Goal: Task Accomplishment & Management: Manage account settings

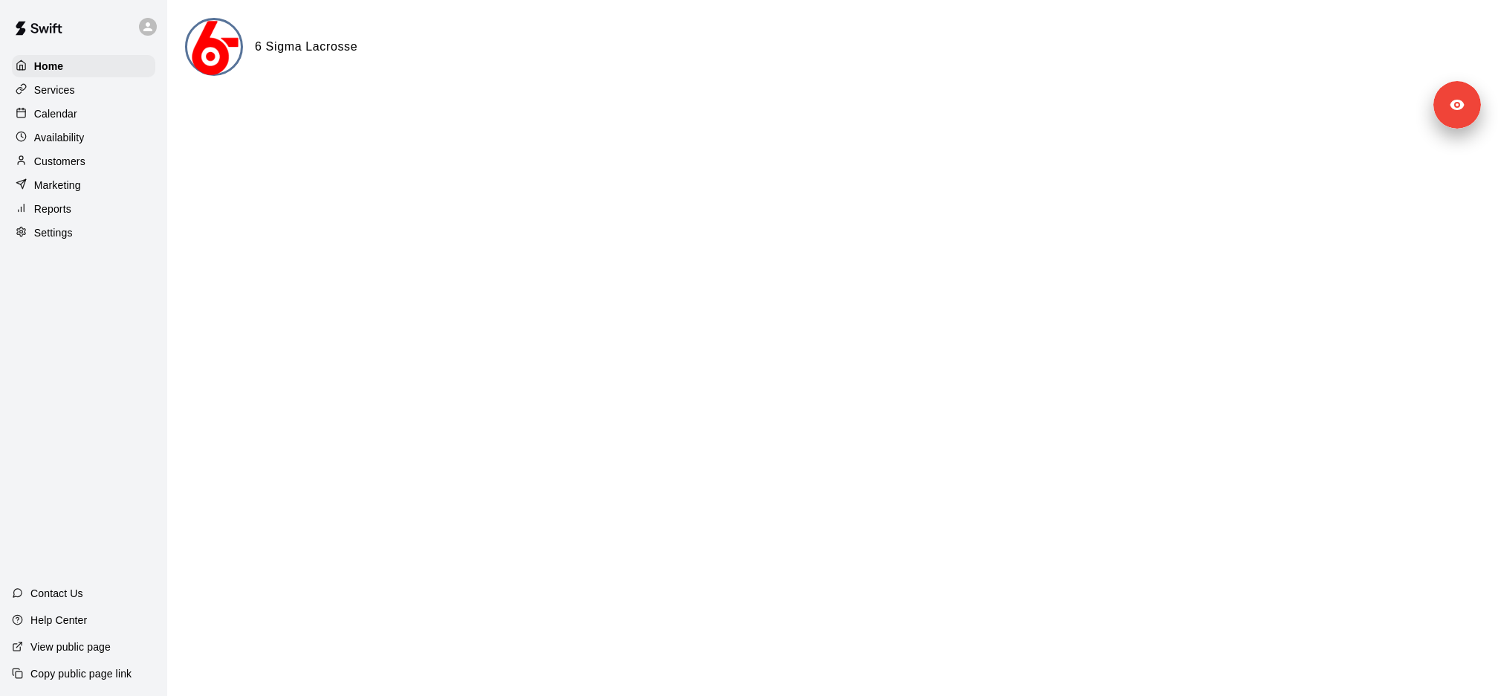
click at [91, 97] on div "Services" at bounding box center [83, 90] width 143 height 22
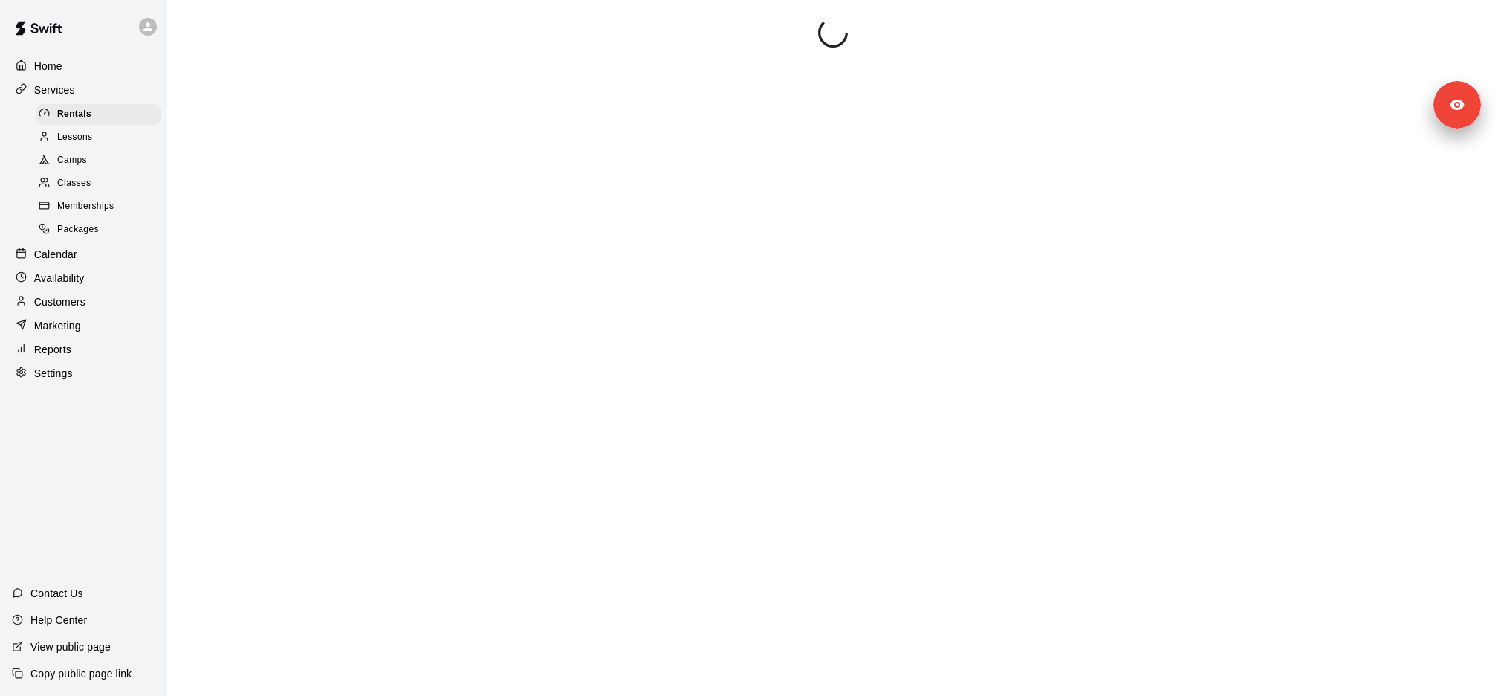
click at [100, 142] on div "Lessons" at bounding box center [99, 137] width 126 height 21
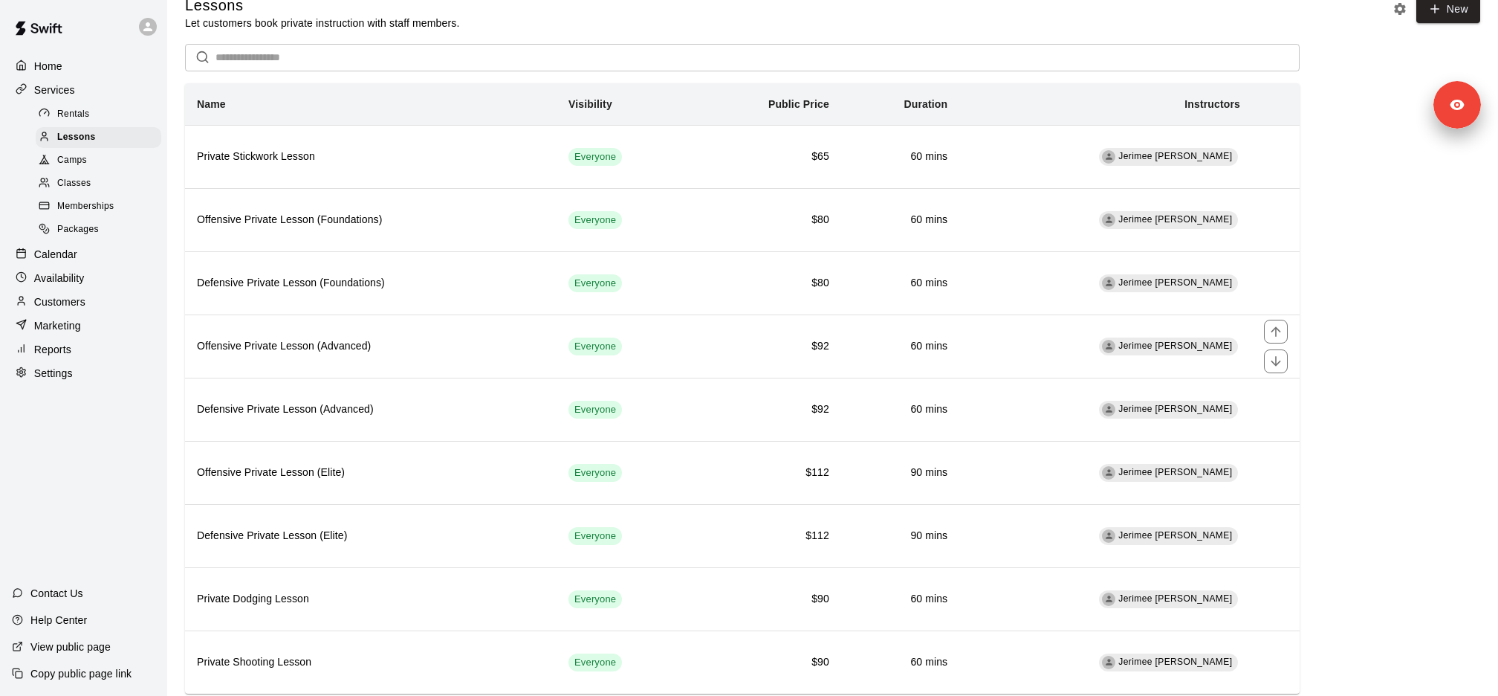
scroll to position [51, 0]
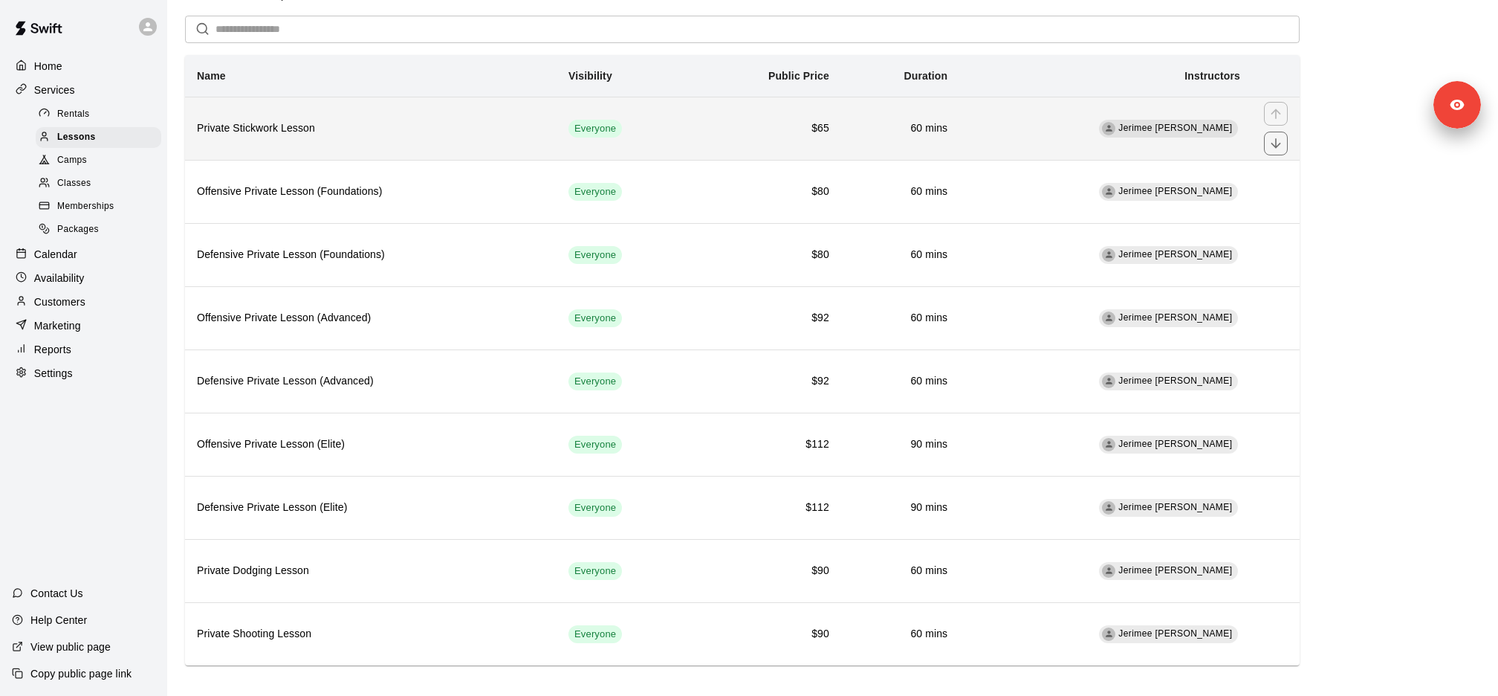
click at [334, 147] on th "Private Stickwork Lesson" at bounding box center [371, 128] width 372 height 63
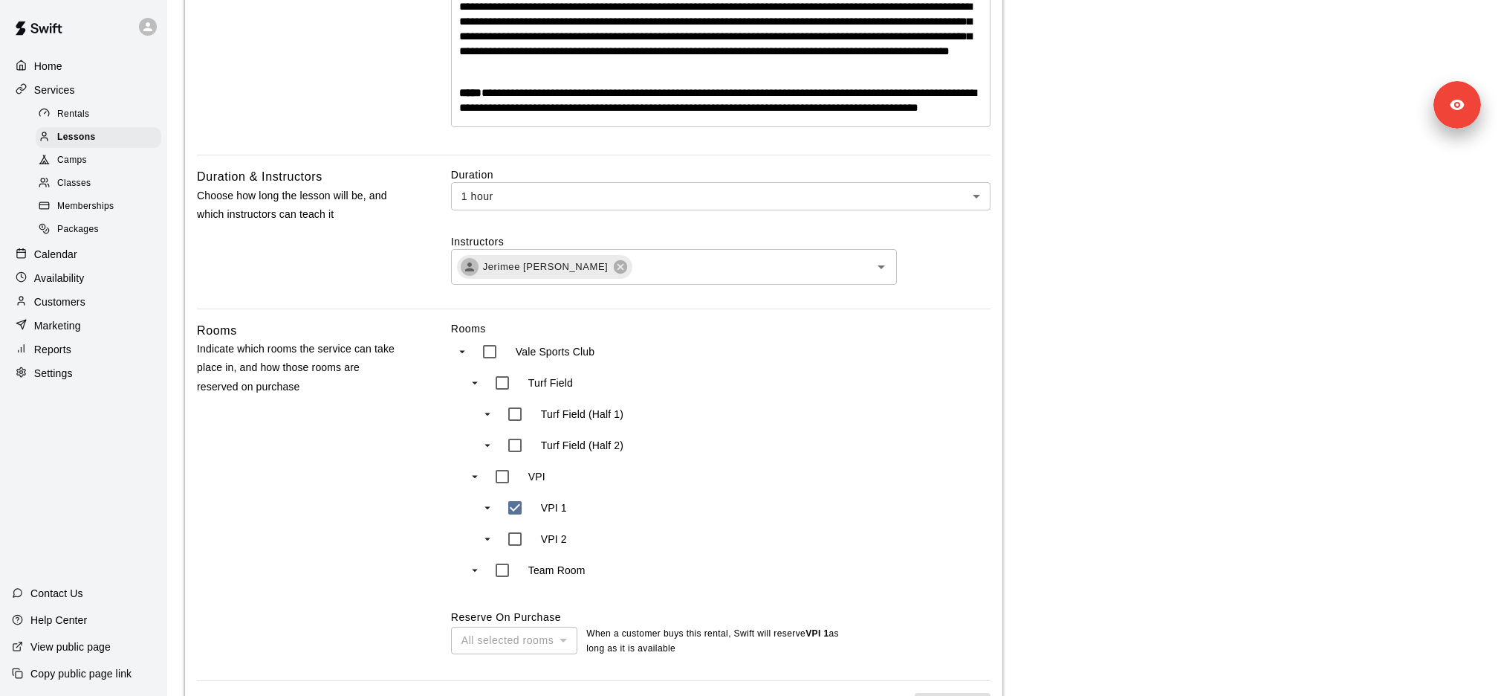
scroll to position [449, 0]
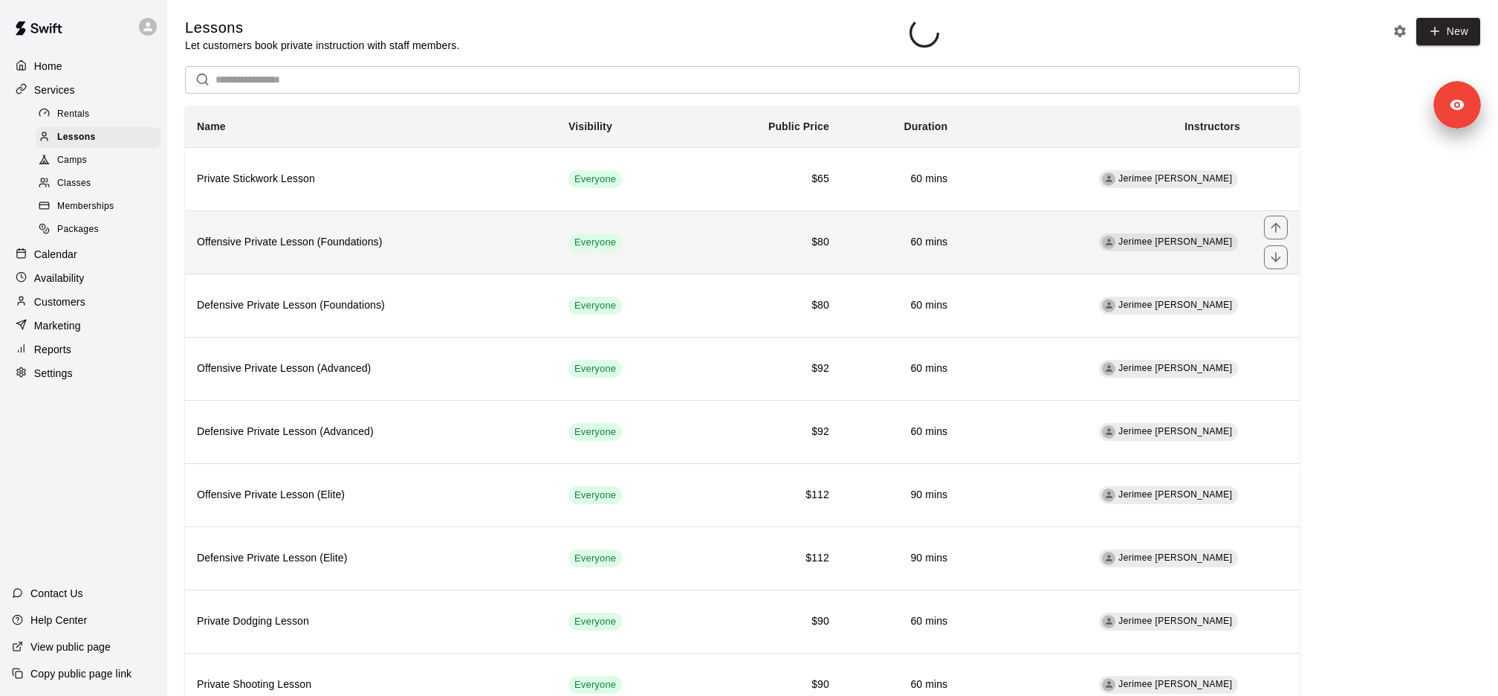
click at [341, 230] on th "Offensive Private Lesson (Foundations)" at bounding box center [371, 241] width 372 height 63
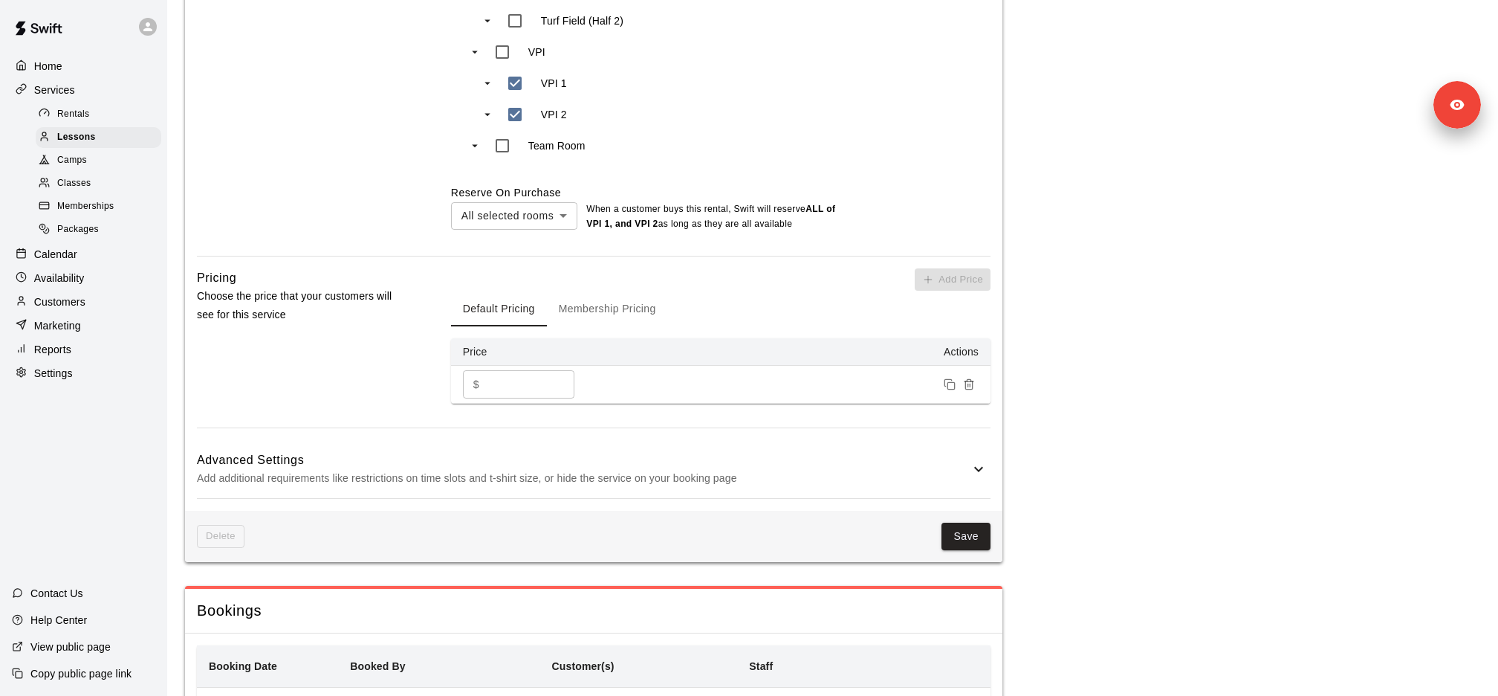
scroll to position [828, 0]
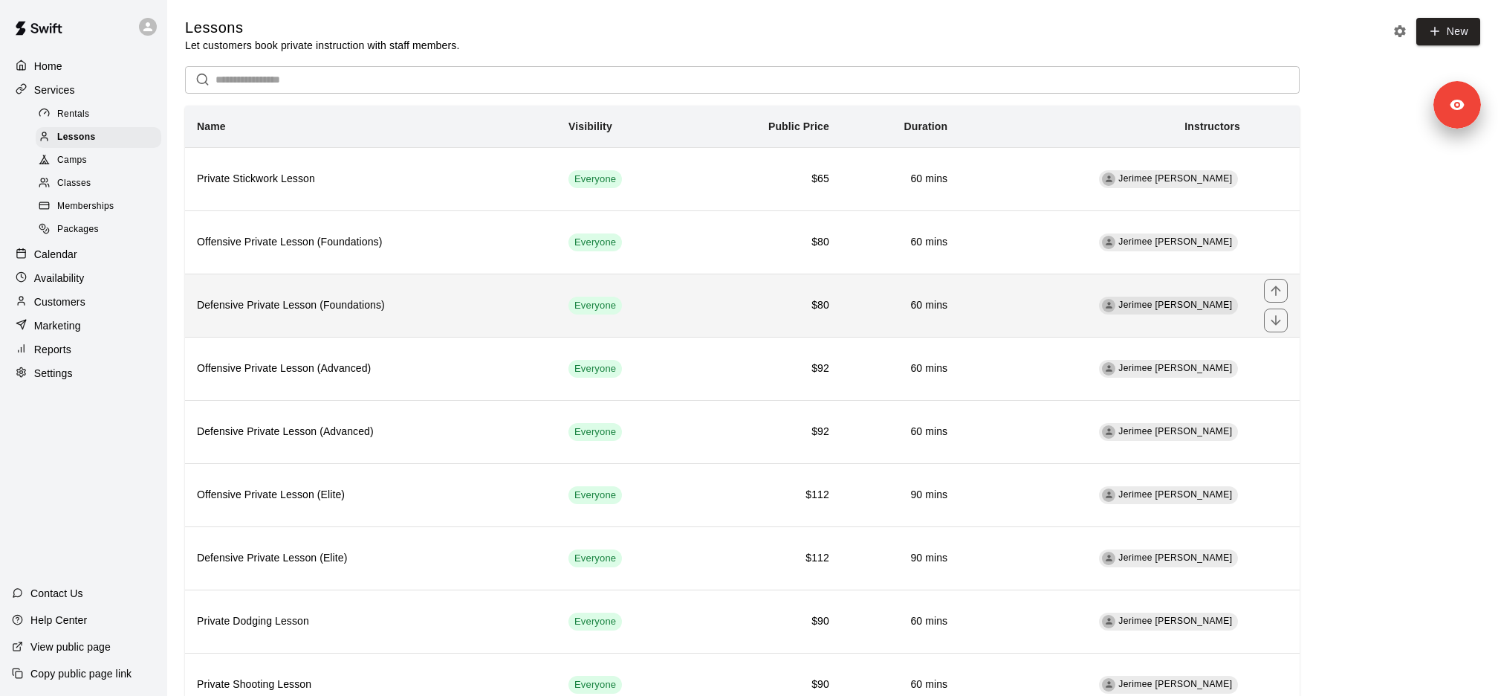
click at [328, 324] on th "Defensive Private Lesson (Foundations)" at bounding box center [371, 304] width 372 height 63
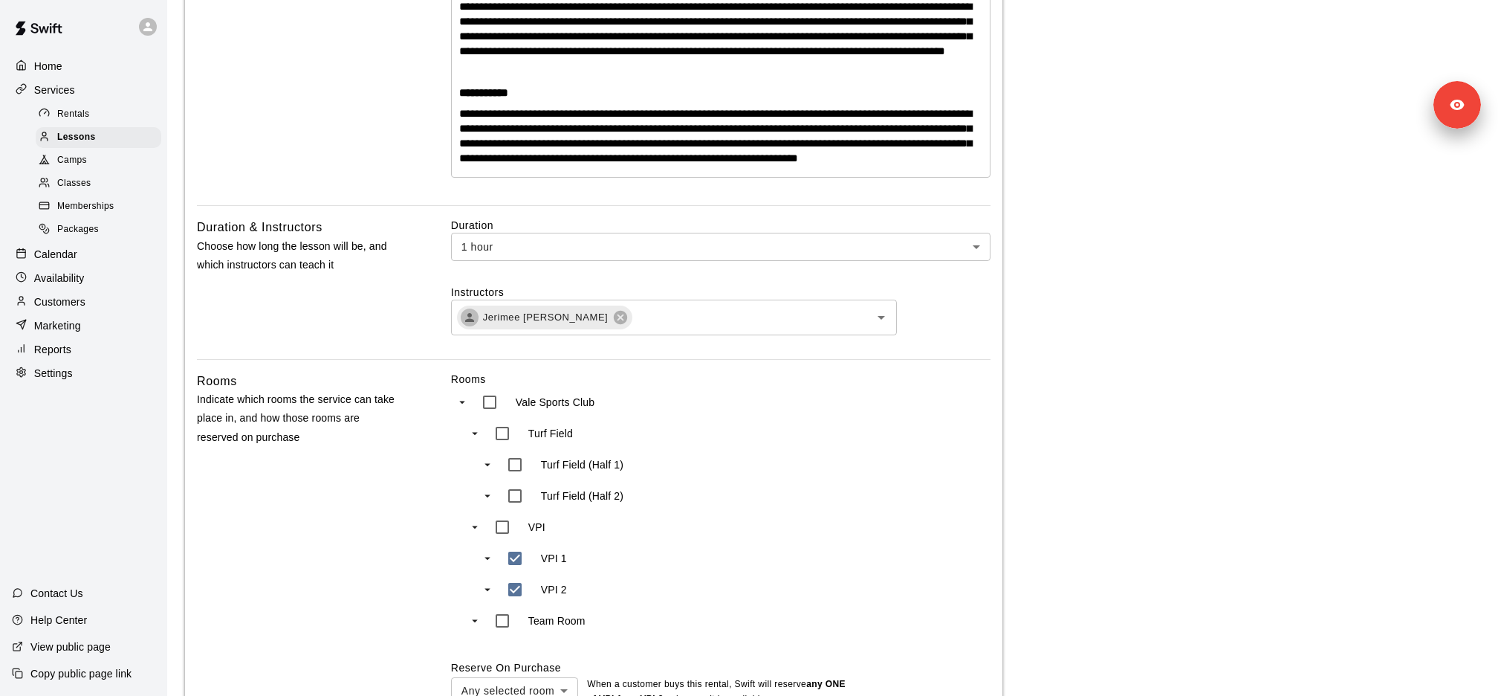
scroll to position [464, 0]
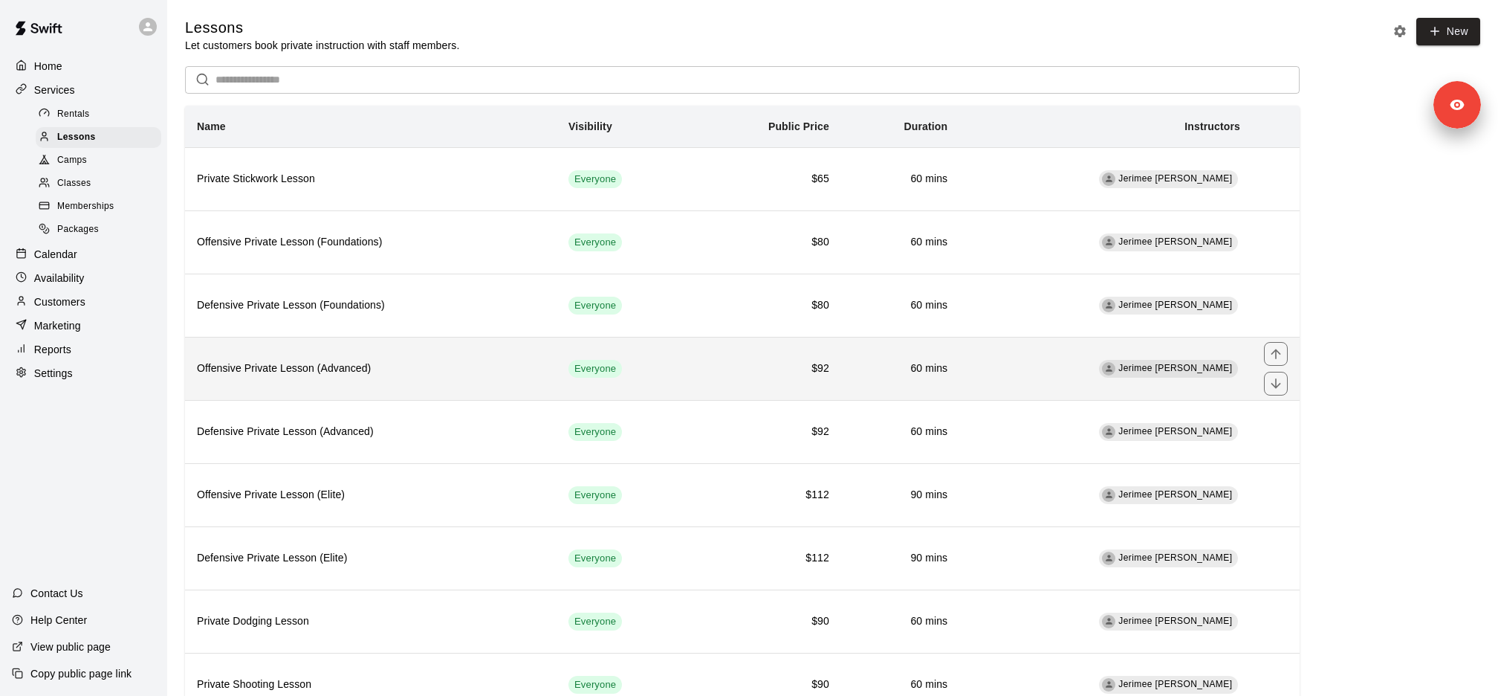
click at [320, 377] on th "Offensive Private Lesson (Advanced)" at bounding box center [371, 368] width 372 height 63
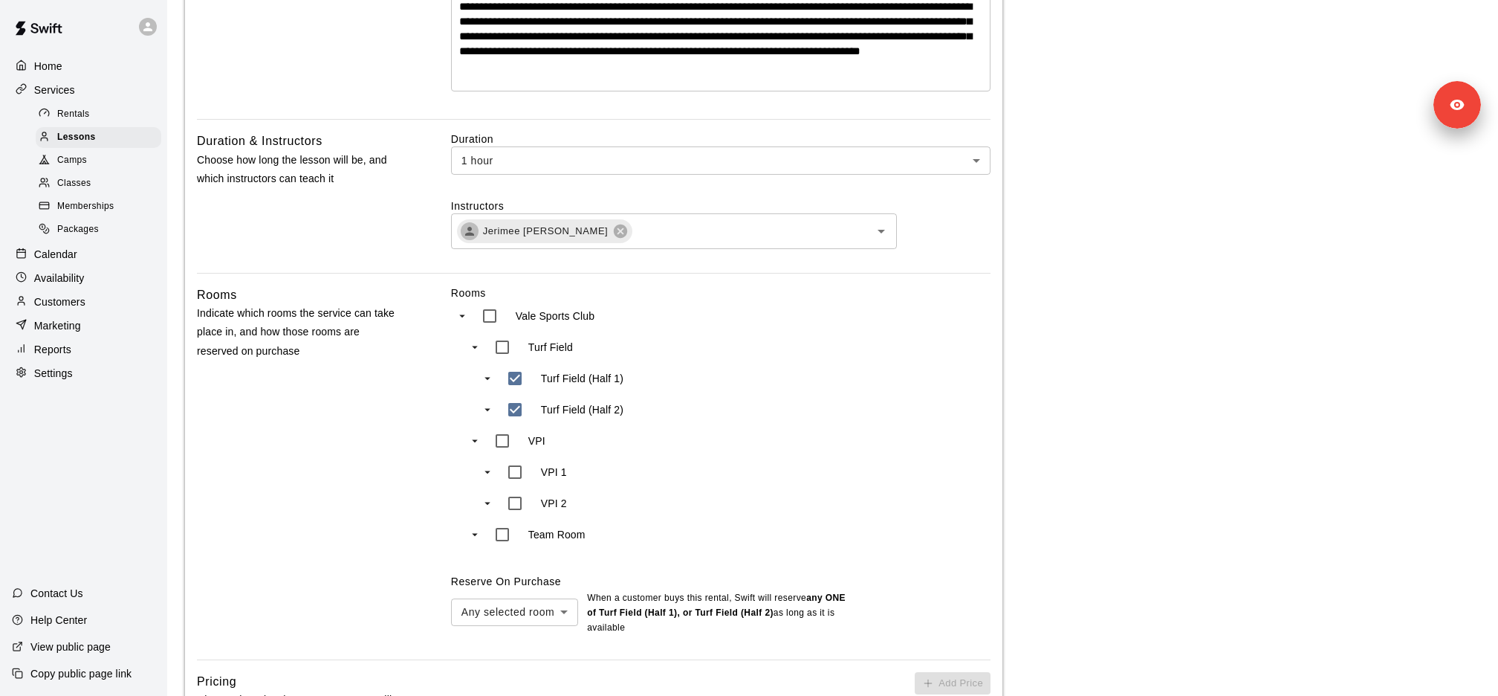
scroll to position [496, 0]
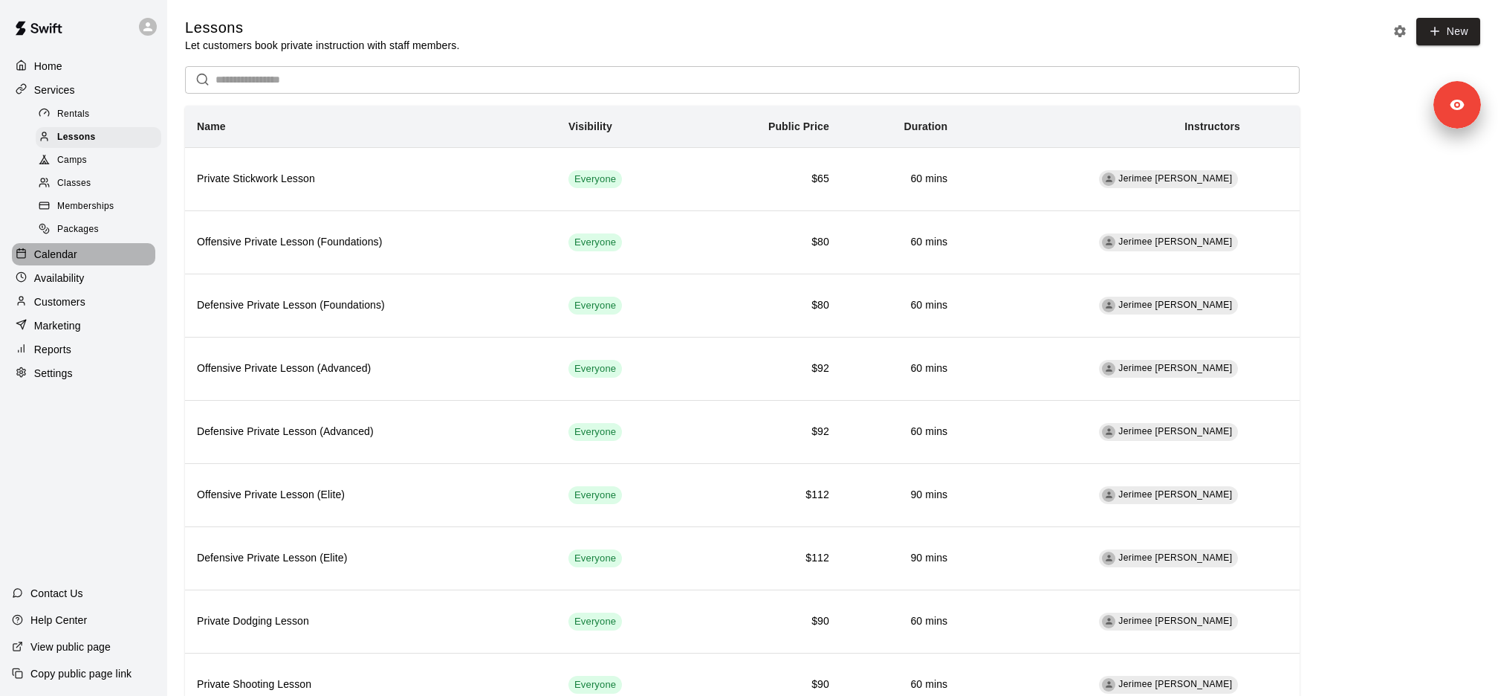
click at [104, 255] on div "Calendar" at bounding box center [83, 254] width 143 height 22
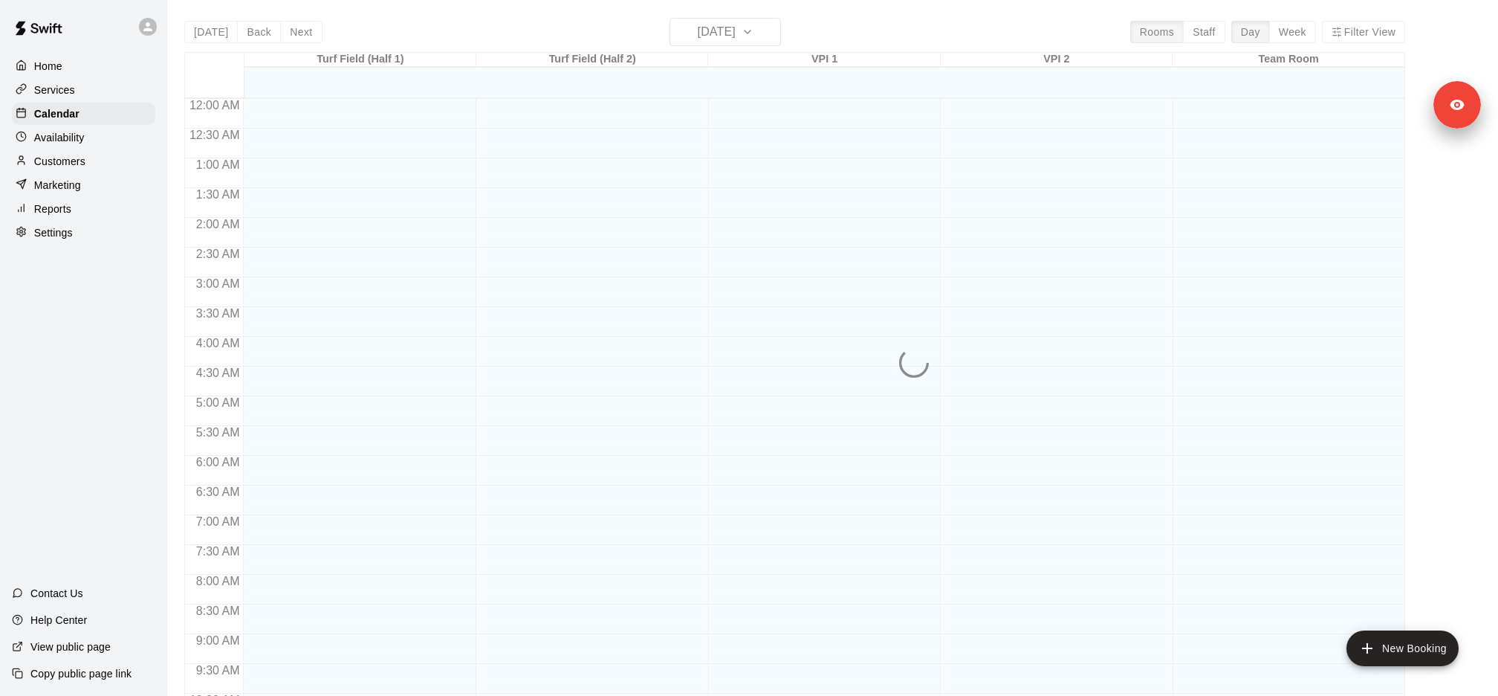
scroll to position [768, 0]
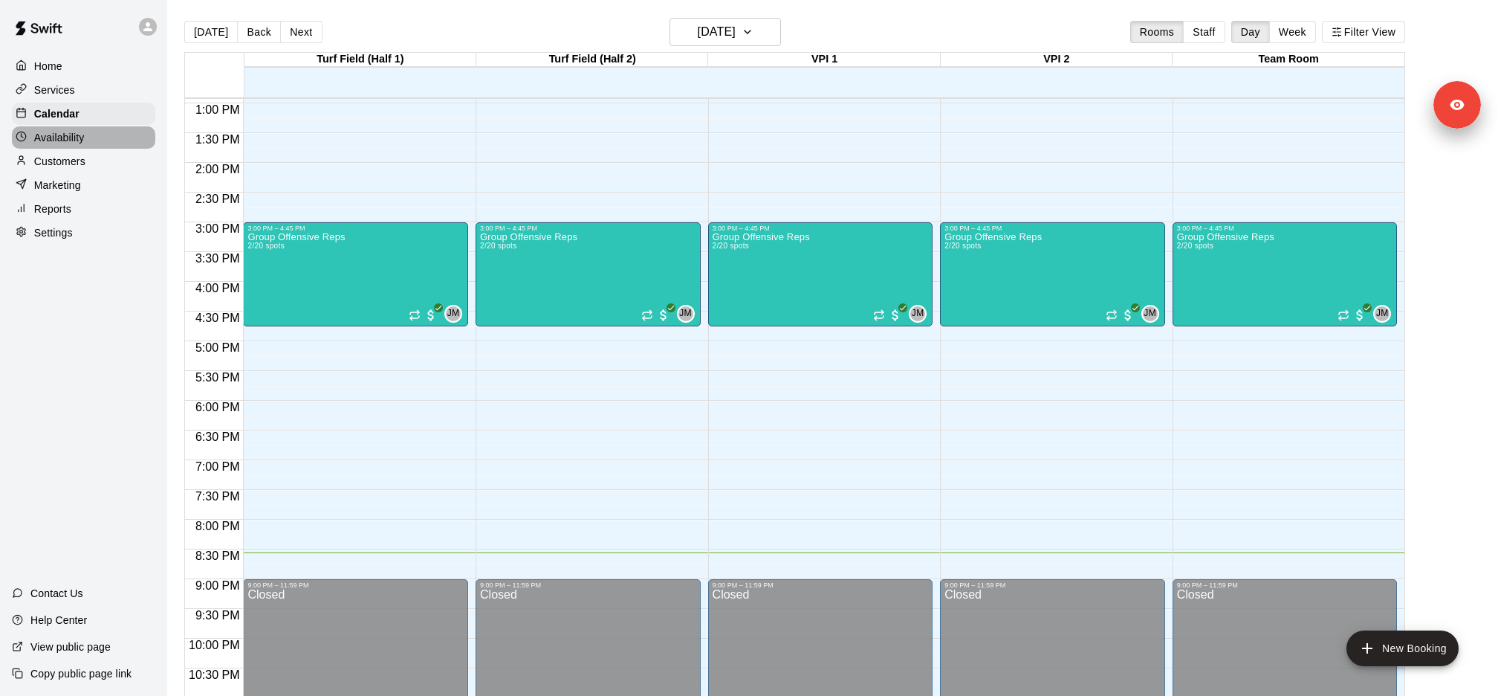
click at [80, 135] on p "Availability" at bounding box center [59, 137] width 51 height 15
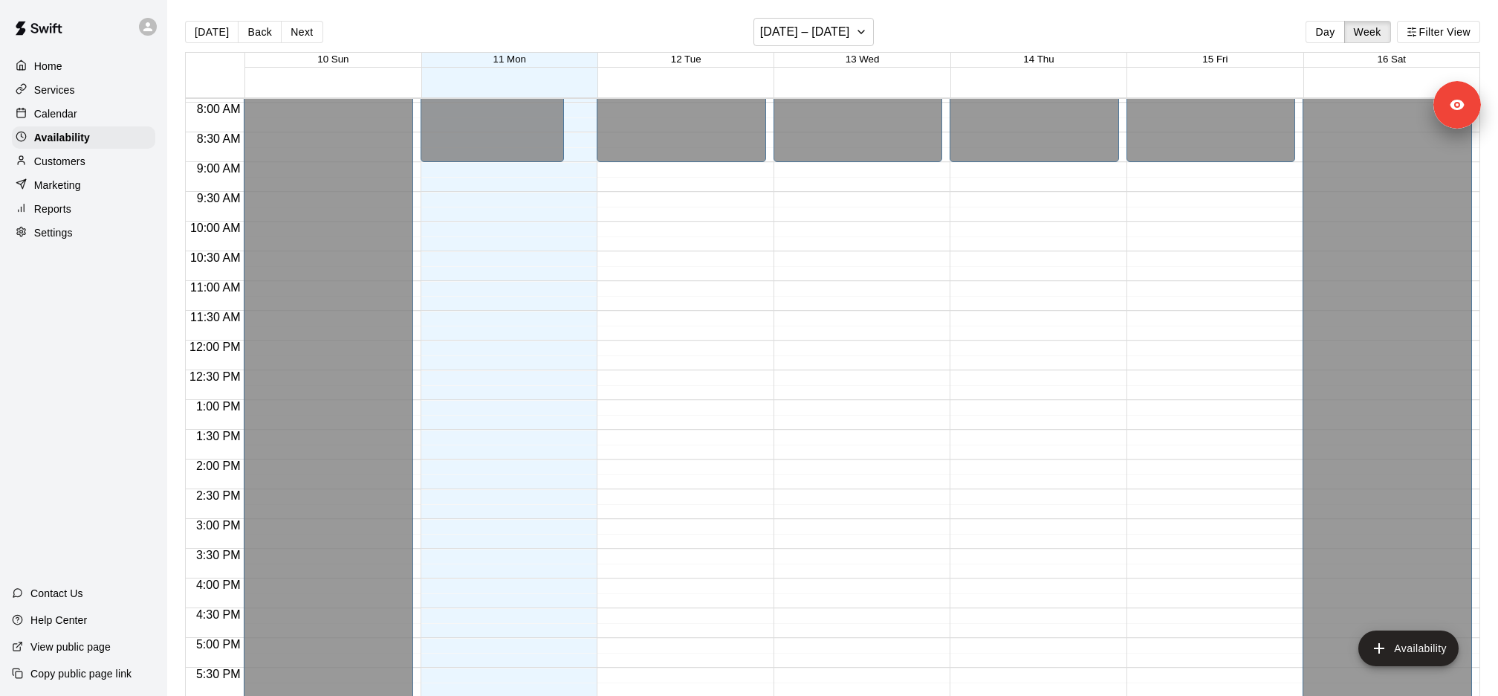
scroll to position [560, 0]
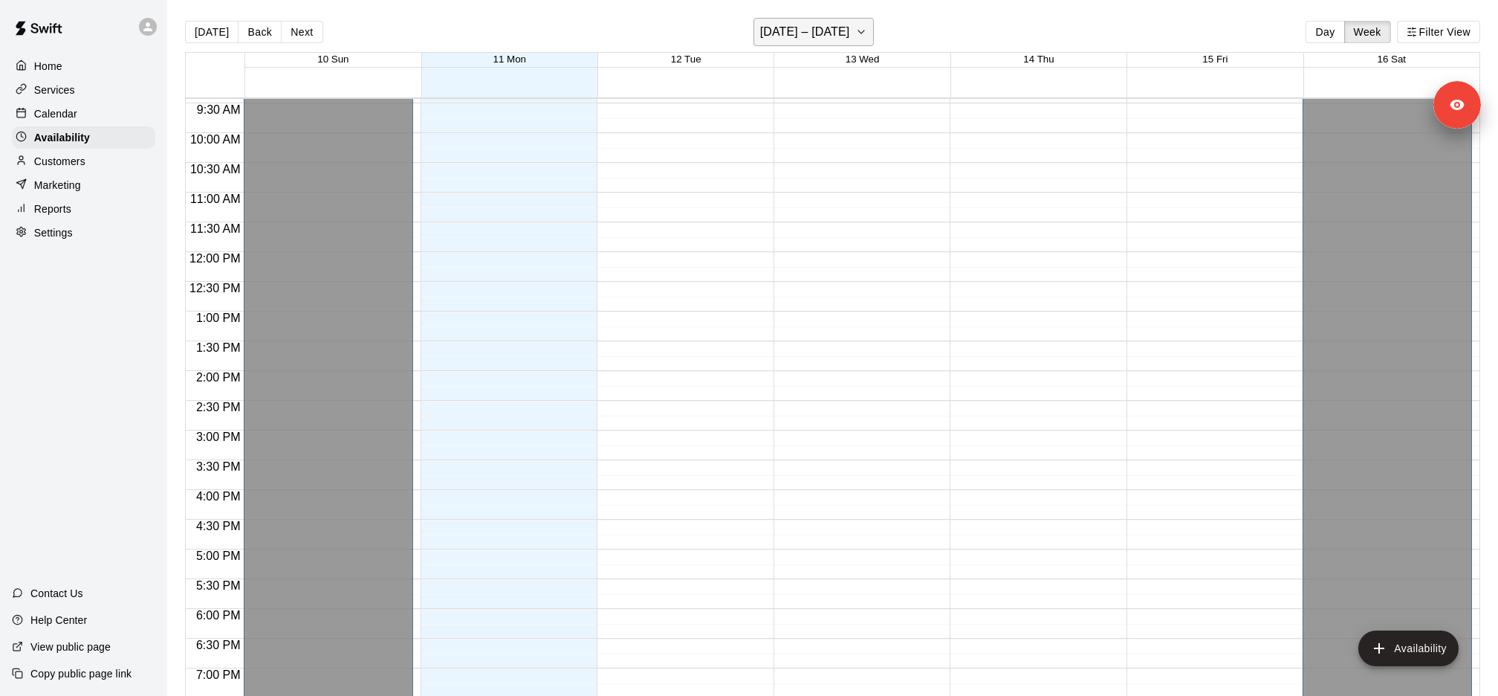
click at [855, 25] on icon "button" at bounding box center [861, 32] width 12 height 18
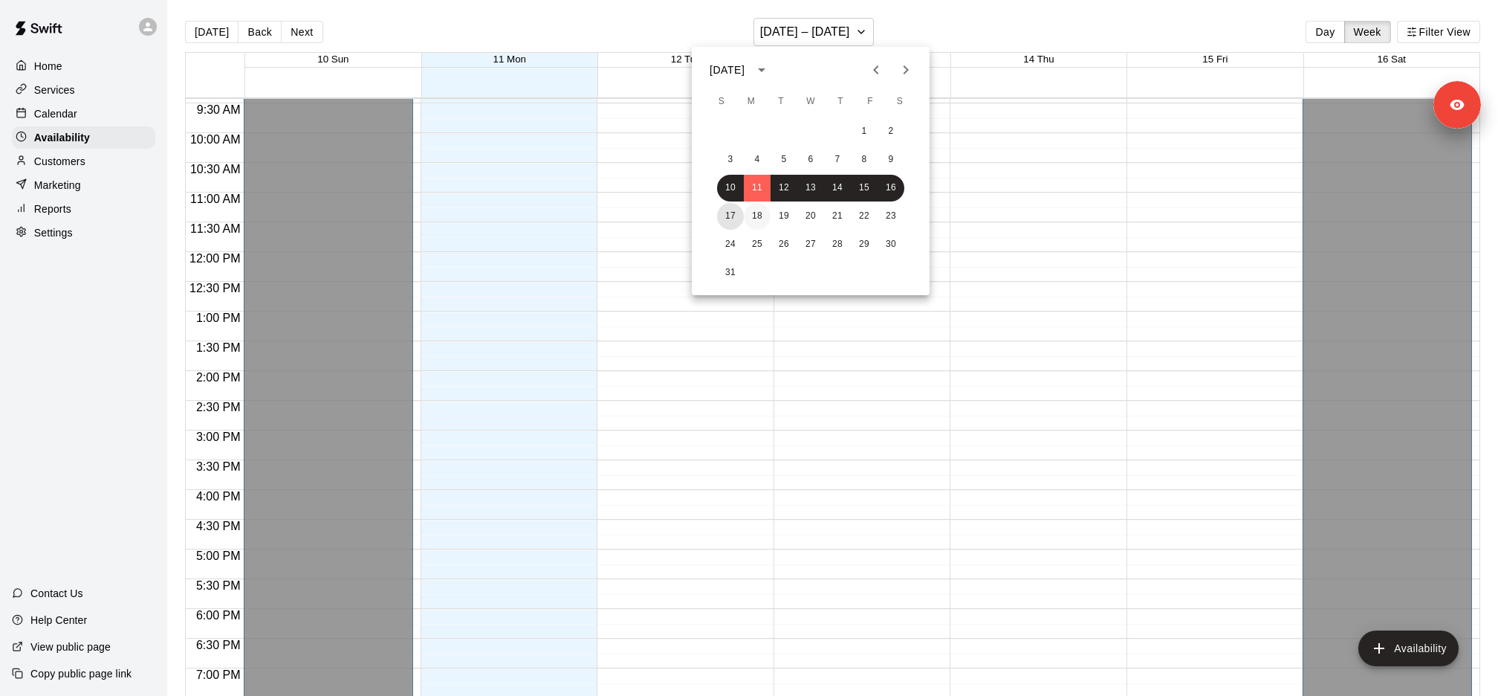
drag, startPoint x: 731, startPoint y: 218, endPoint x: 765, endPoint y: 218, distance: 34.2
click at [765, 218] on div "17 18 19 20 21 22 23" at bounding box center [811, 216] width 238 height 27
click at [765, 218] on button "18" at bounding box center [757, 216] width 27 height 27
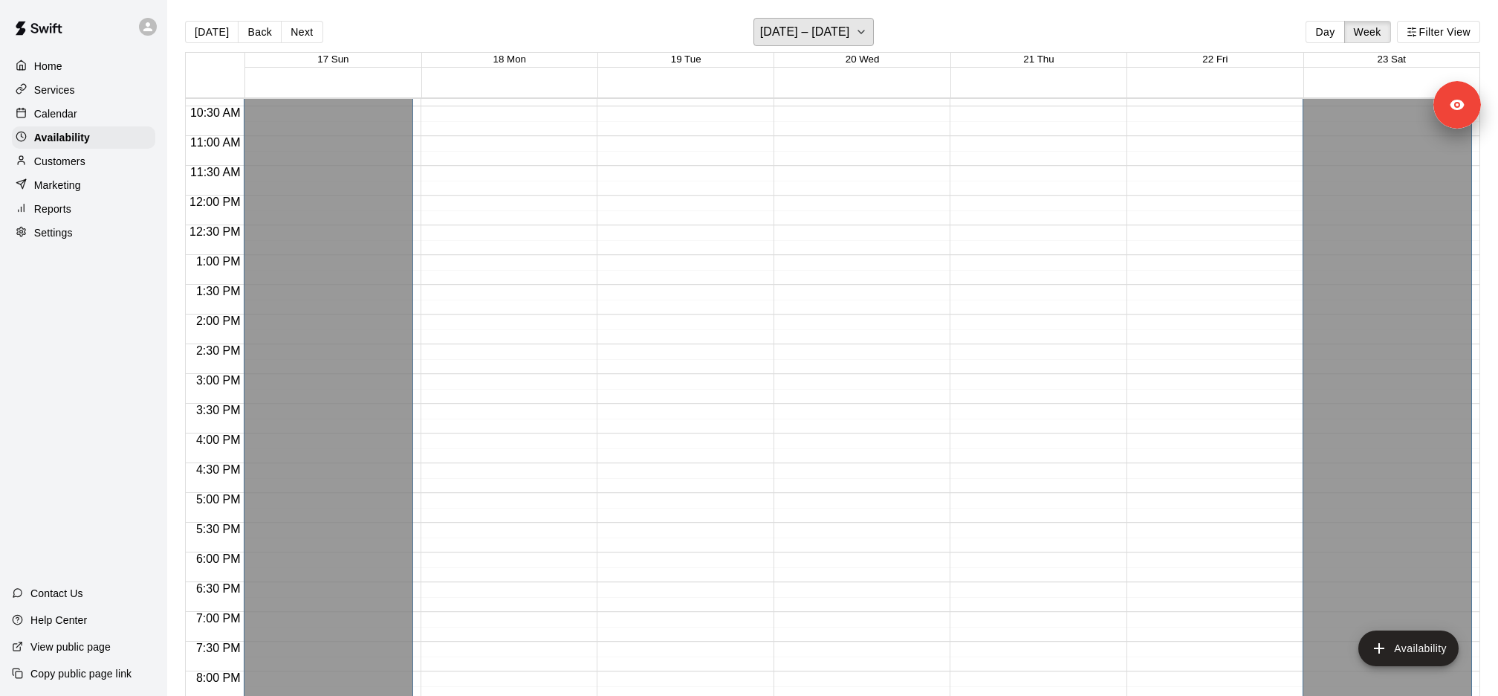
scroll to position [551, 0]
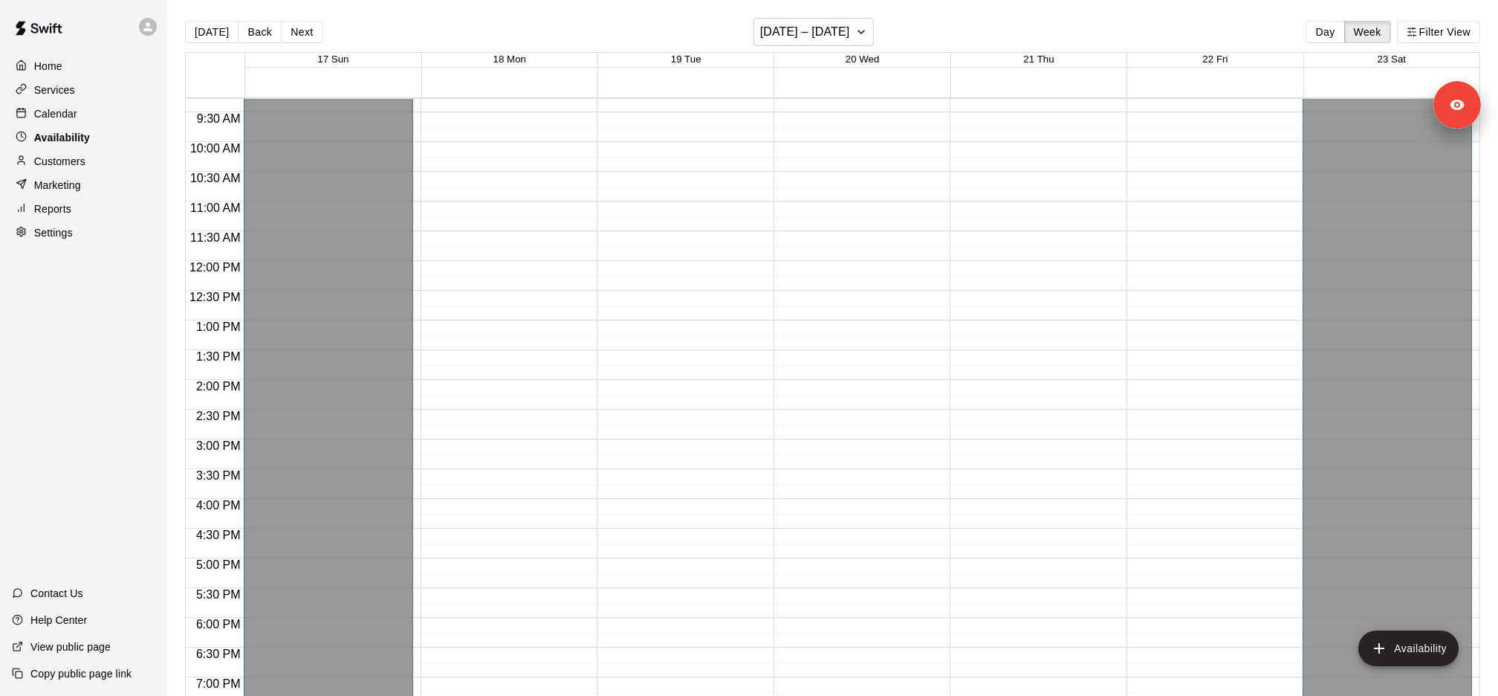
click at [105, 140] on div "Availability" at bounding box center [83, 137] width 143 height 22
click at [855, 28] on icon "button" at bounding box center [861, 32] width 12 height 18
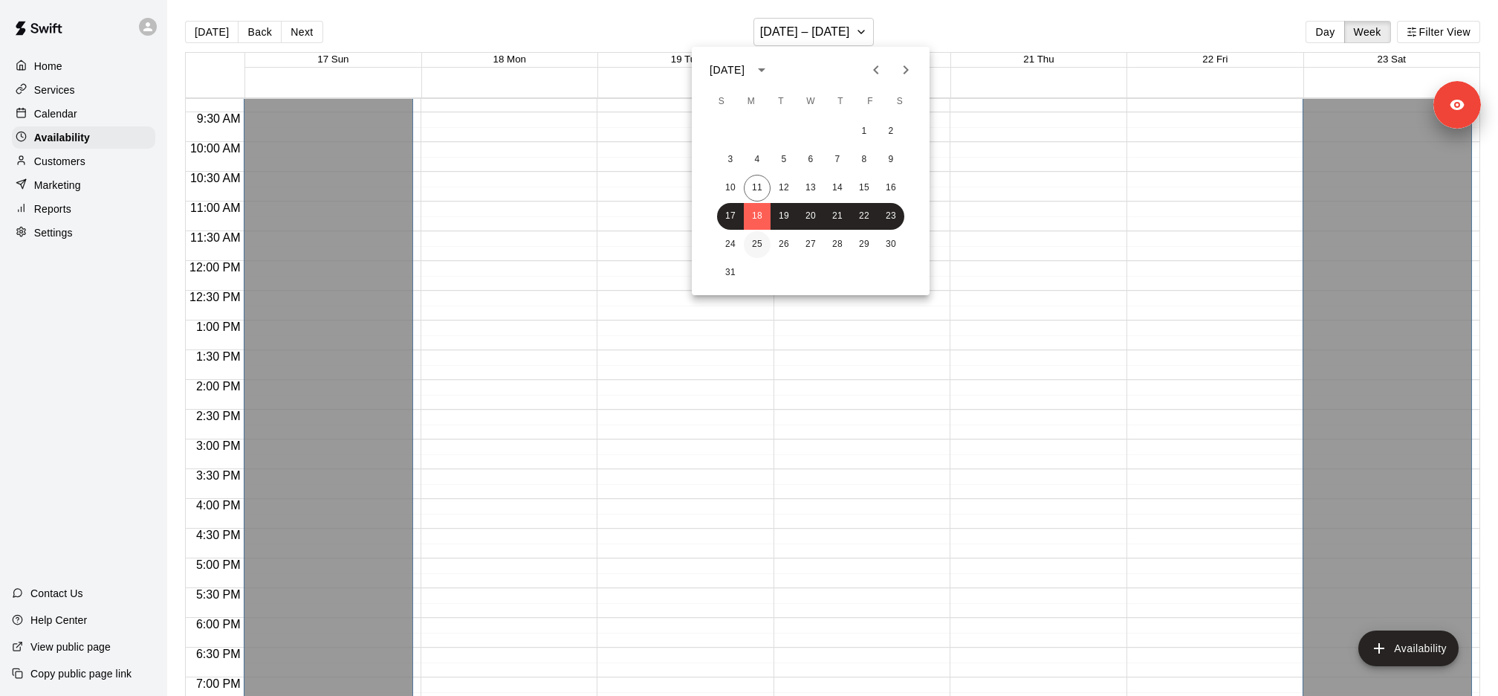
click at [748, 243] on button "25" at bounding box center [757, 244] width 27 height 27
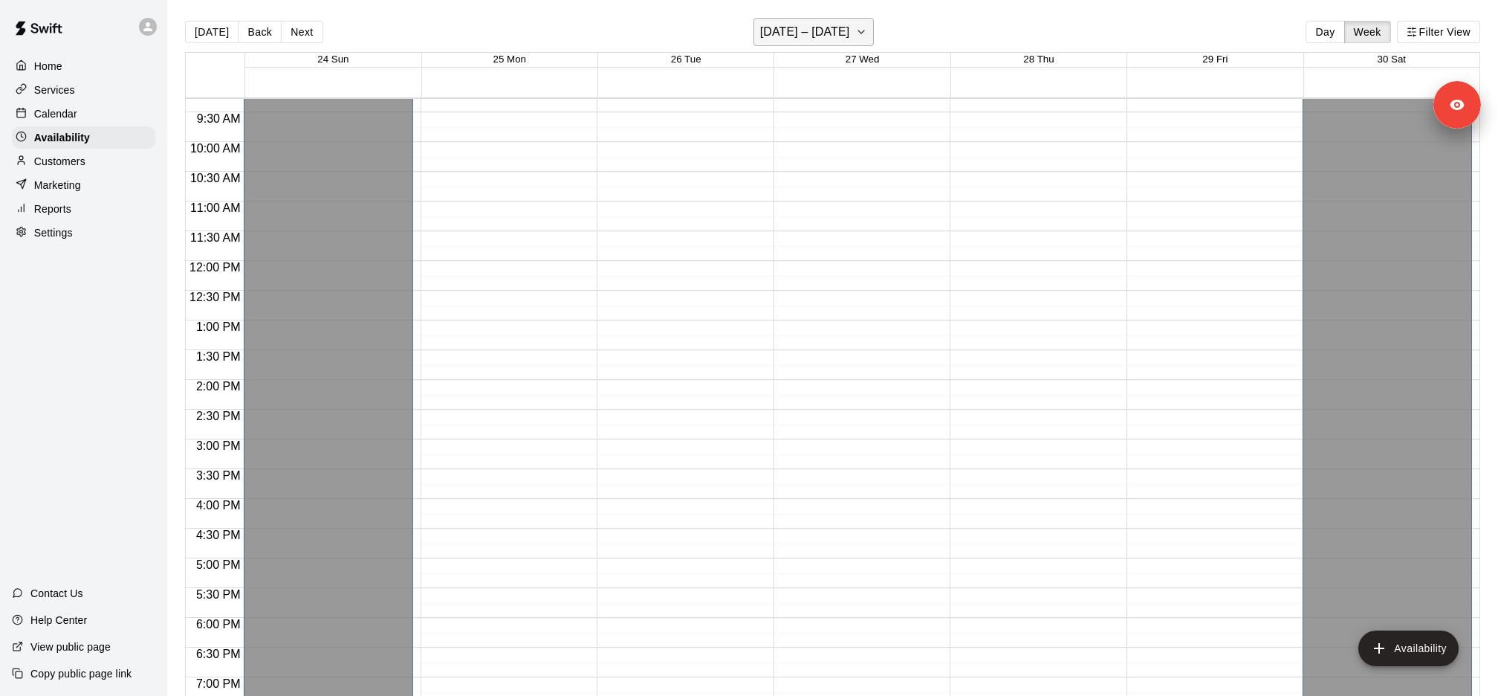
click at [834, 30] on h6 "August 24 – 30" at bounding box center [805, 32] width 90 height 21
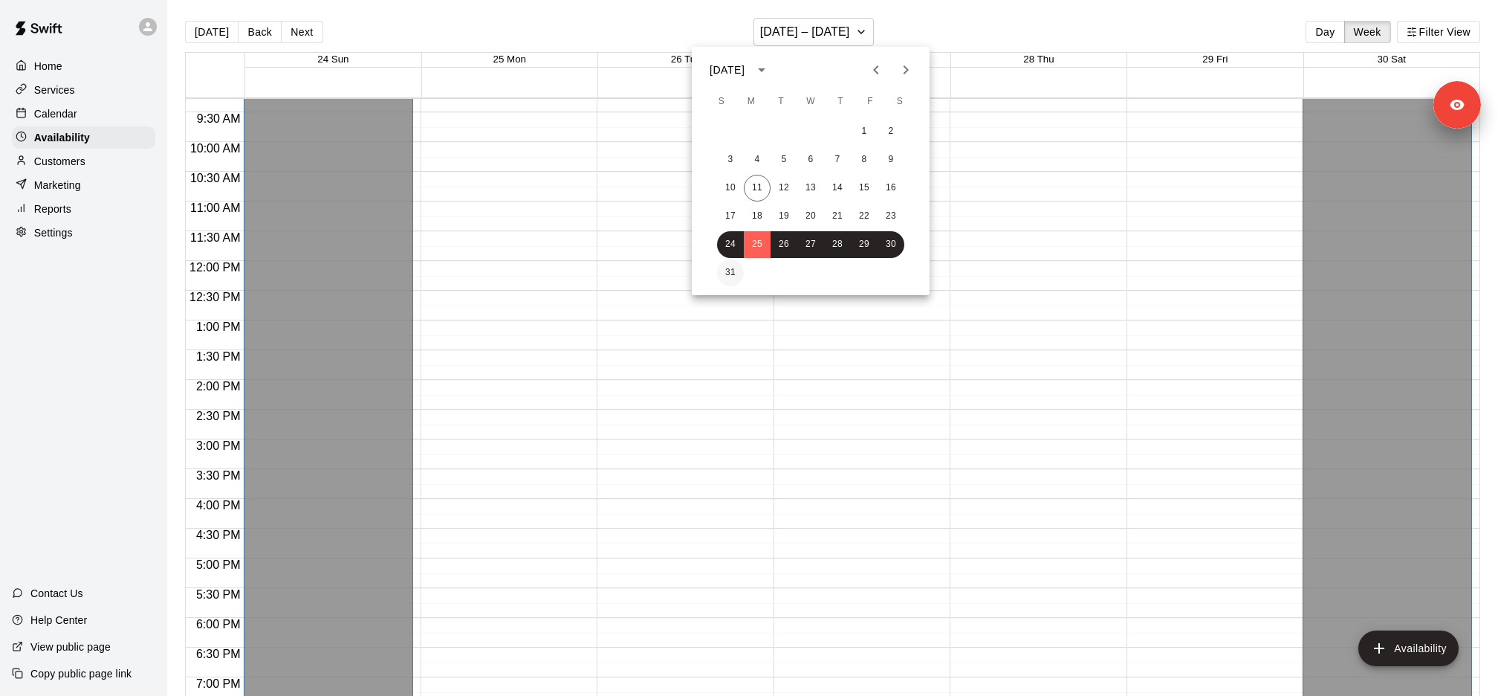
click at [729, 271] on button "31" at bounding box center [730, 272] width 27 height 27
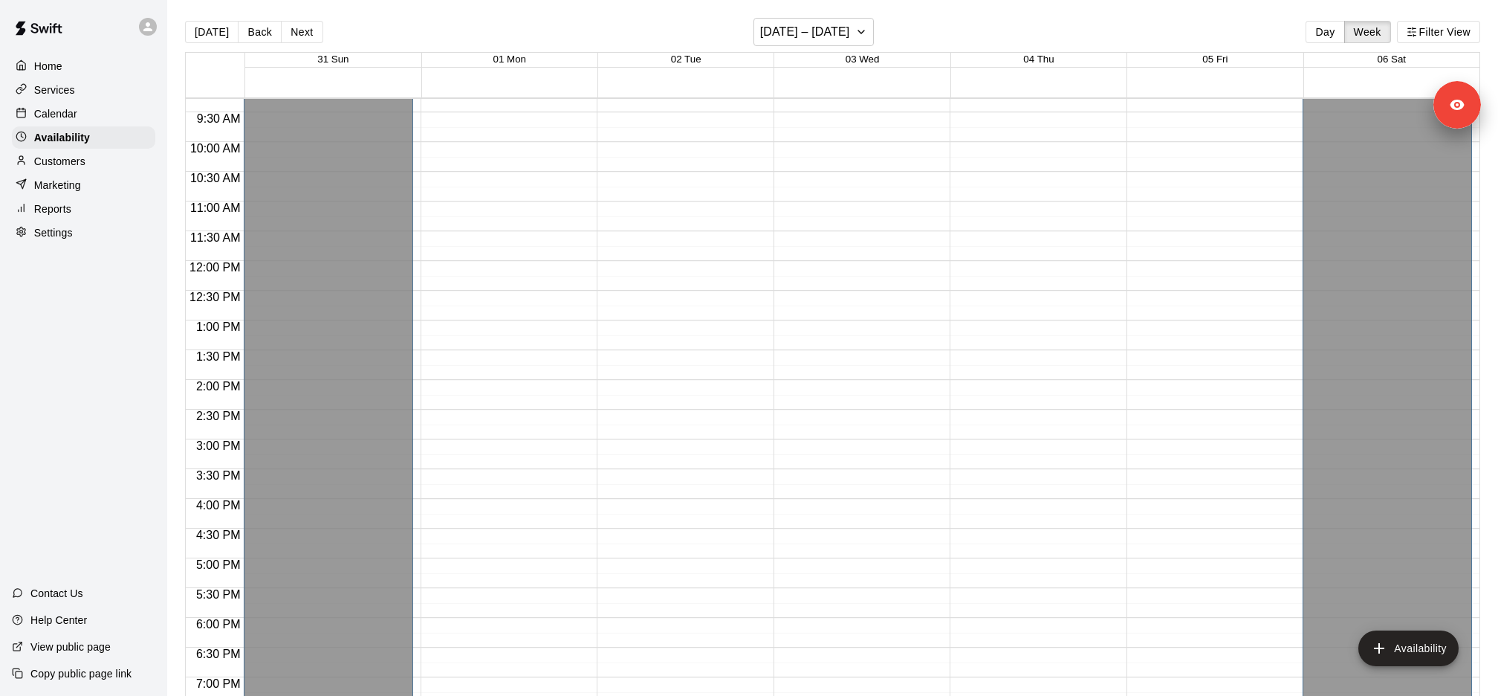
click at [121, 82] on div "Services" at bounding box center [83, 90] width 143 height 22
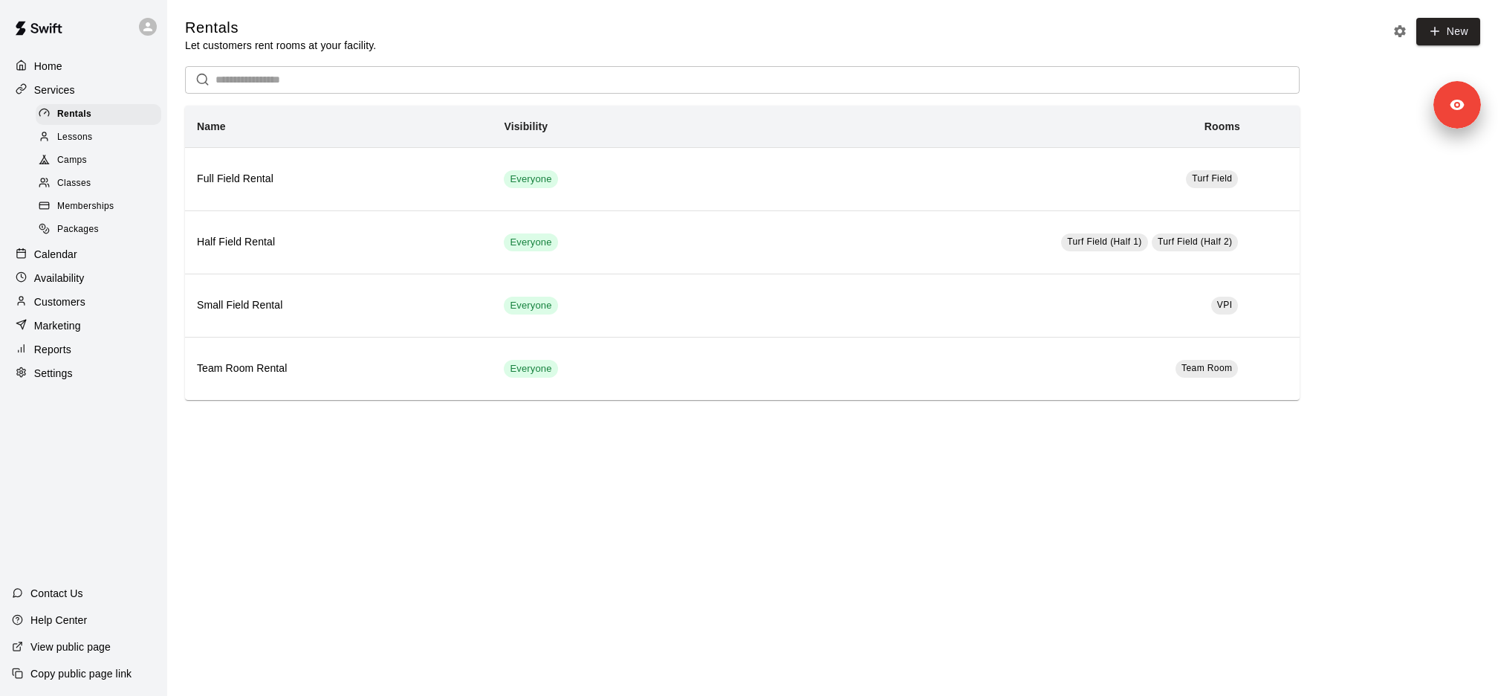
click at [109, 135] on div "Lessons" at bounding box center [99, 137] width 126 height 21
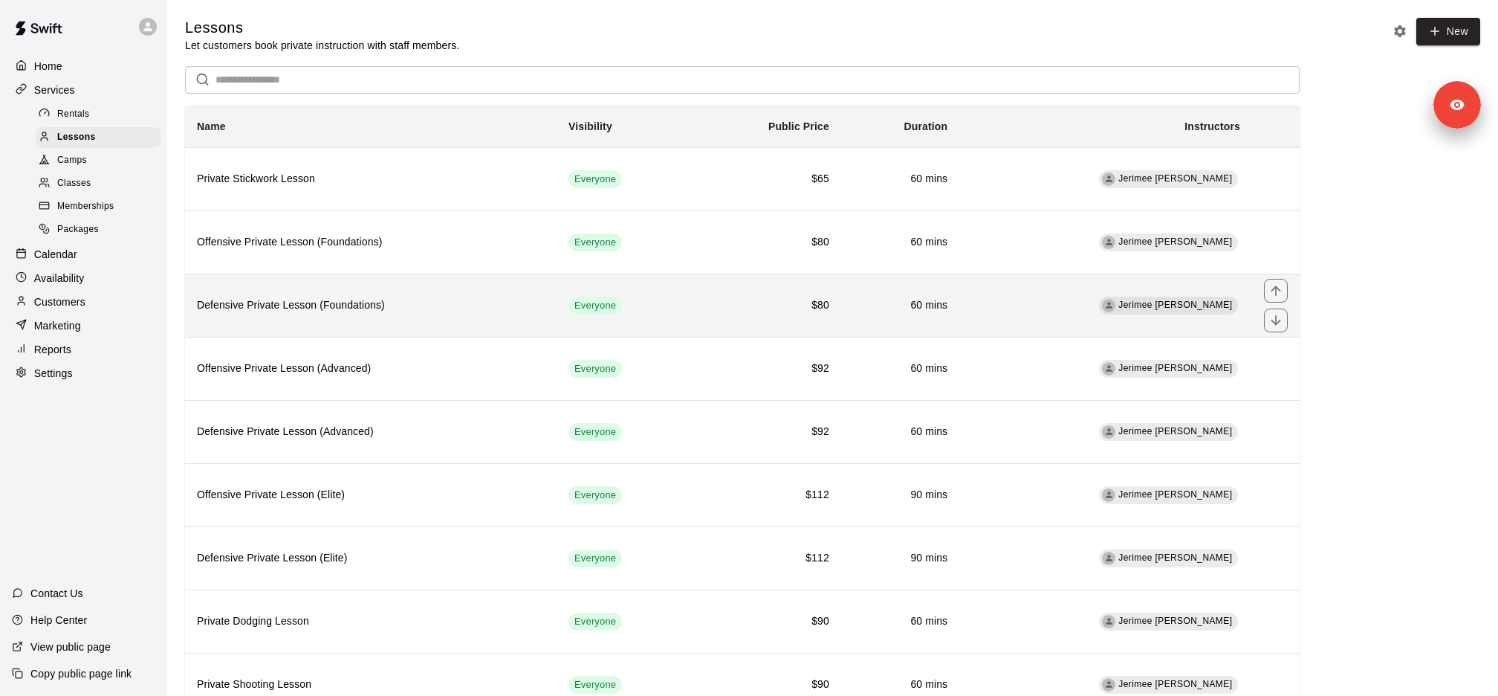
scroll to position [51, 0]
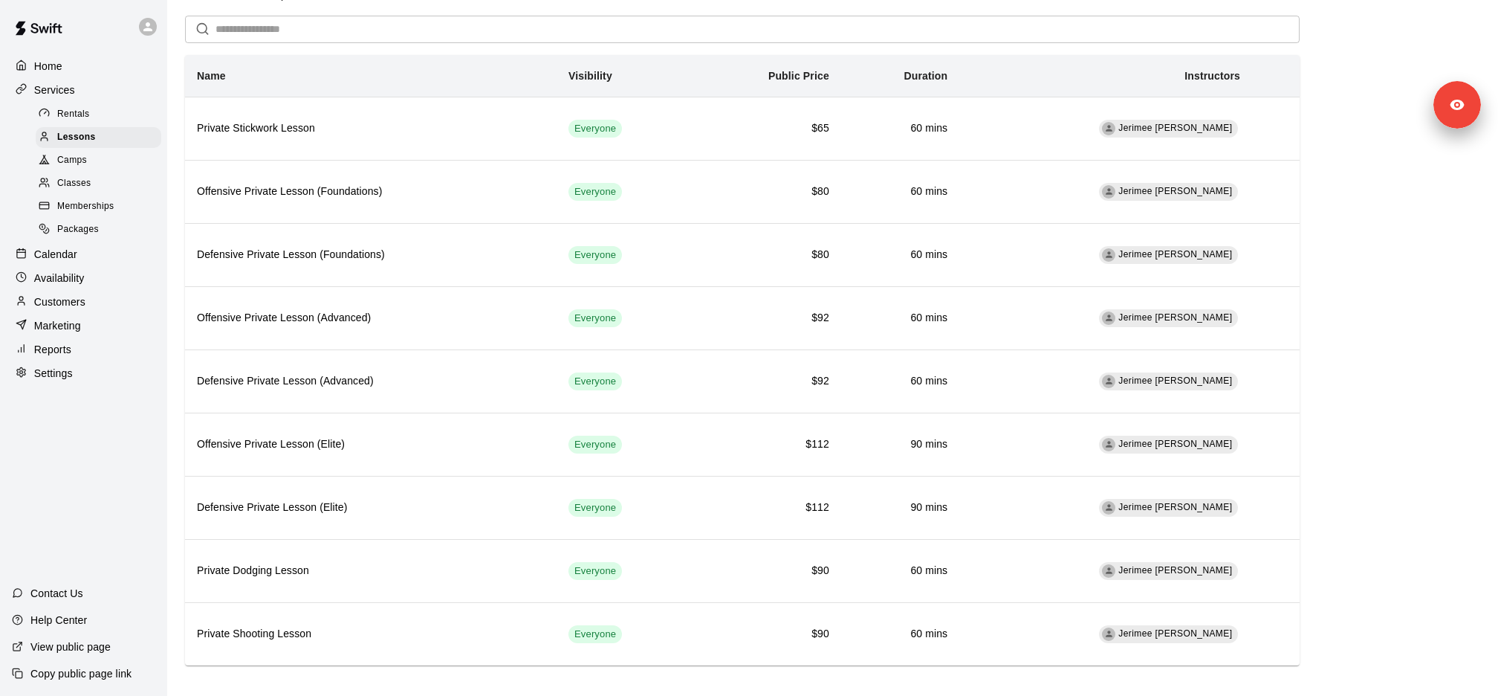
click at [112, 273] on div "Availability" at bounding box center [83, 278] width 143 height 22
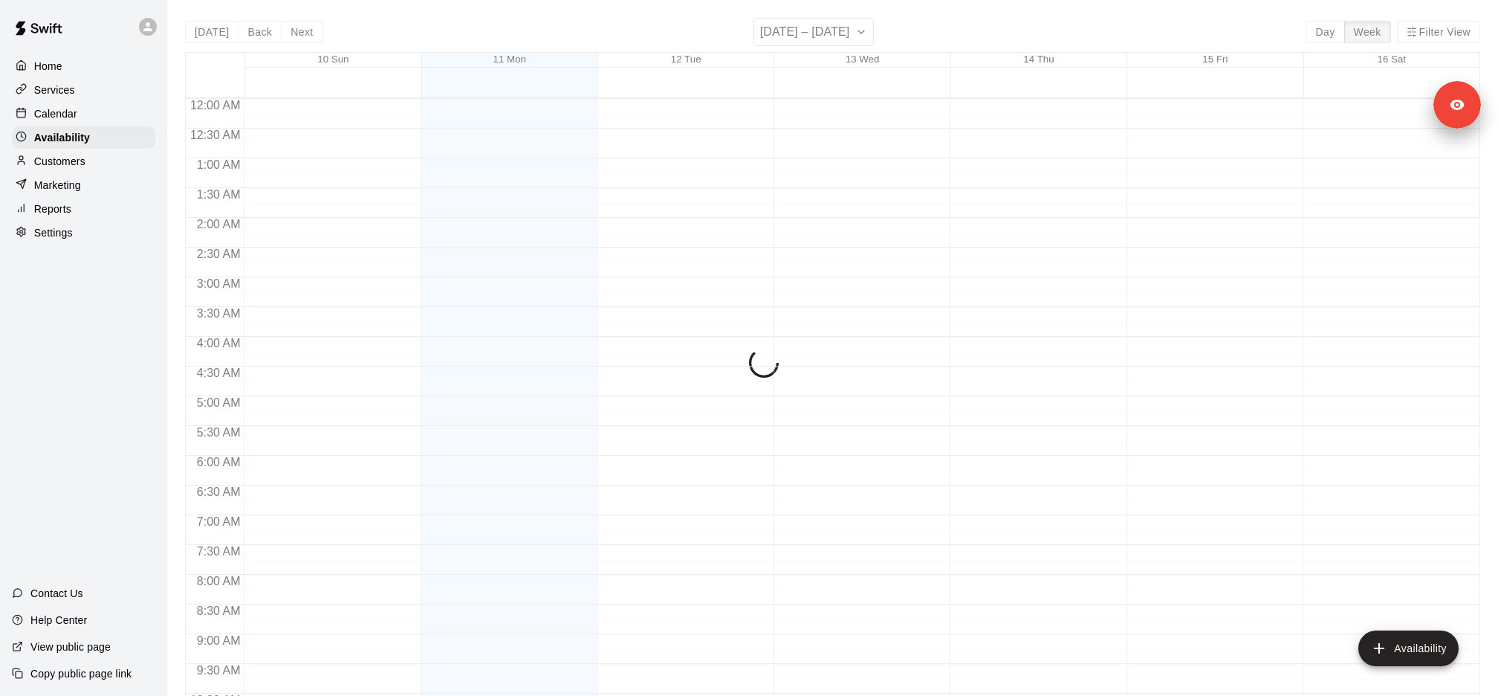
scroll to position [813, 0]
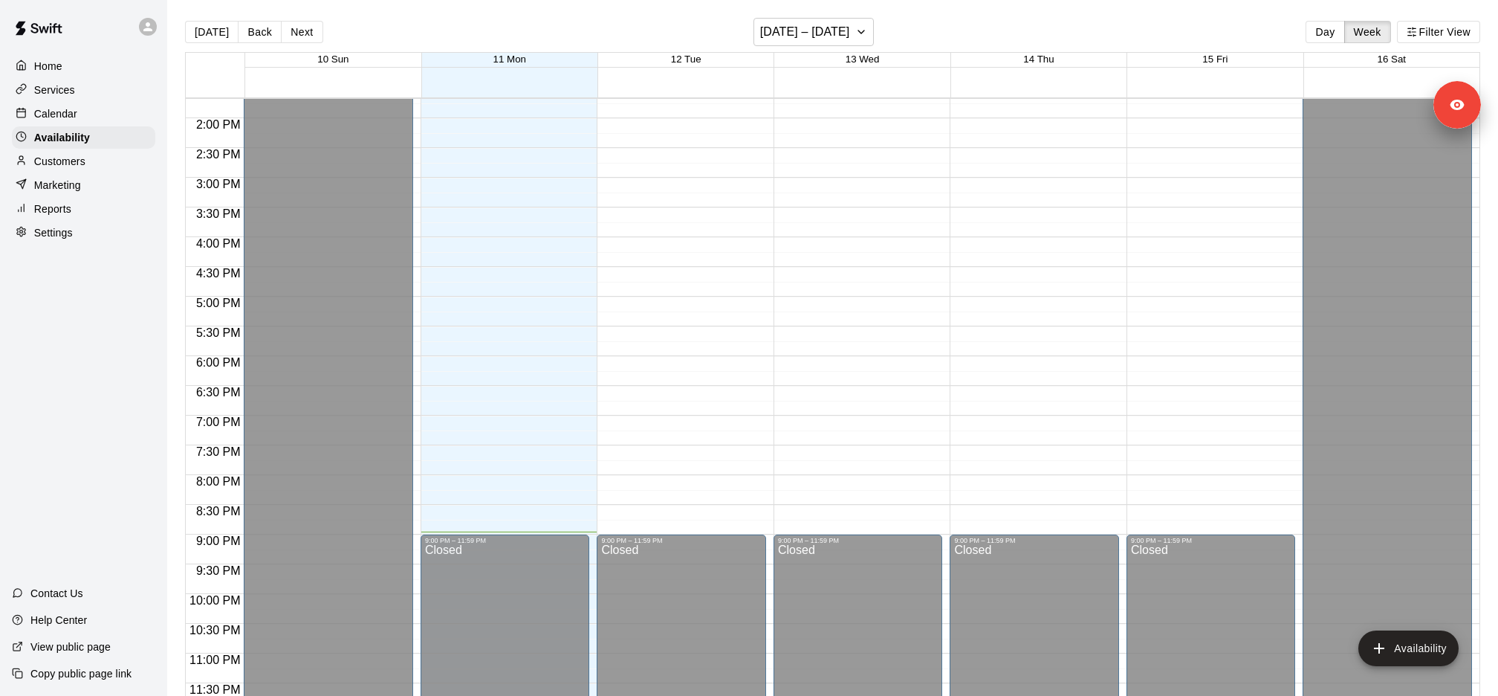
click at [53, 89] on p "Services" at bounding box center [54, 89] width 41 height 15
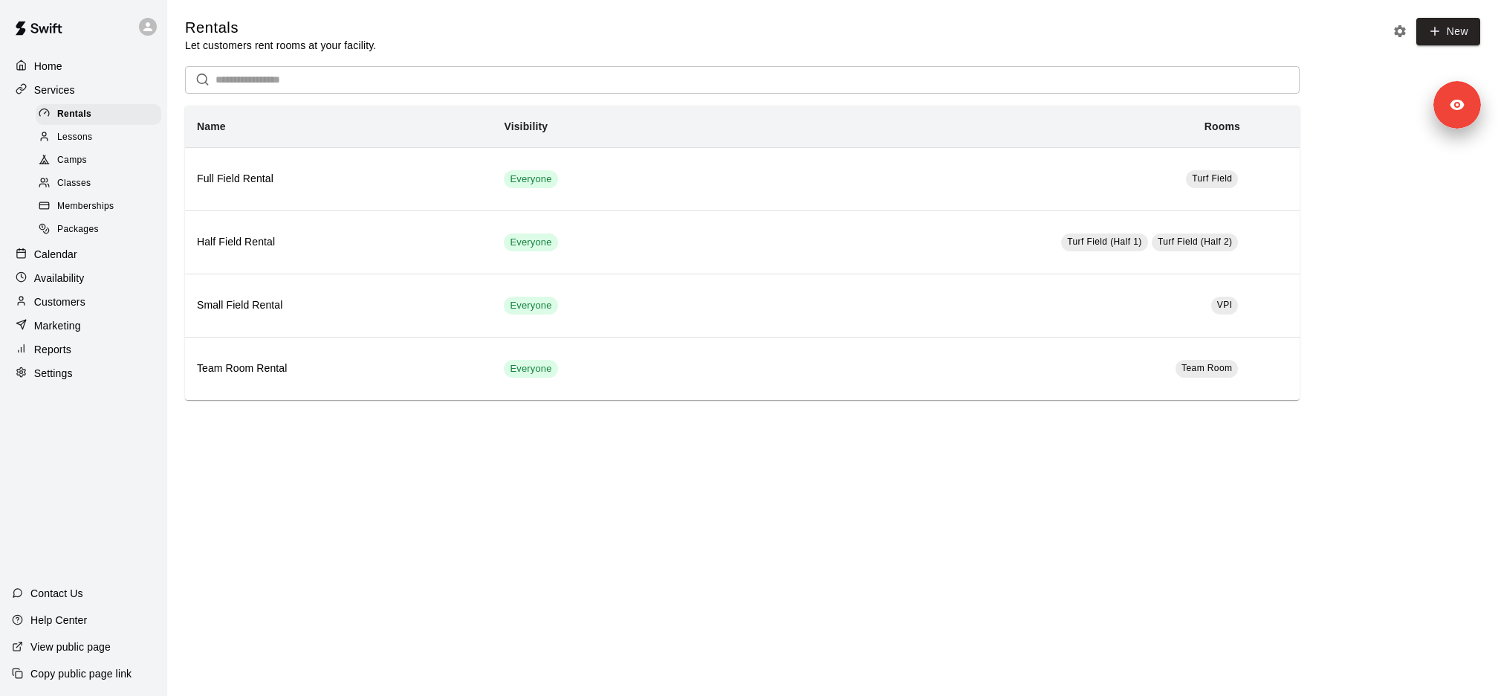
click at [94, 139] on div "Lessons" at bounding box center [99, 137] width 126 height 21
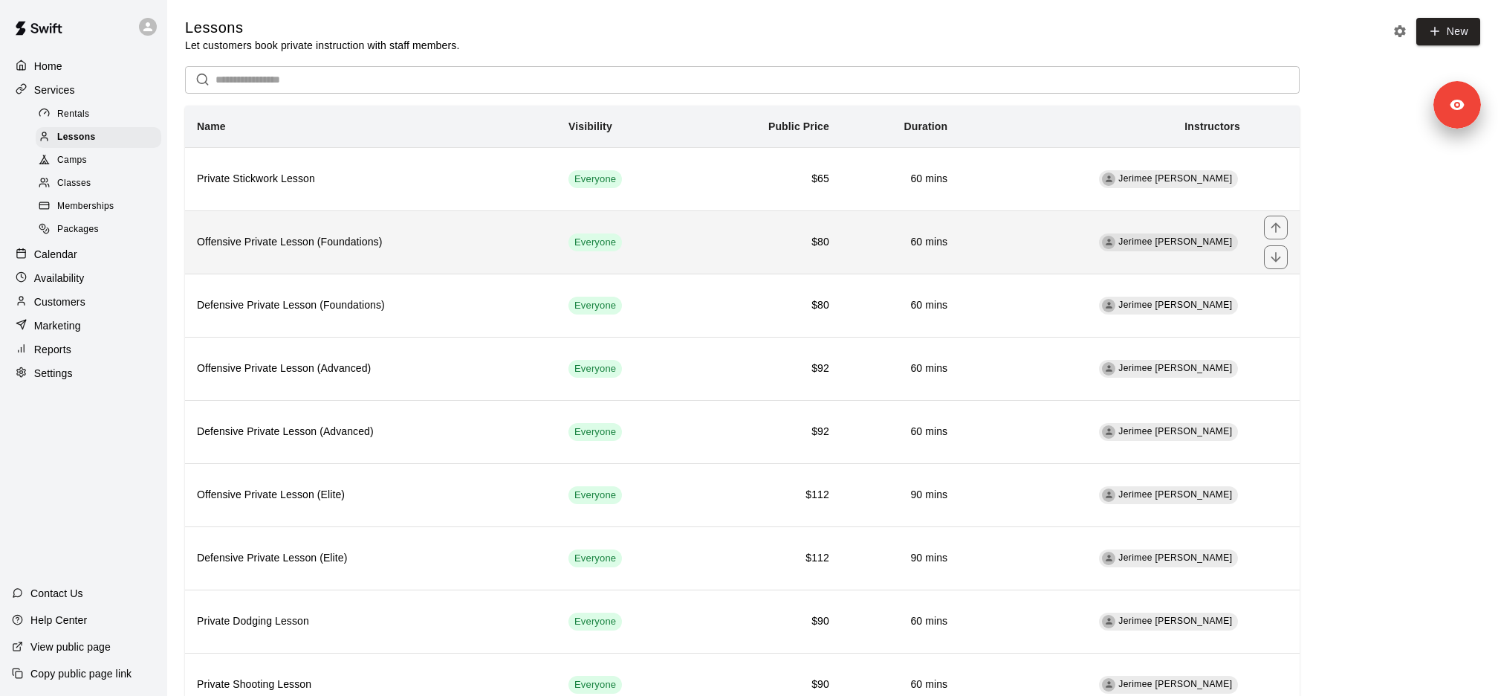
click at [408, 244] on h6 "Offensive Private Lesson (Foundations)" at bounding box center [371, 242] width 348 height 16
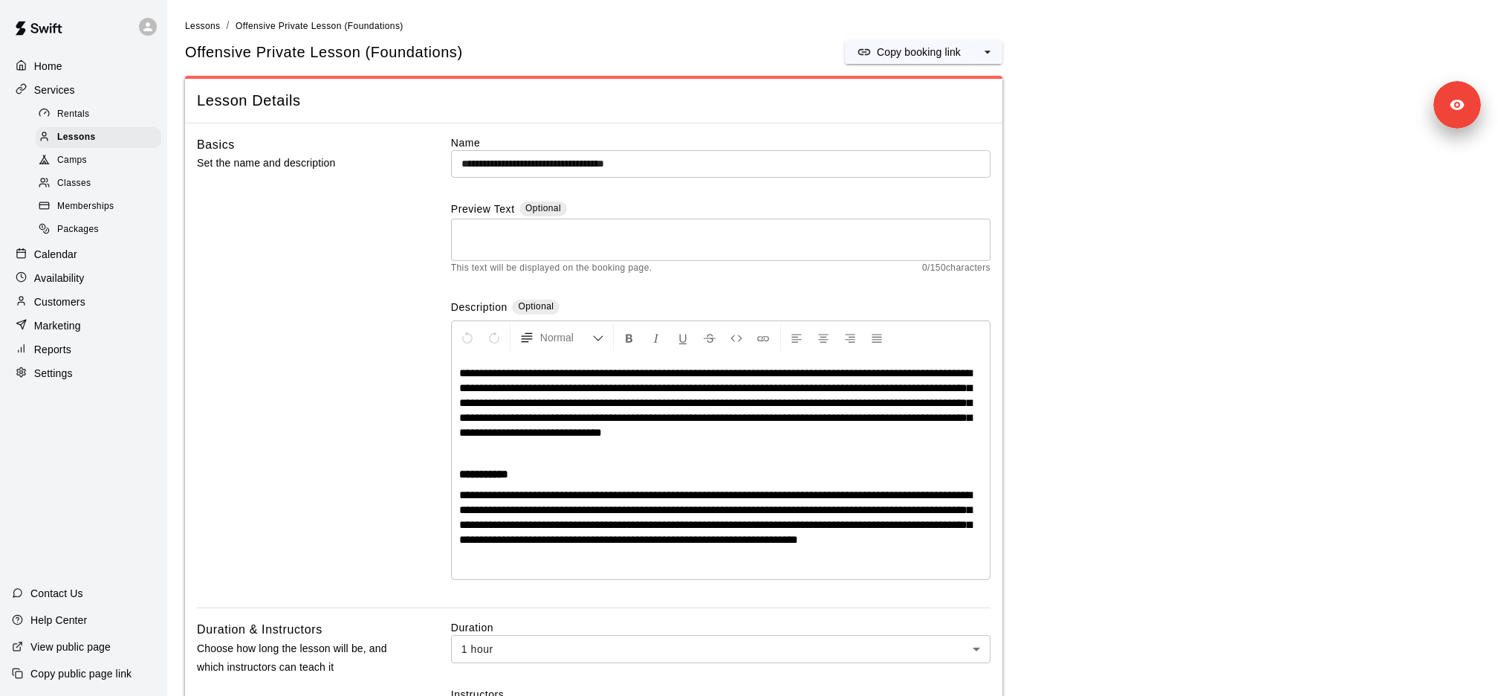
click at [306, 58] on h5 "Offensive Private Lesson (Foundations)" at bounding box center [324, 52] width 278 height 20
copy div "Offensive Private Lesson (Foundations) Copy booking link"
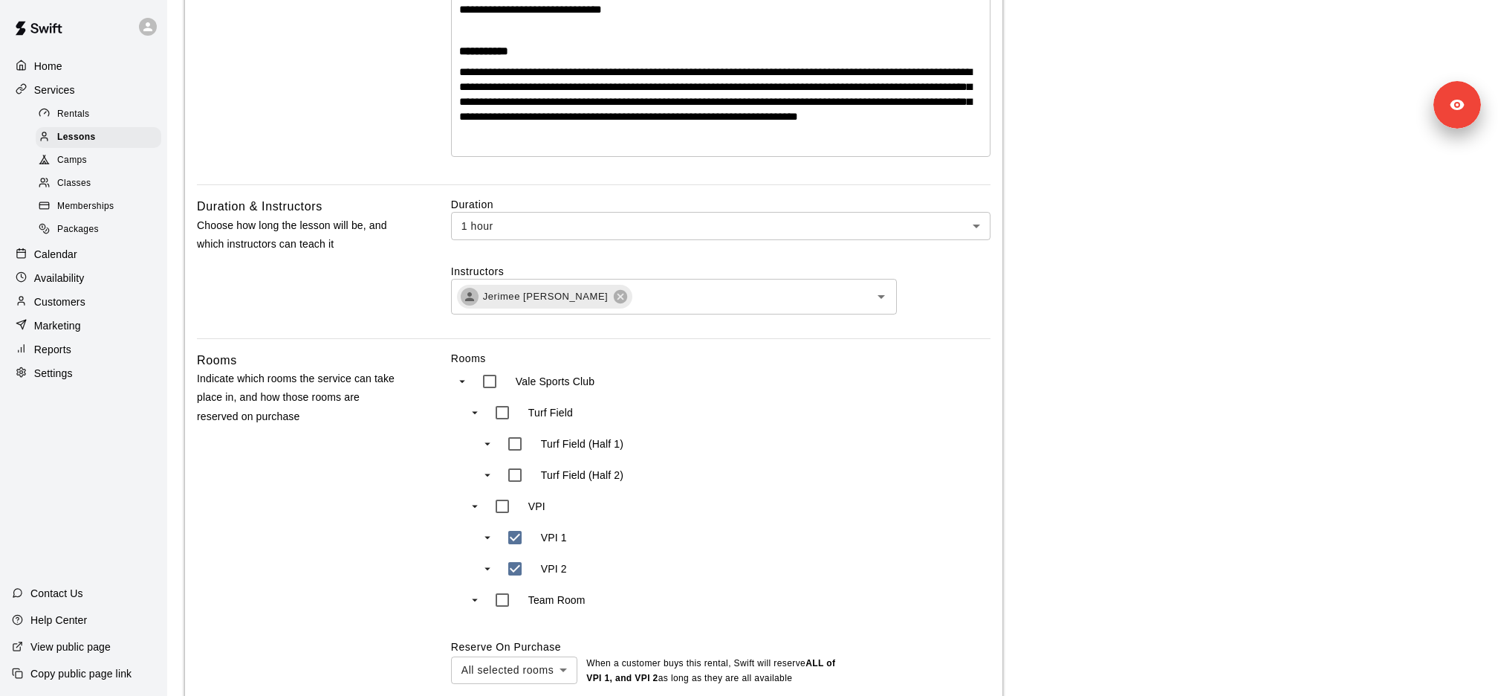
scroll to position [482, 0]
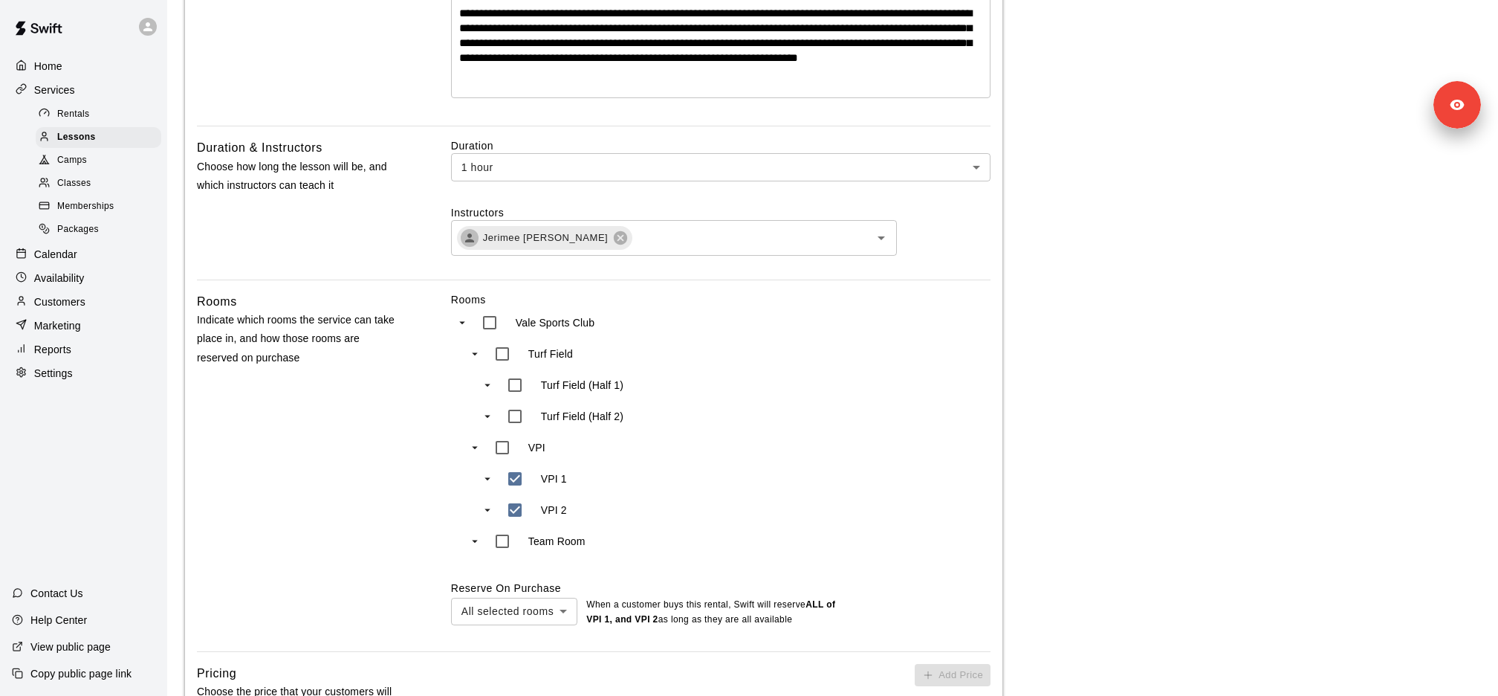
click at [66, 279] on p "Availability" at bounding box center [59, 278] width 51 height 15
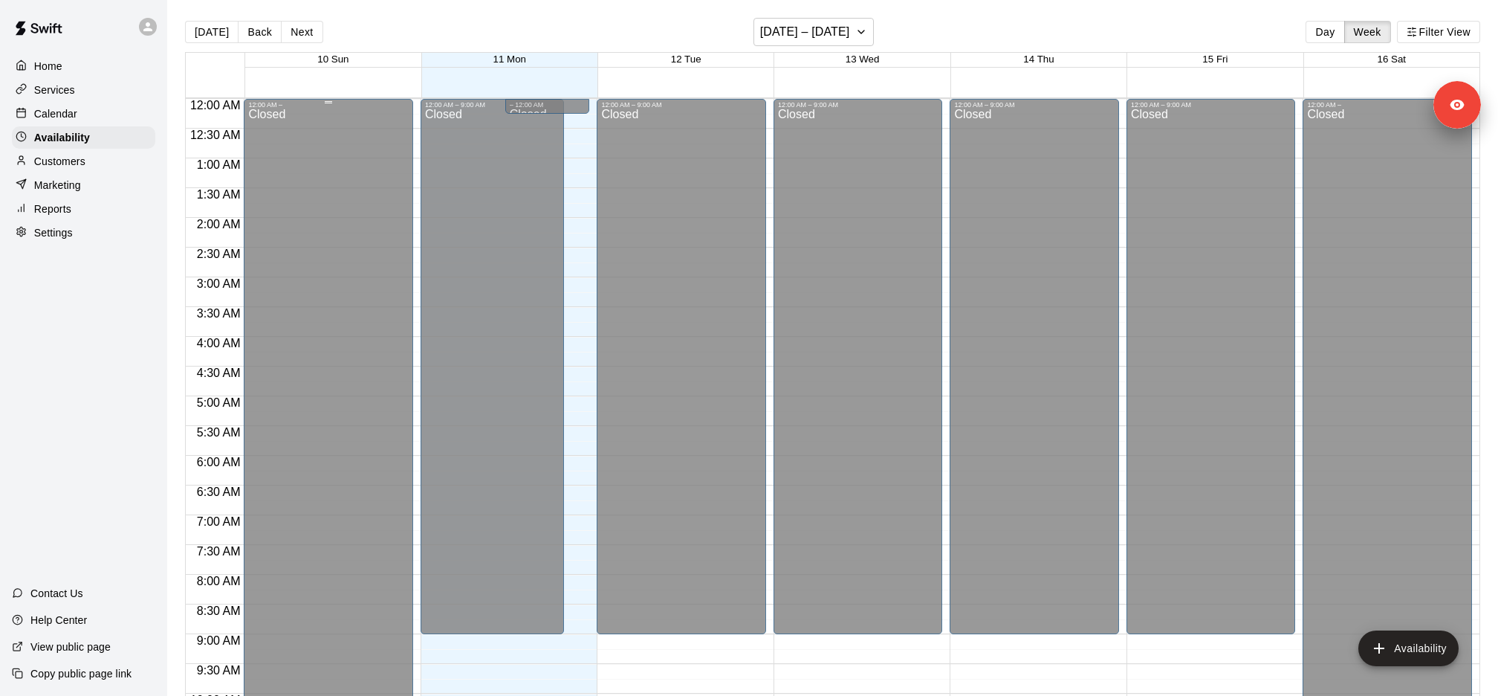
scroll to position [813, 0]
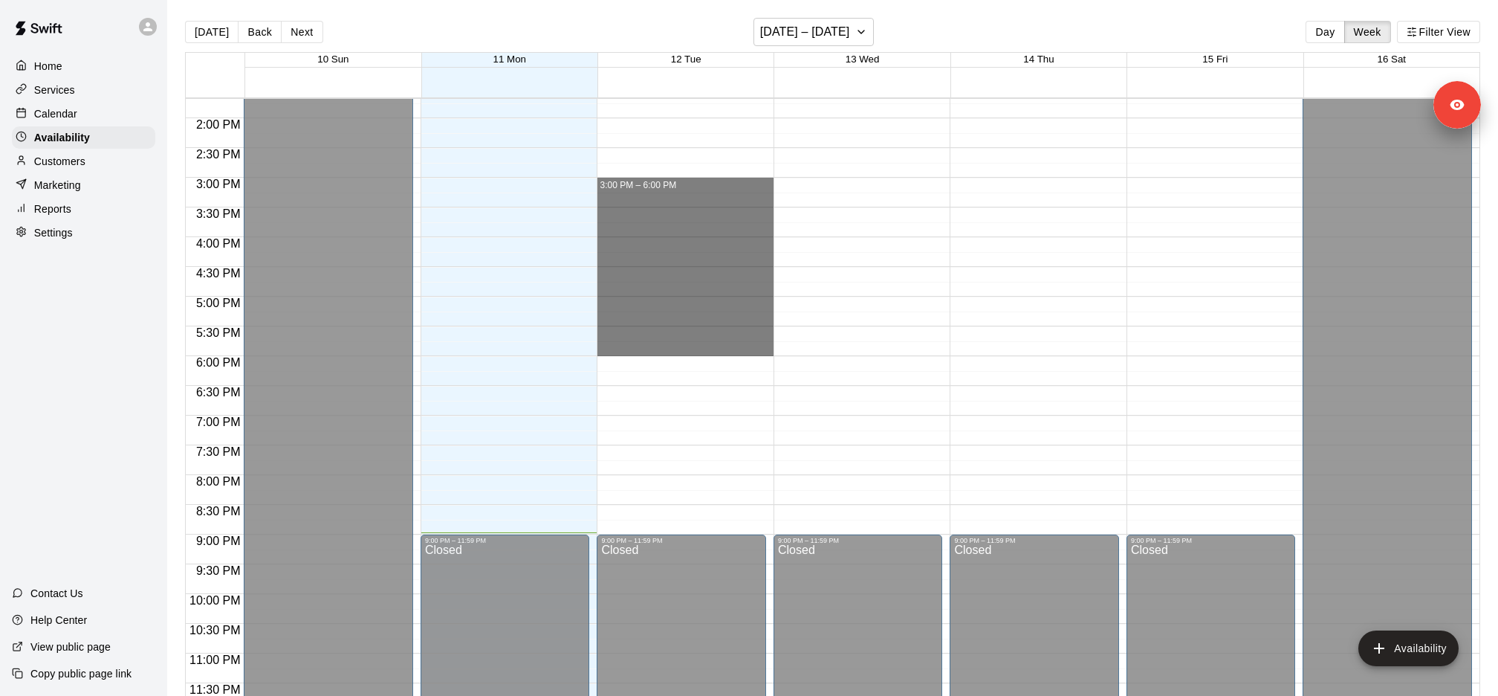
drag, startPoint x: 621, startPoint y: 184, endPoint x: 614, endPoint y: 352, distance: 168.1
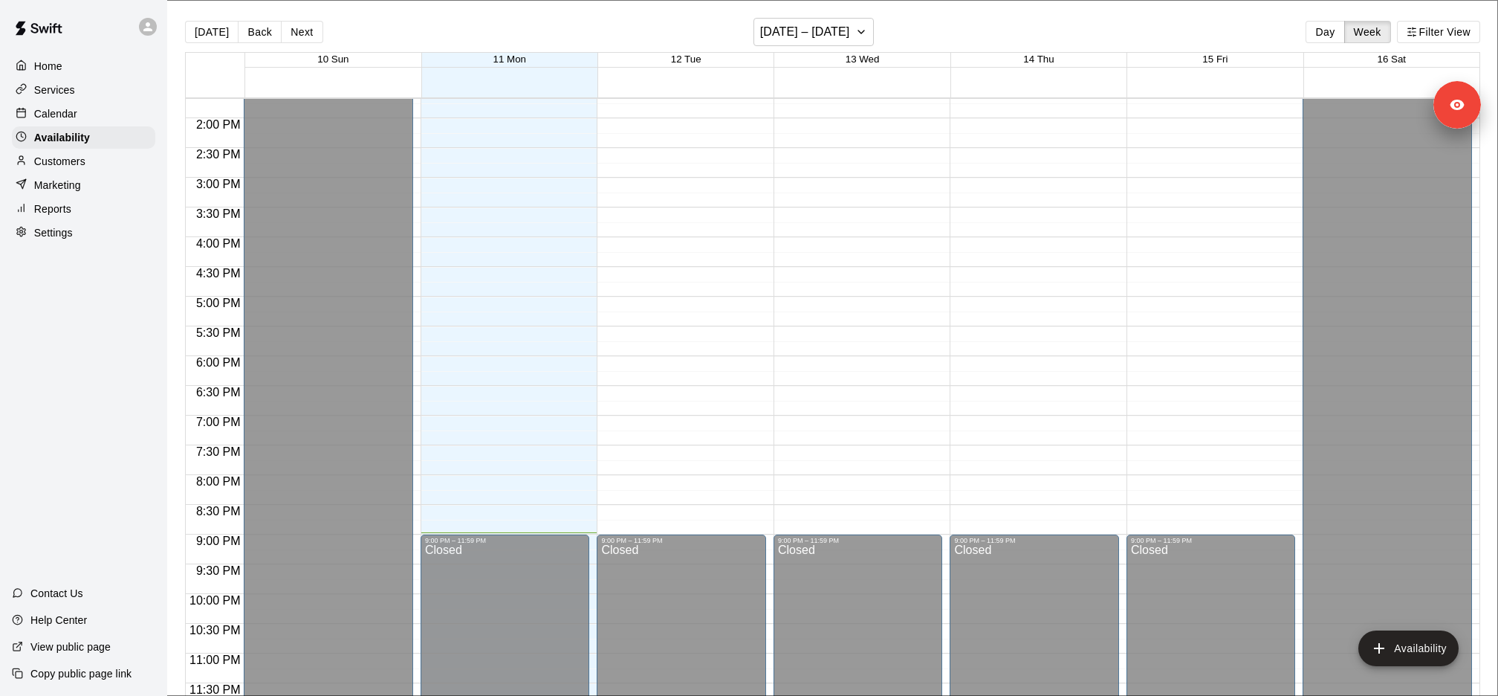
click at [535, 105] on li "VPI 1" at bounding box center [297, 97] width 476 height 13
click at [535, 122] on li "VPI 2" at bounding box center [297, 115] width 476 height 13
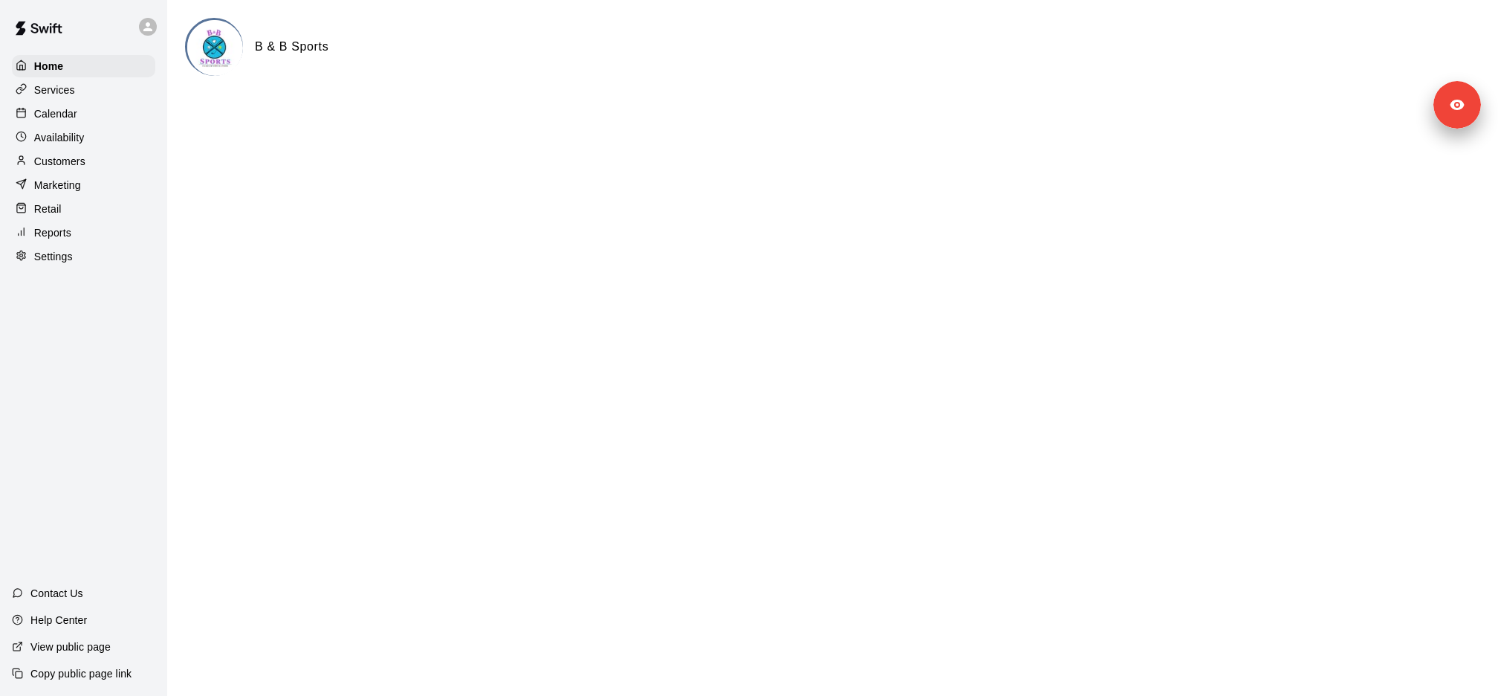
click at [118, 91] on div "Services" at bounding box center [83, 90] width 143 height 22
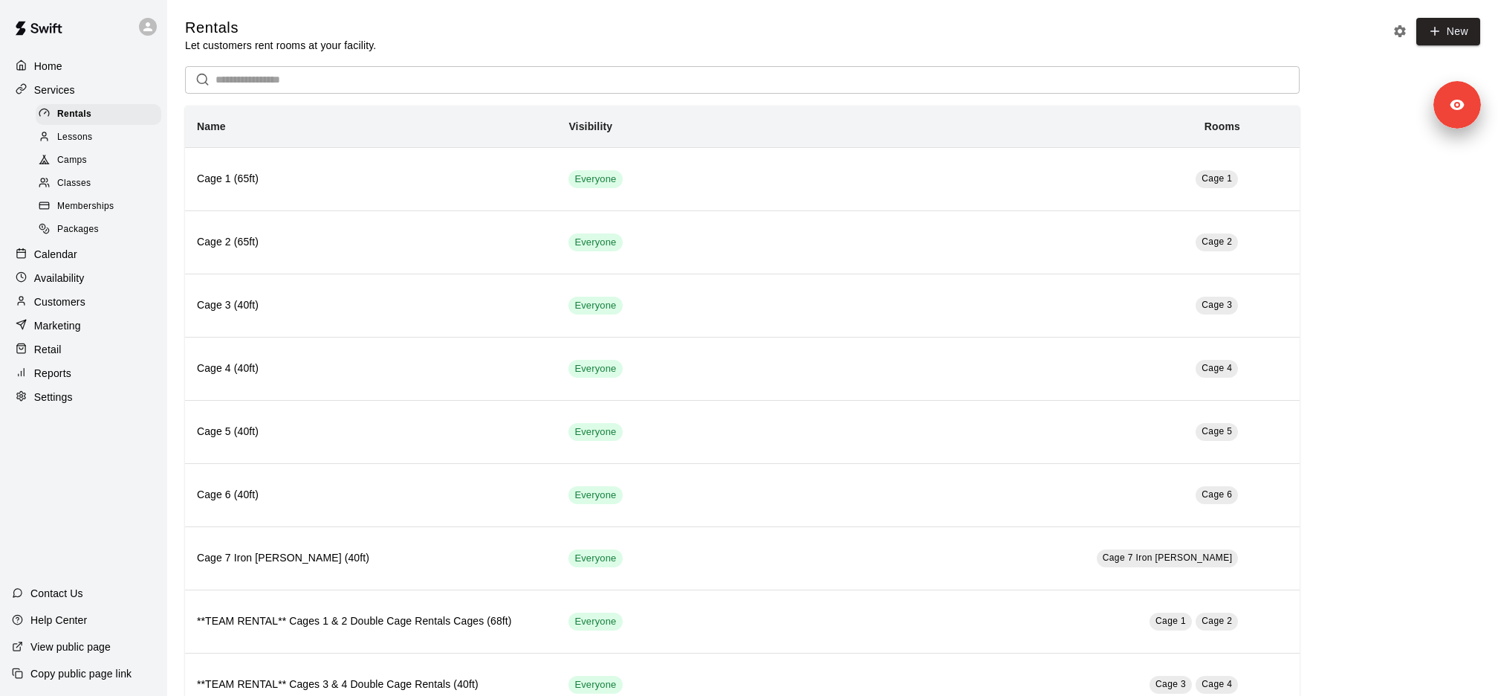
click at [93, 206] on span "Memberships" at bounding box center [85, 206] width 56 height 15
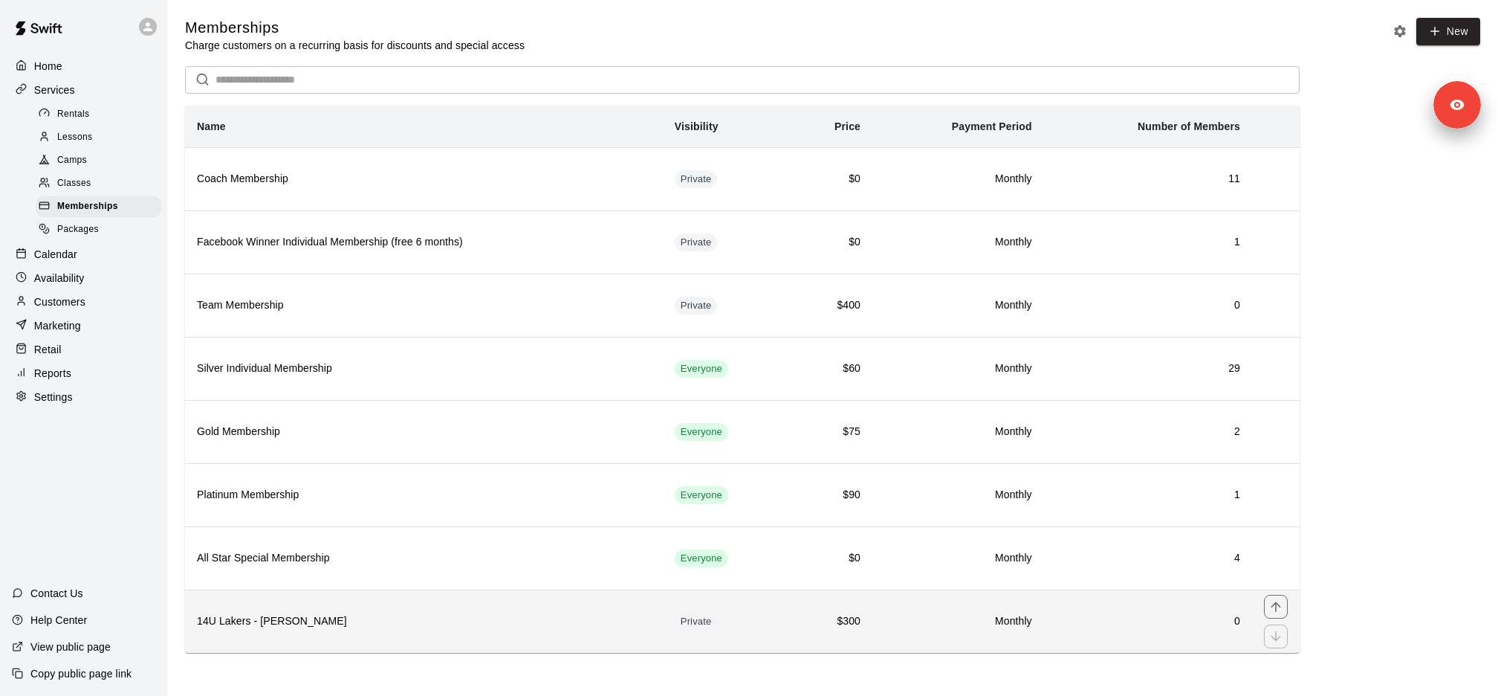
click at [337, 613] on h6 "14U Lakers - [PERSON_NAME]" at bounding box center [424, 621] width 454 height 16
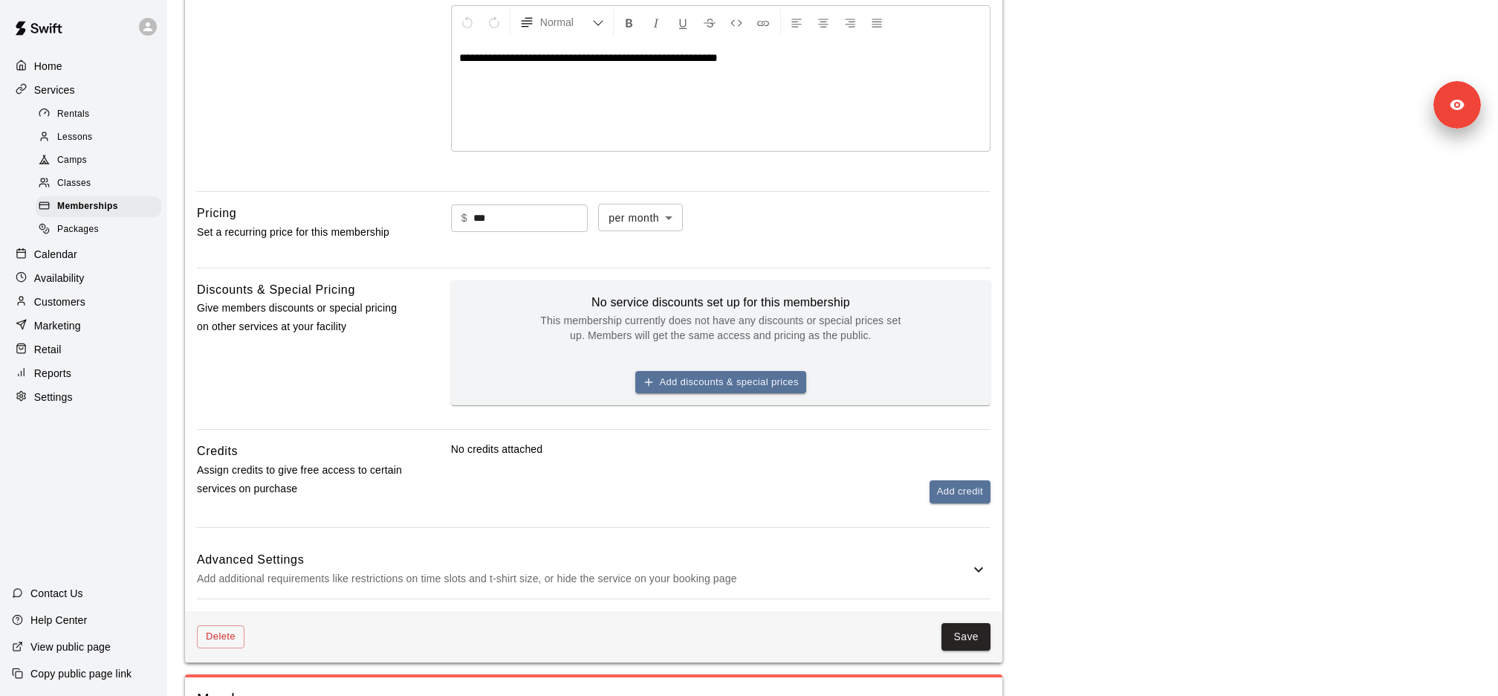
scroll to position [334, 0]
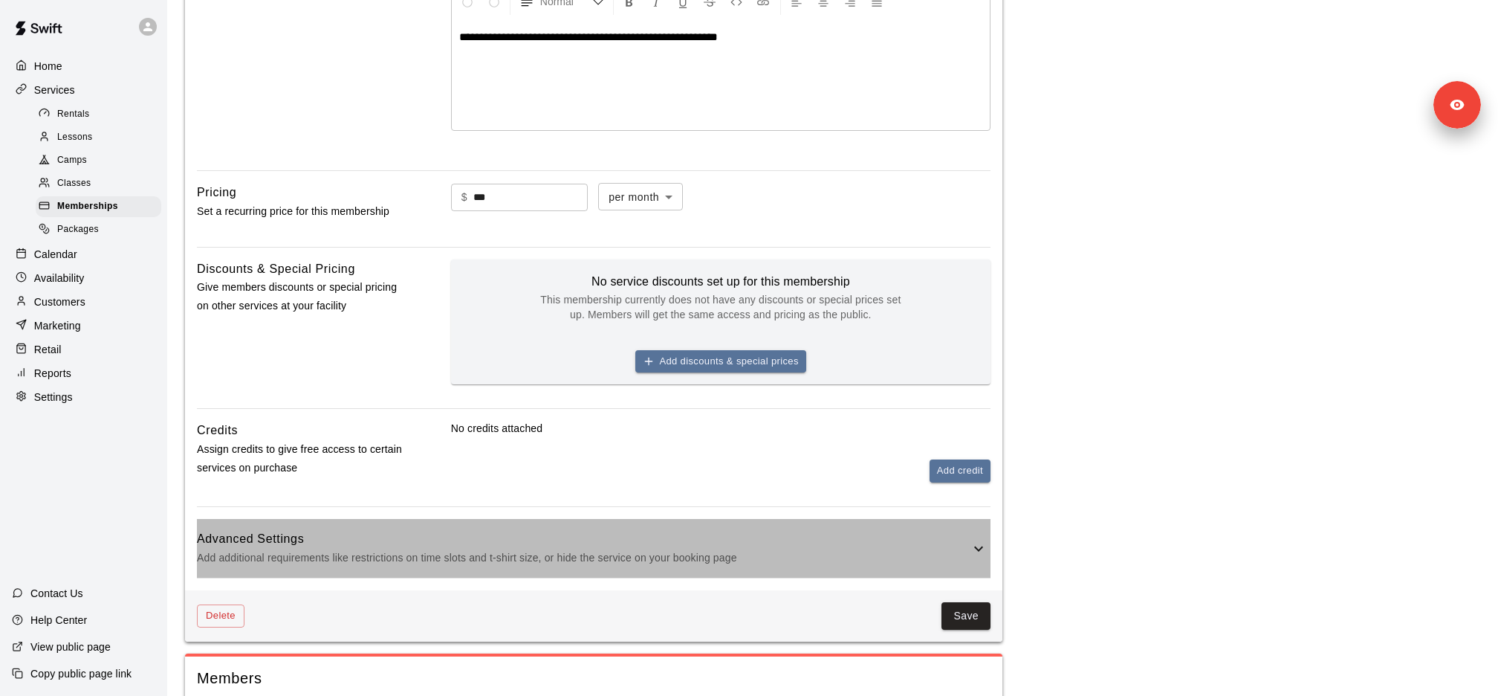
click at [502, 570] on div "Advanced Settings Add additional requirements like restrictions on time slots a…" at bounding box center [594, 548] width 794 height 59
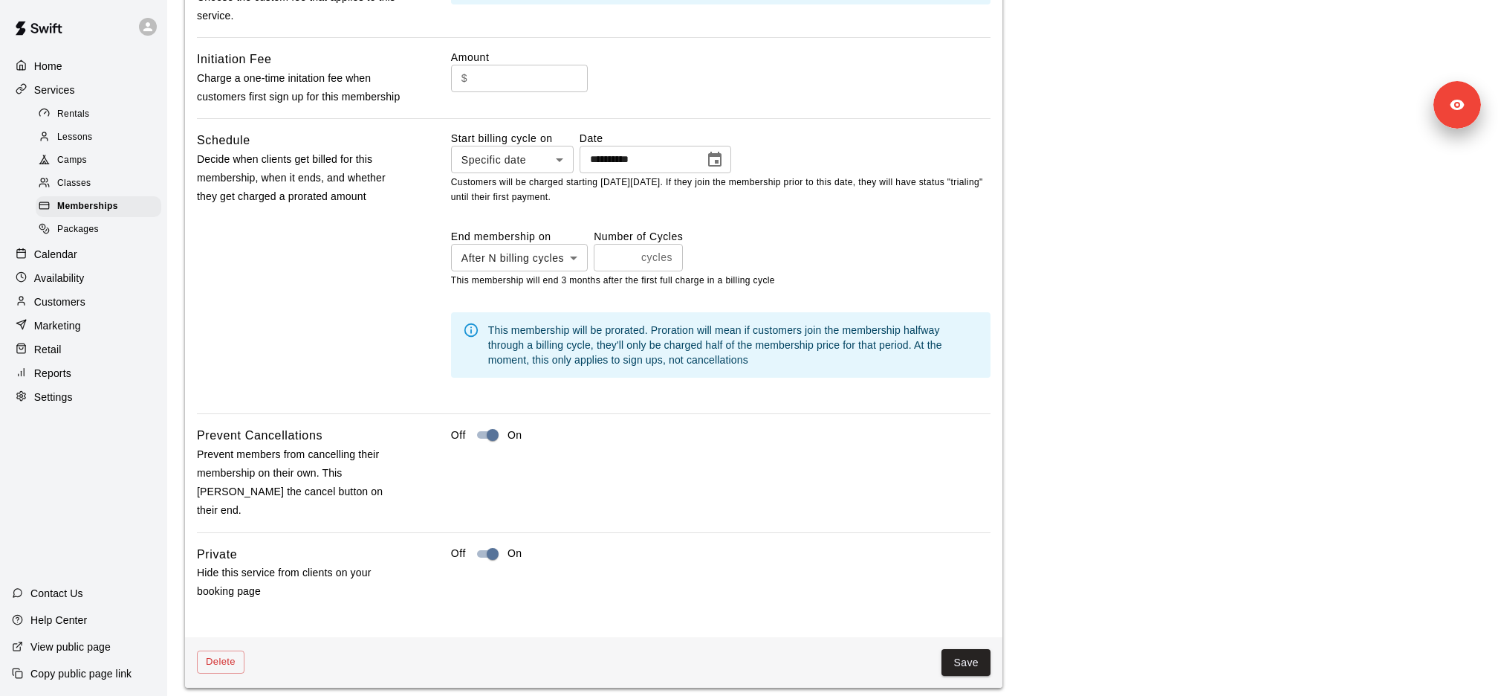
scroll to position [1065, 0]
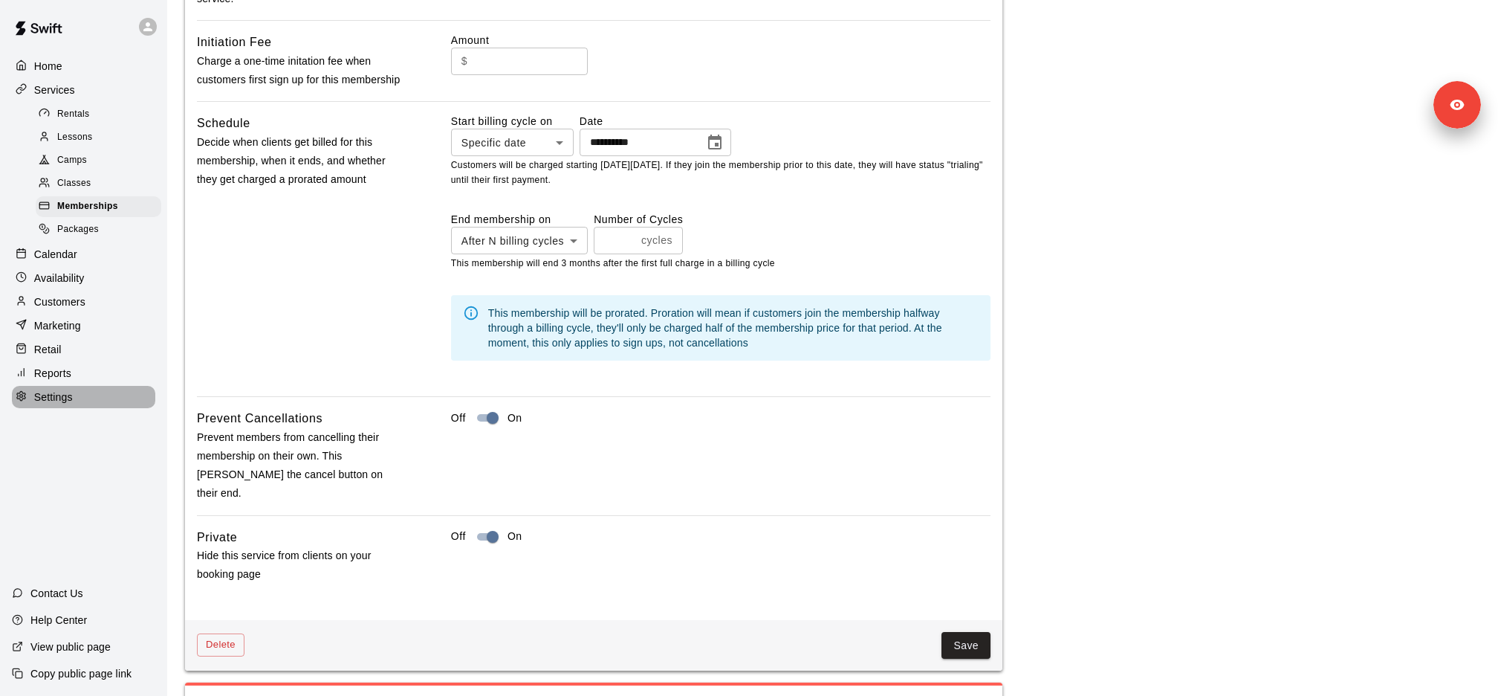
click at [110, 394] on div "Settings" at bounding box center [83, 397] width 143 height 22
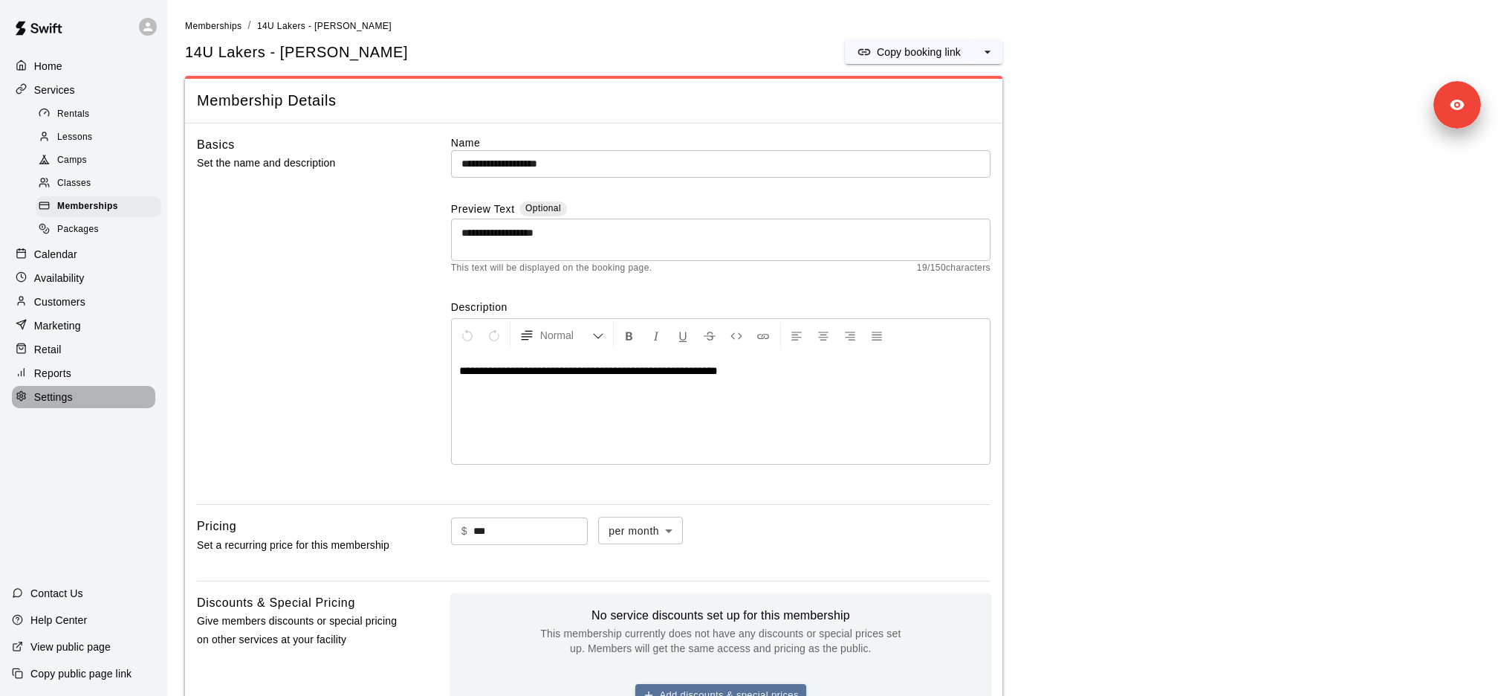
select select "**"
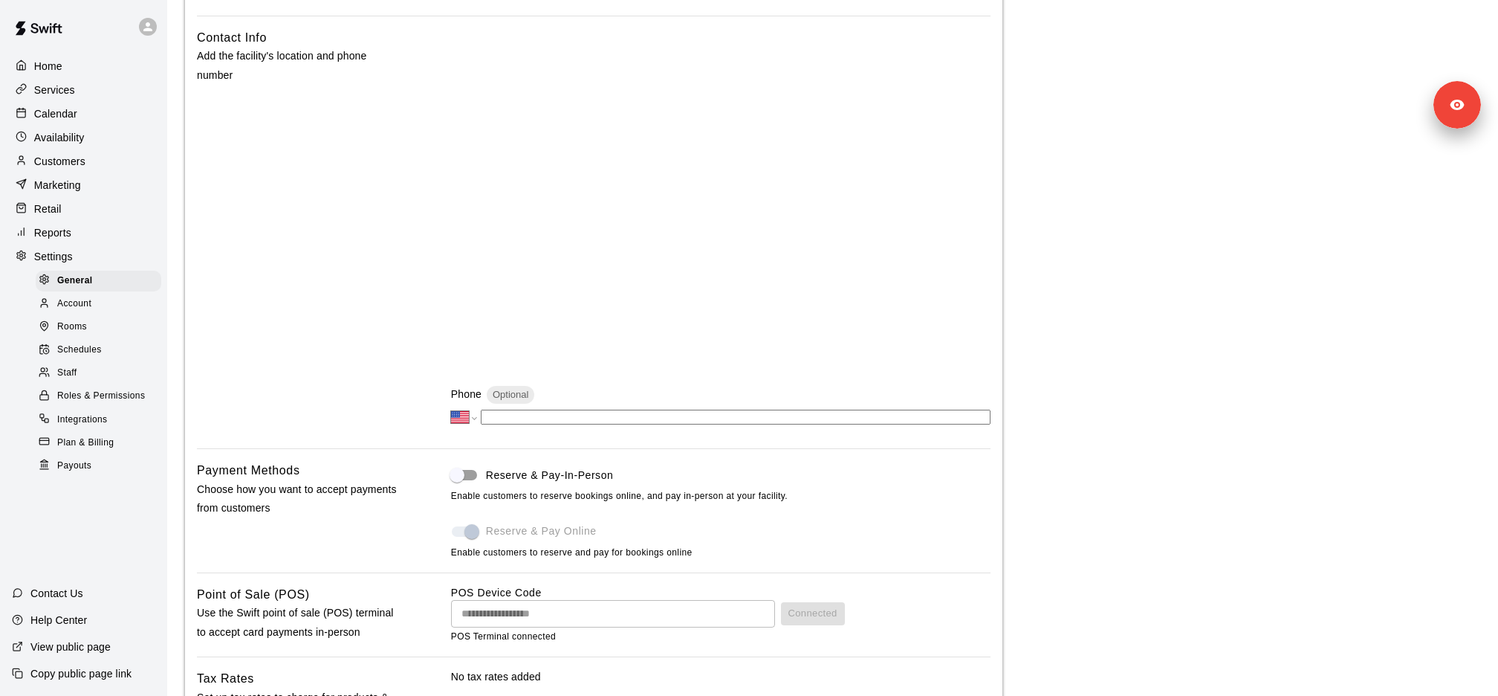
scroll to position [376, 0]
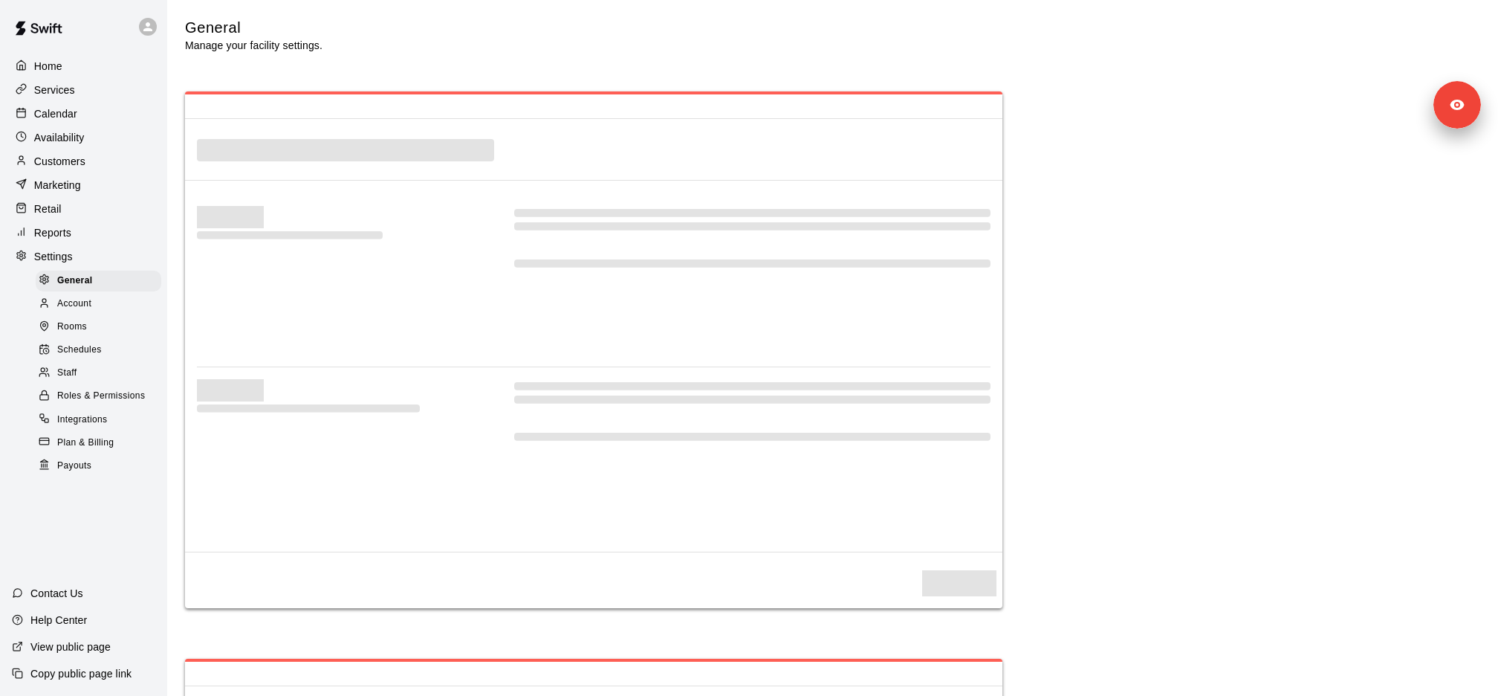
select select "**"
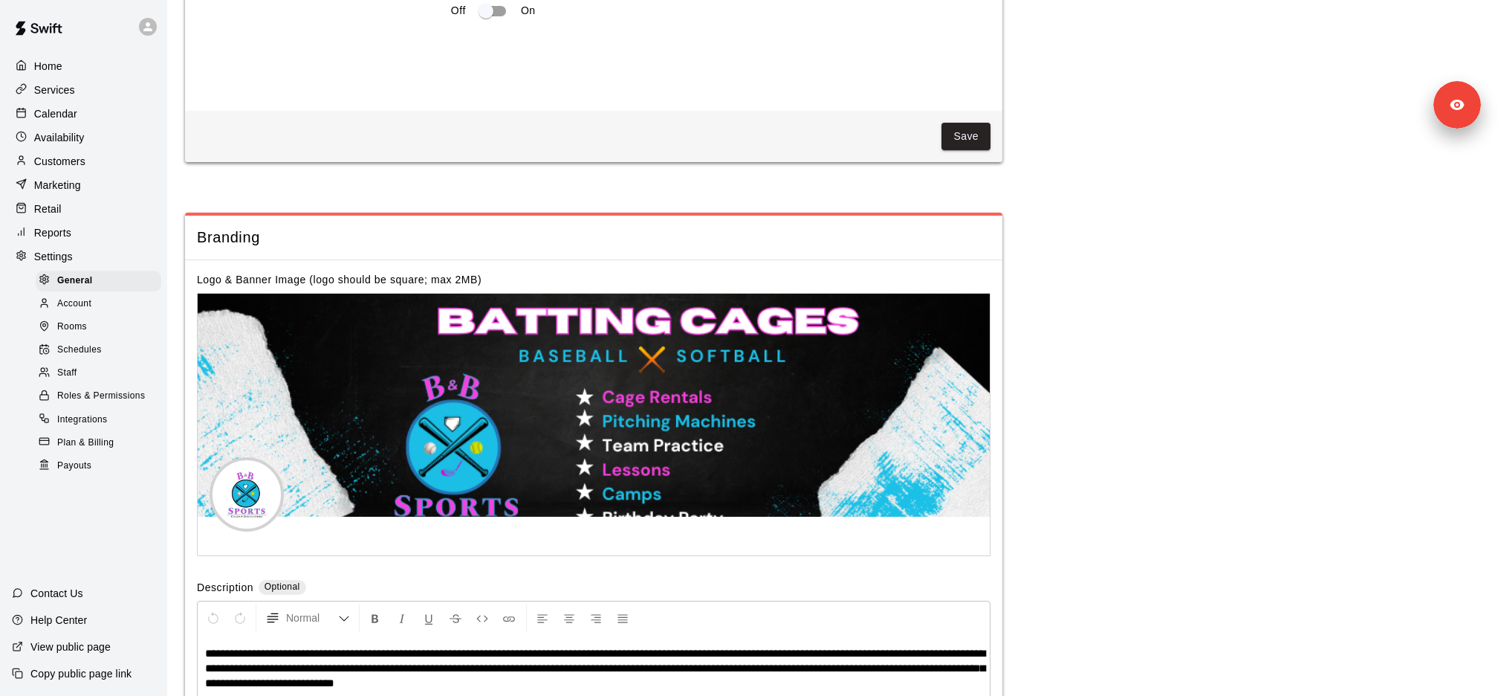
scroll to position [2317, 0]
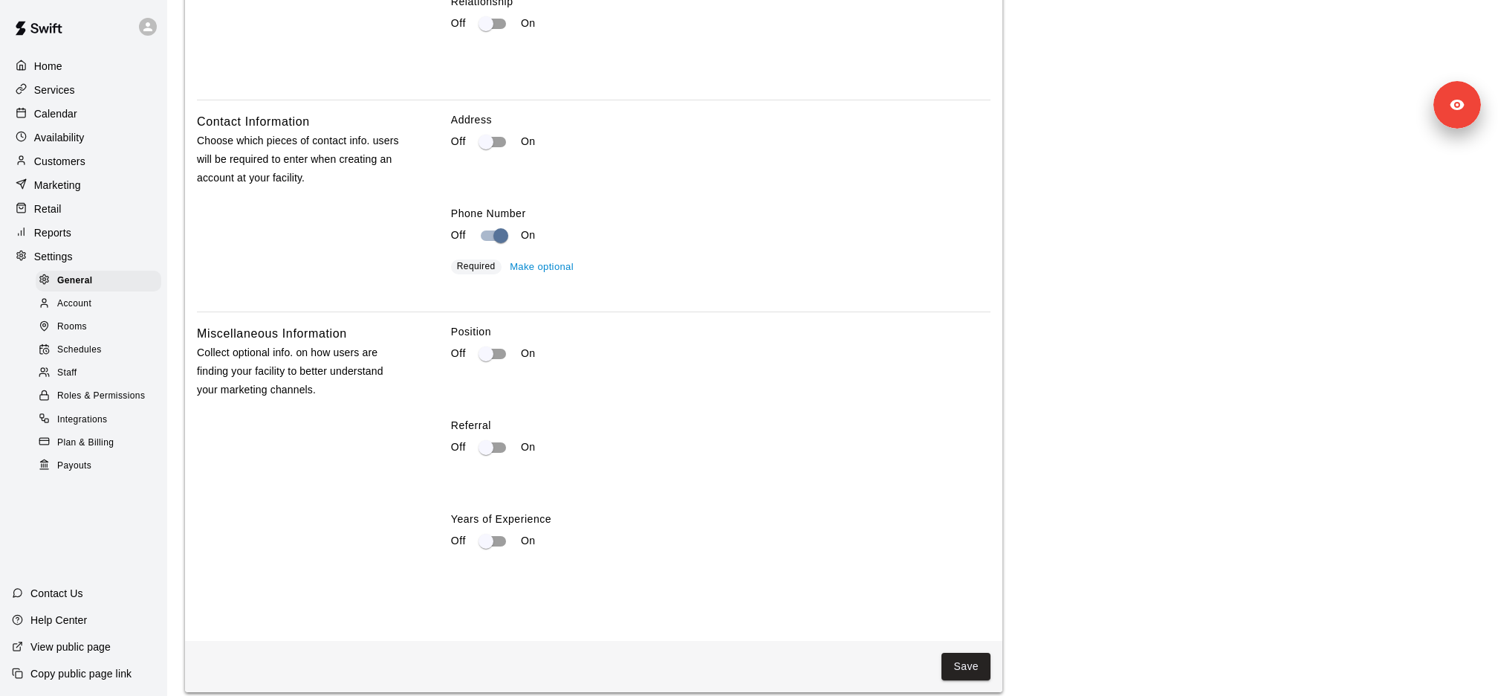
click at [90, 90] on div "Services" at bounding box center [83, 90] width 143 height 22
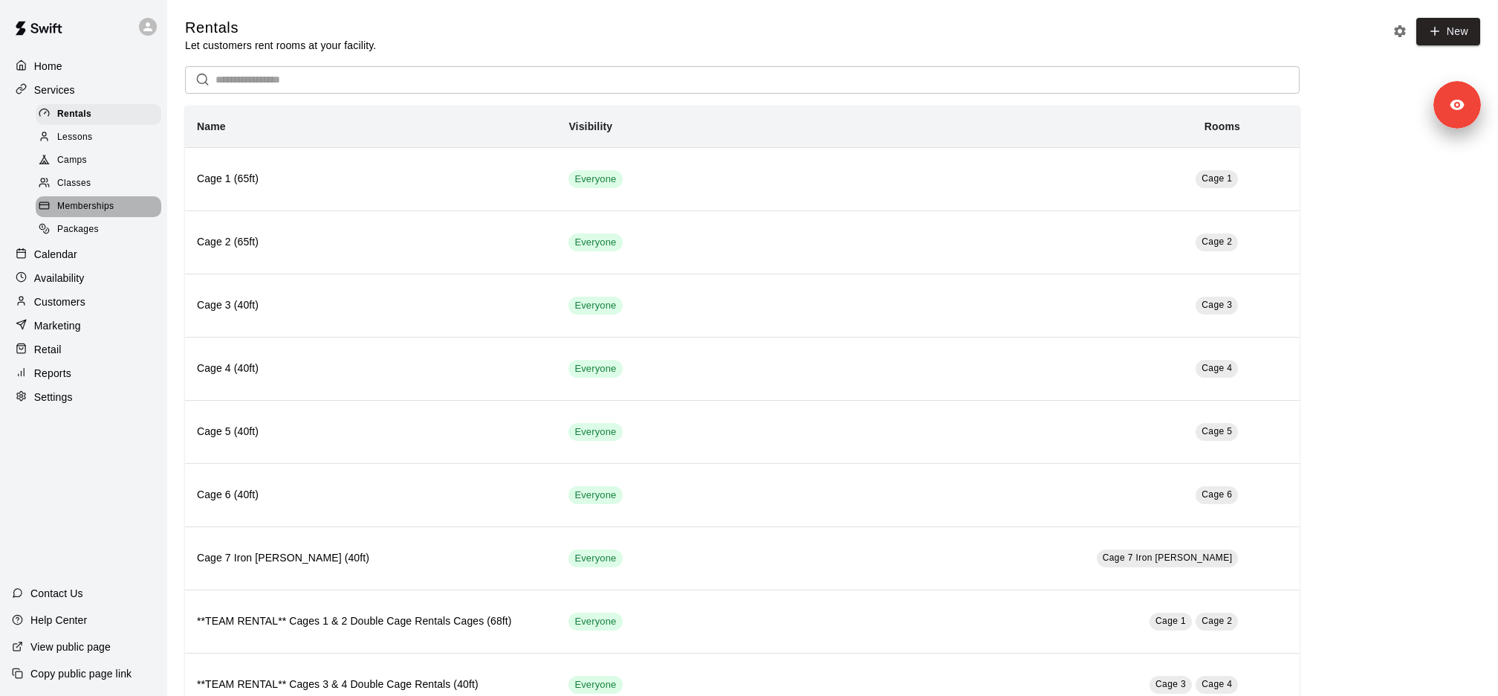
click at [117, 207] on div "Memberships" at bounding box center [99, 206] width 126 height 21
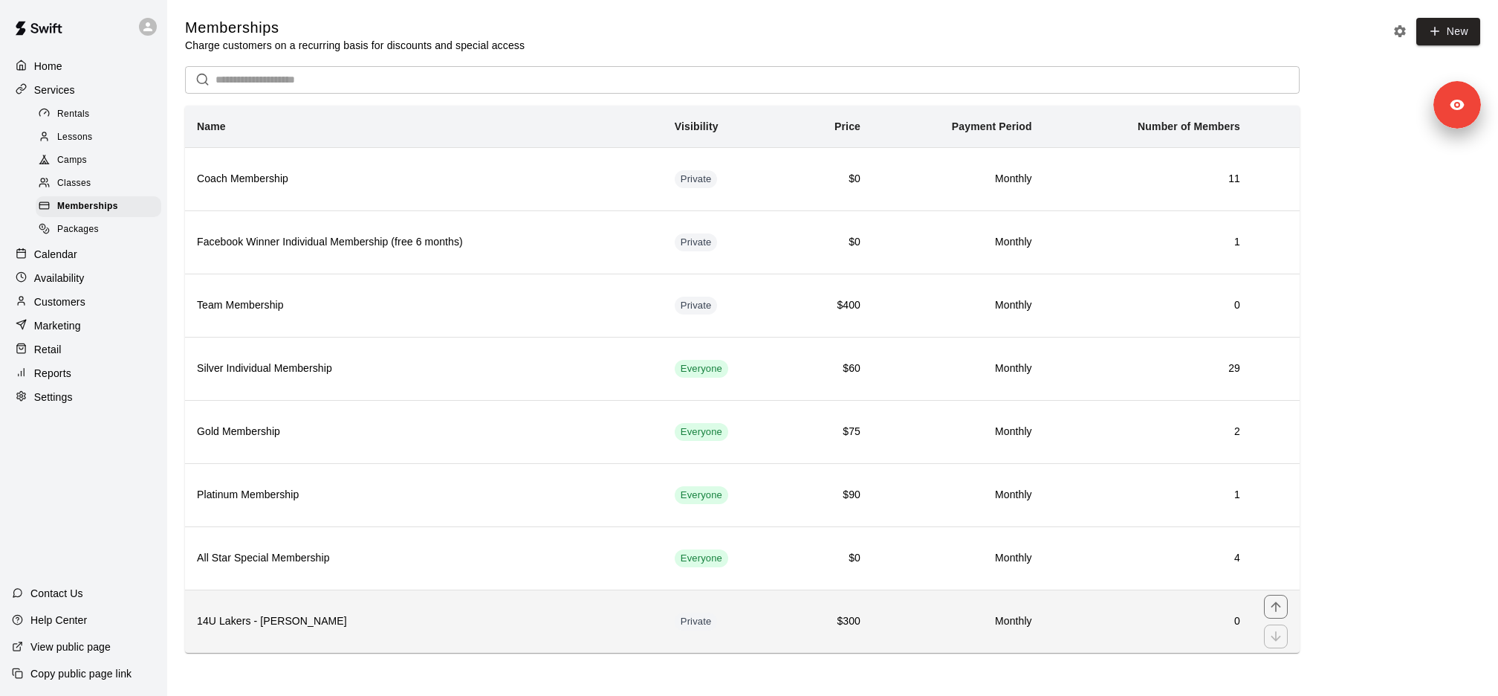
click at [302, 613] on h6 "14U Lakers - [PERSON_NAME]" at bounding box center [424, 621] width 454 height 16
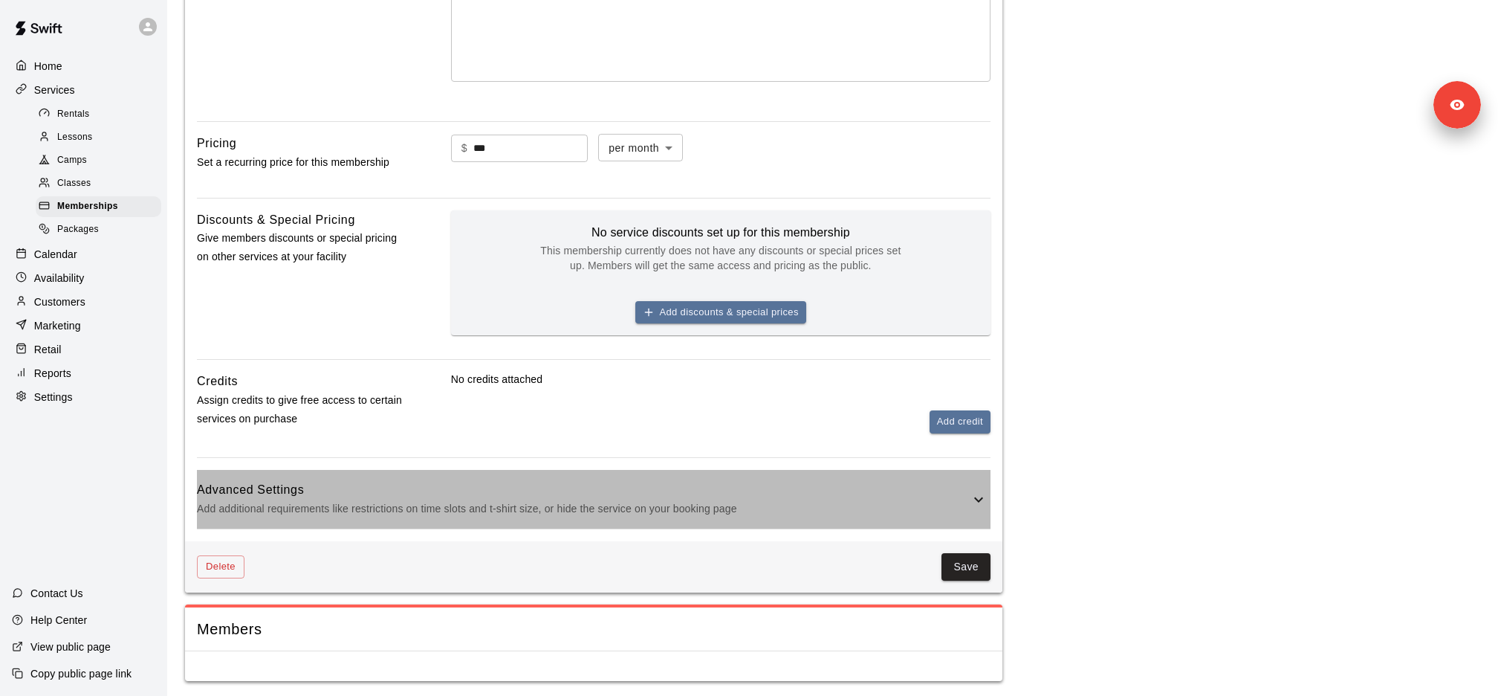
click at [501, 513] on p "Add additional requirements like restrictions on time slots and t-shirt size, o…" at bounding box center [583, 508] width 773 height 19
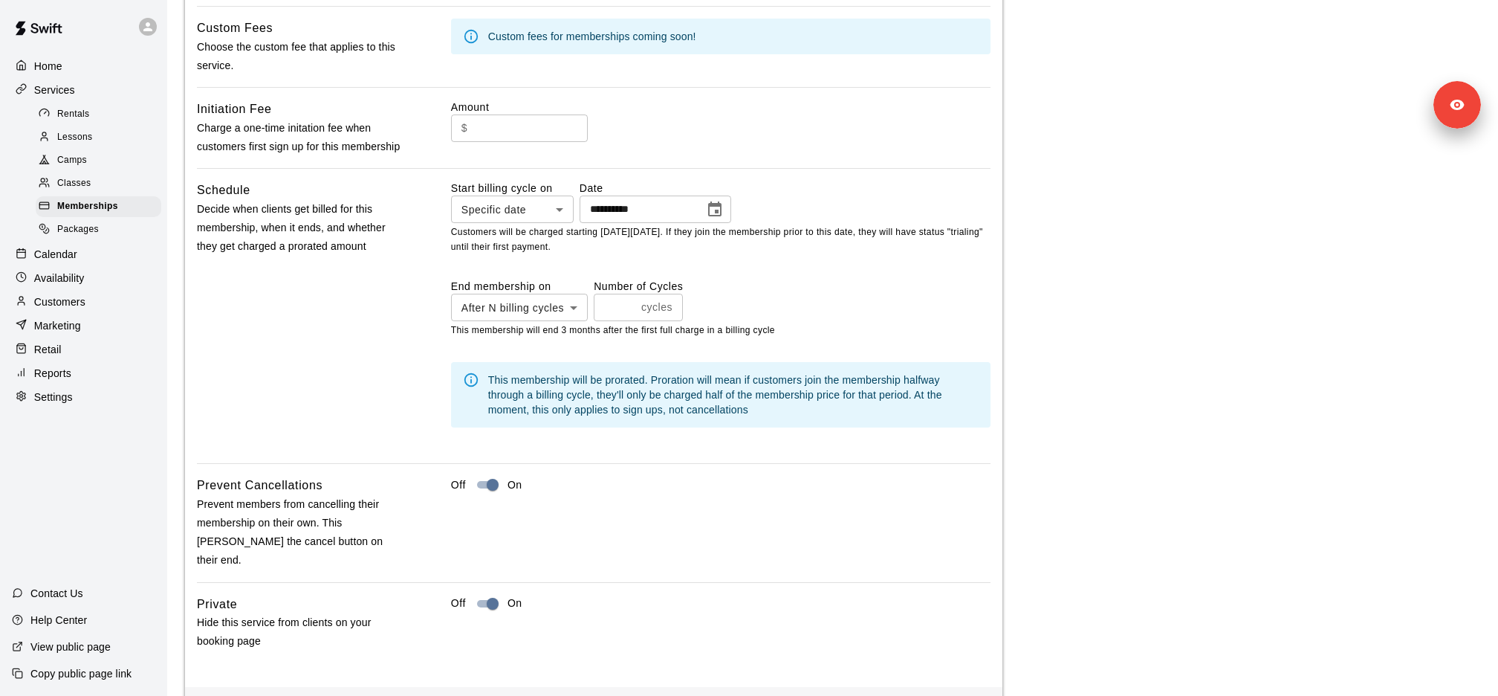
scroll to position [1004, 0]
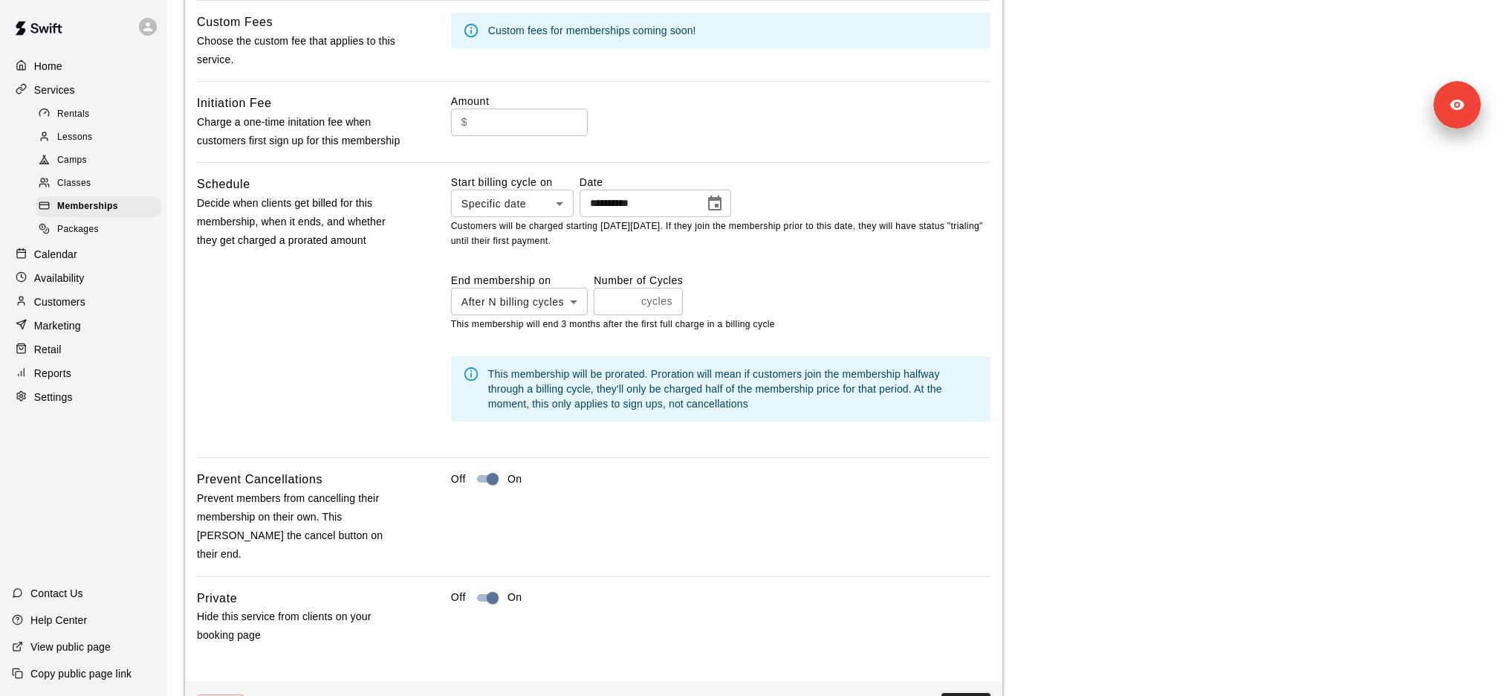
click at [102, 227] on div "Packages" at bounding box center [99, 229] width 126 height 21
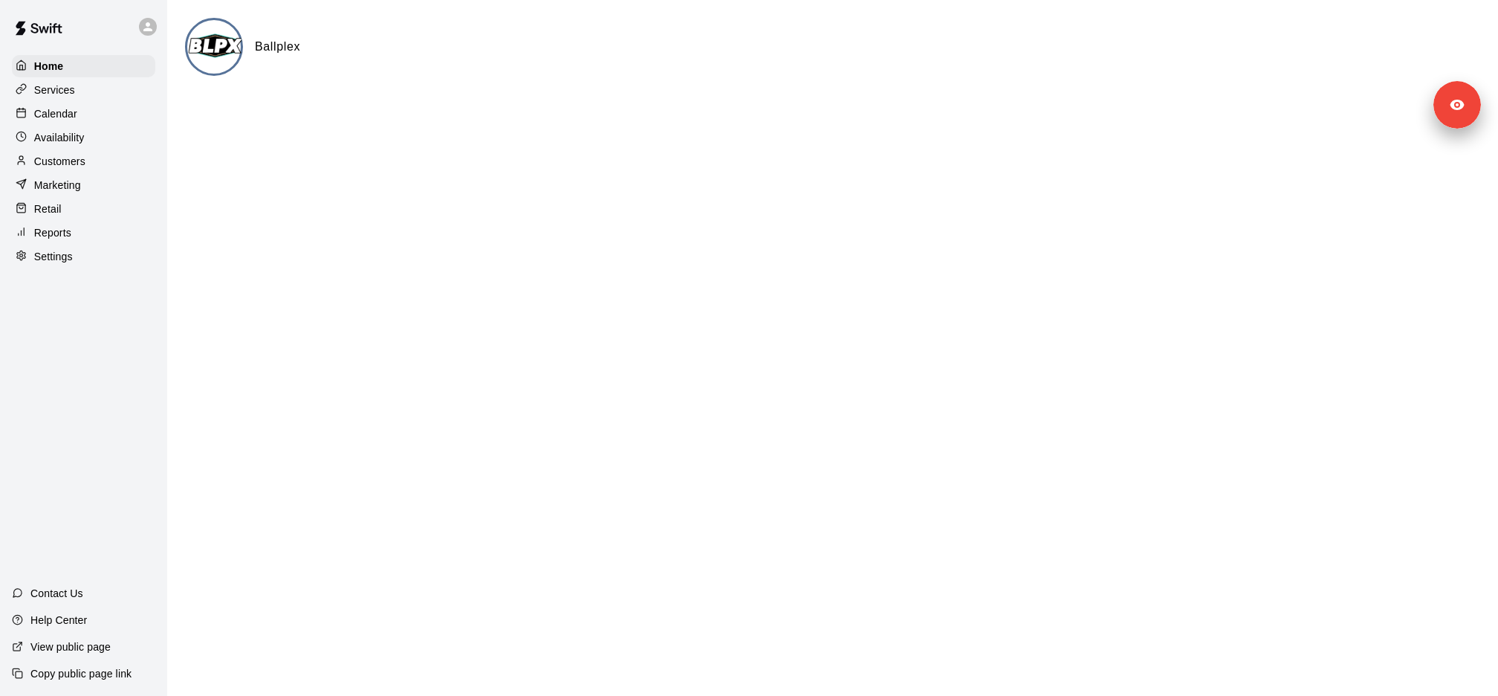
click at [111, 90] on div "Services" at bounding box center [83, 90] width 143 height 22
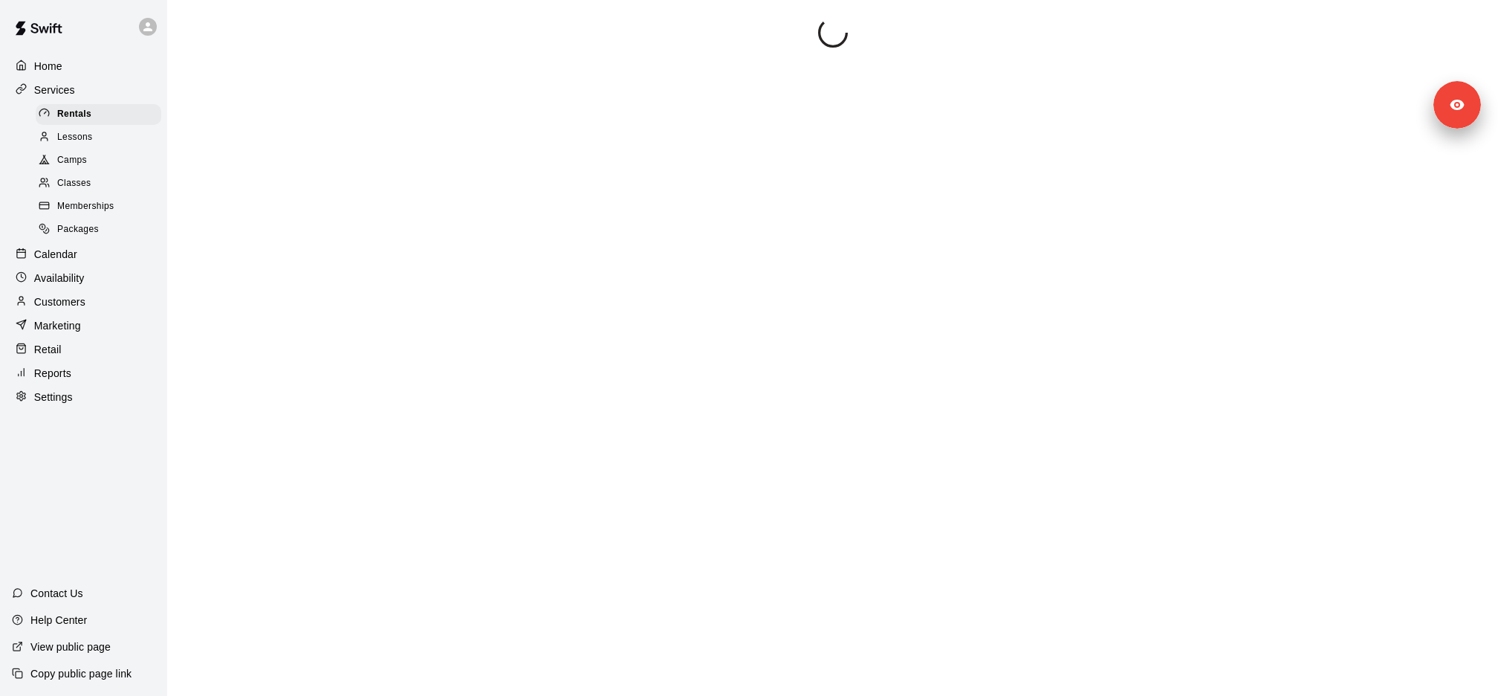
click at [103, 223] on div "Packages" at bounding box center [99, 229] width 126 height 21
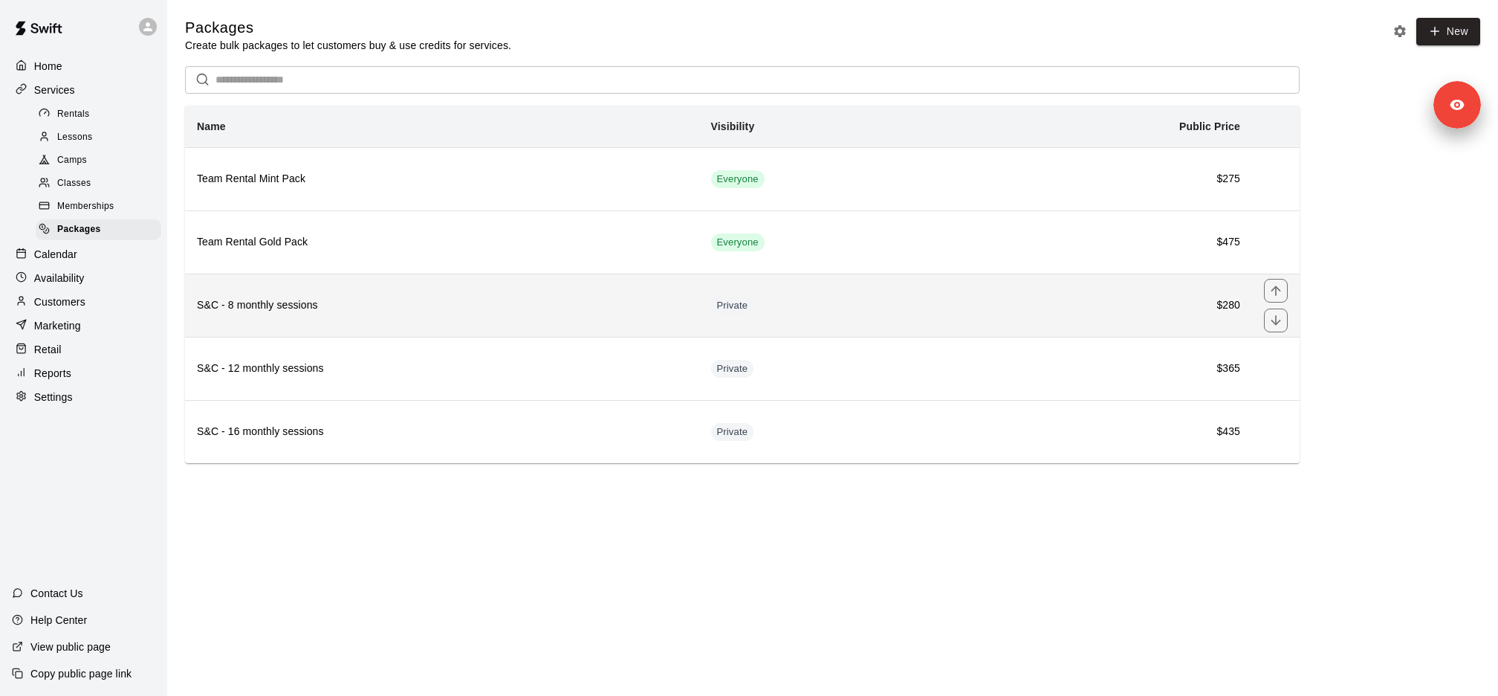
click at [435, 326] on th "S&C - 8 monthly sessions" at bounding box center [442, 304] width 514 height 63
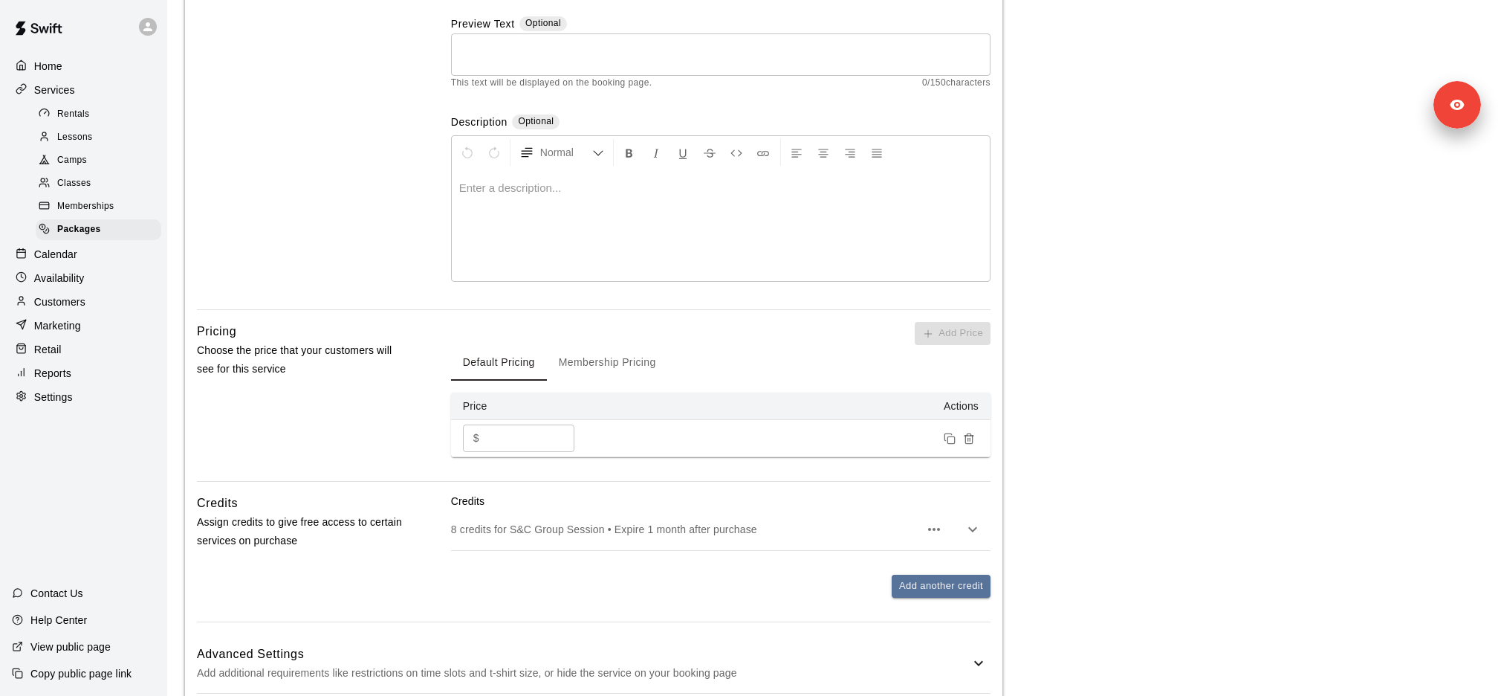
scroll to position [291, 0]
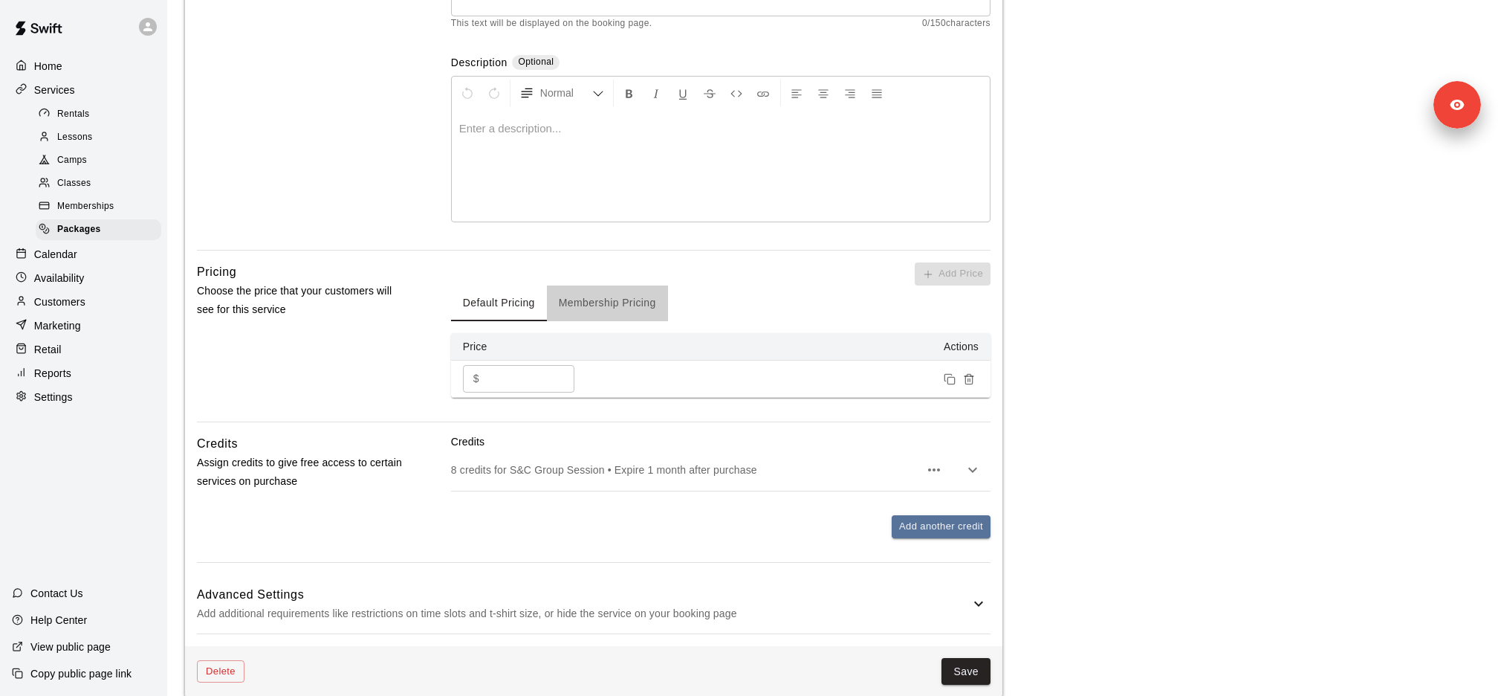
click at [632, 303] on button "Membership Pricing" at bounding box center [607, 303] width 121 height 36
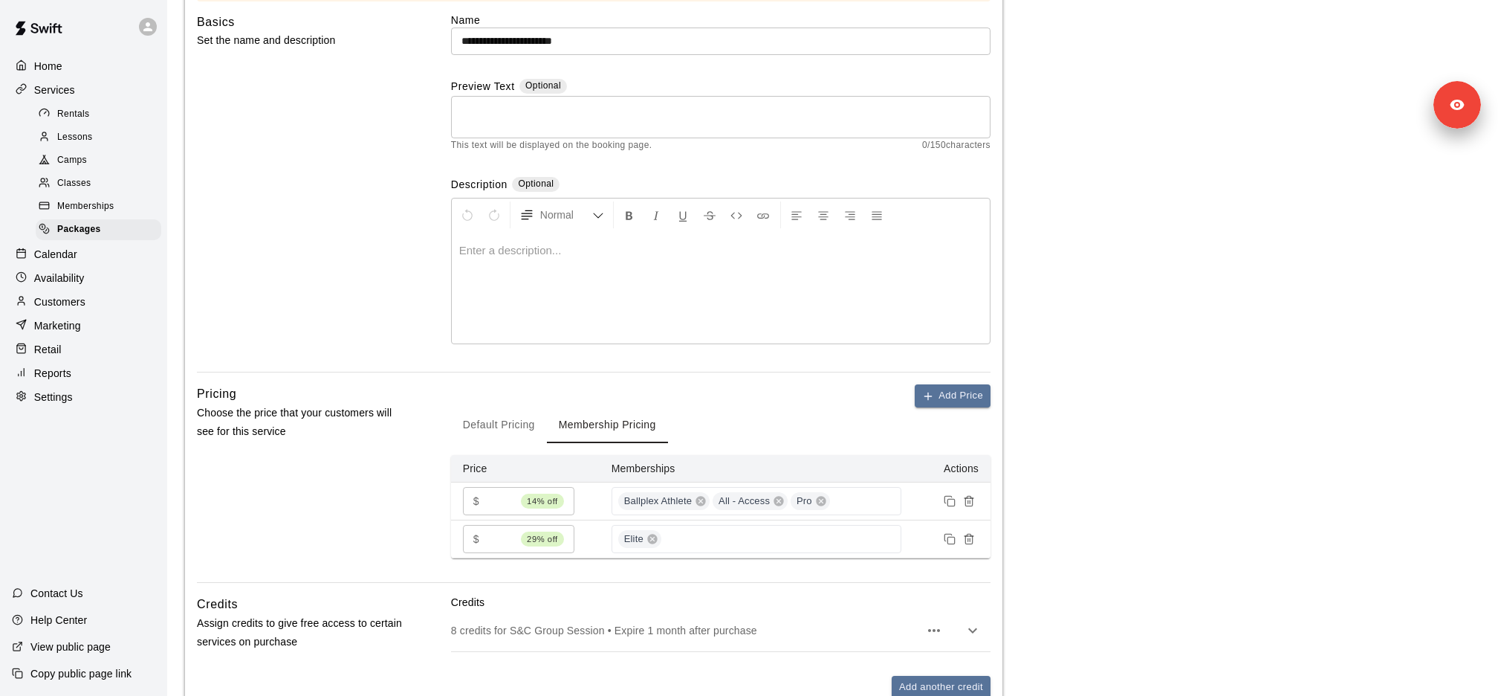
scroll to position [0, 0]
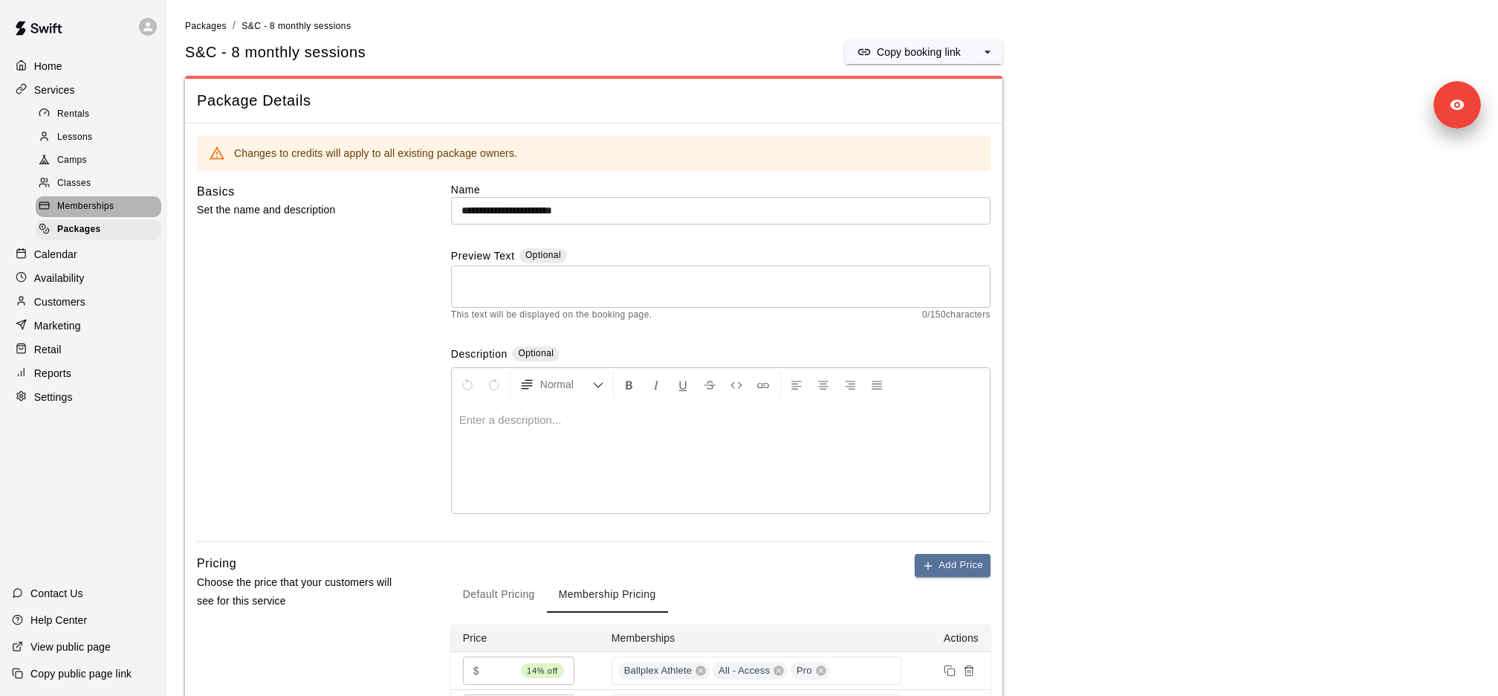
click at [132, 204] on div "Memberships" at bounding box center [99, 206] width 126 height 21
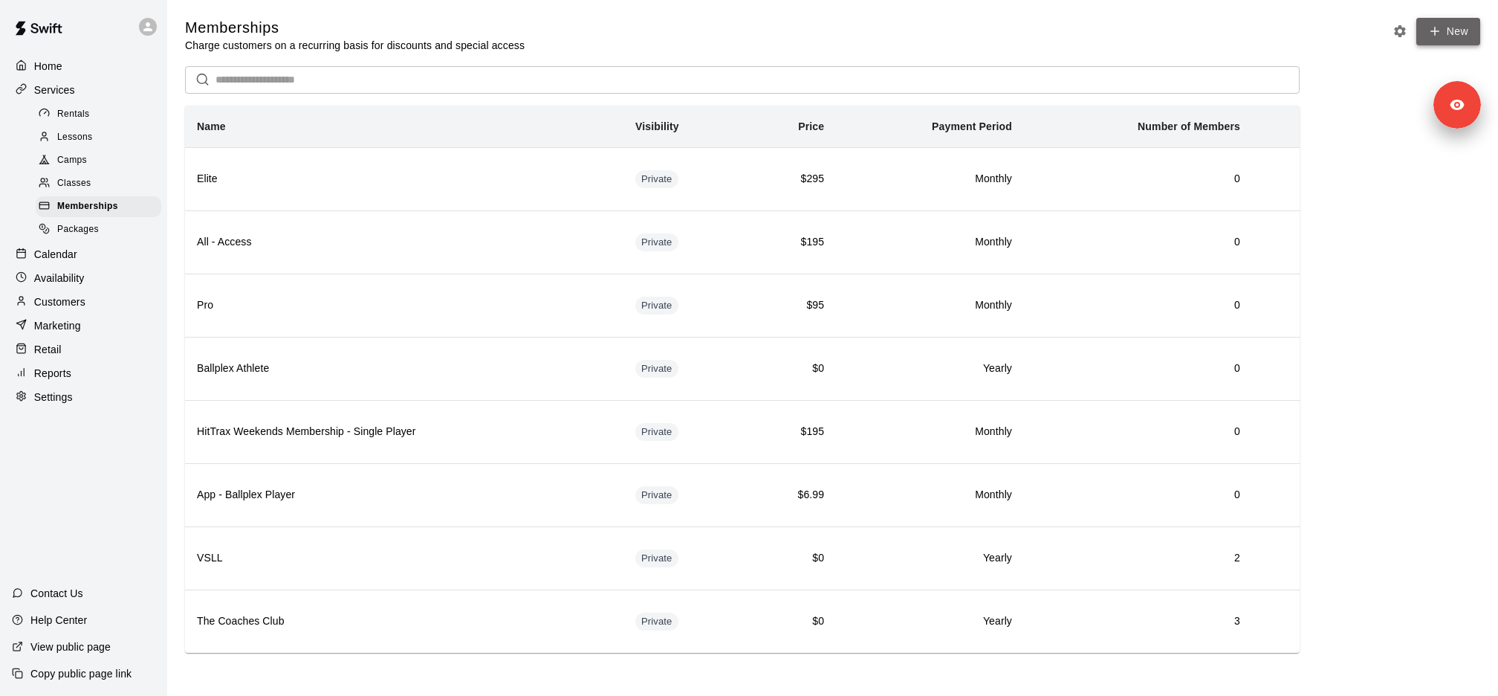
click at [1449, 40] on link "New" at bounding box center [1448, 31] width 64 height 27
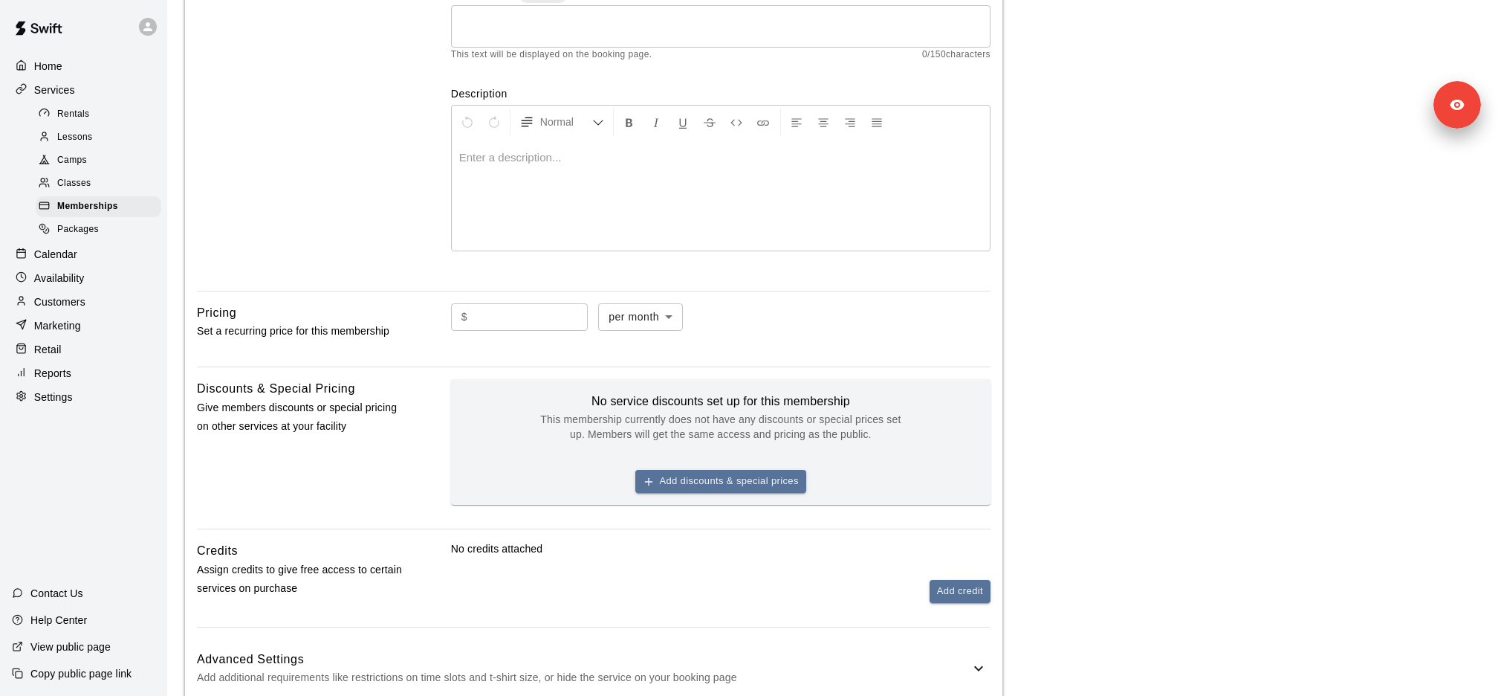
scroll to position [302, 0]
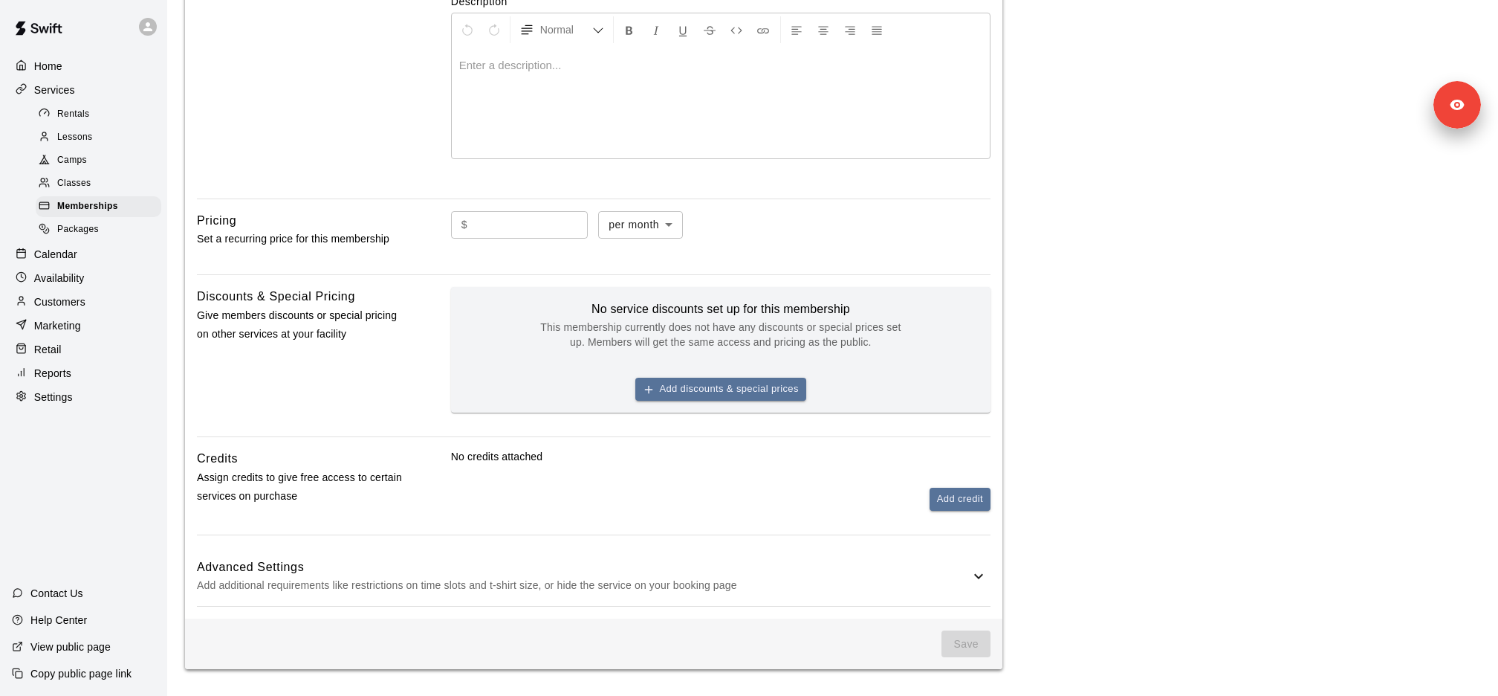
click at [103, 297] on div "Customers" at bounding box center [83, 302] width 143 height 22
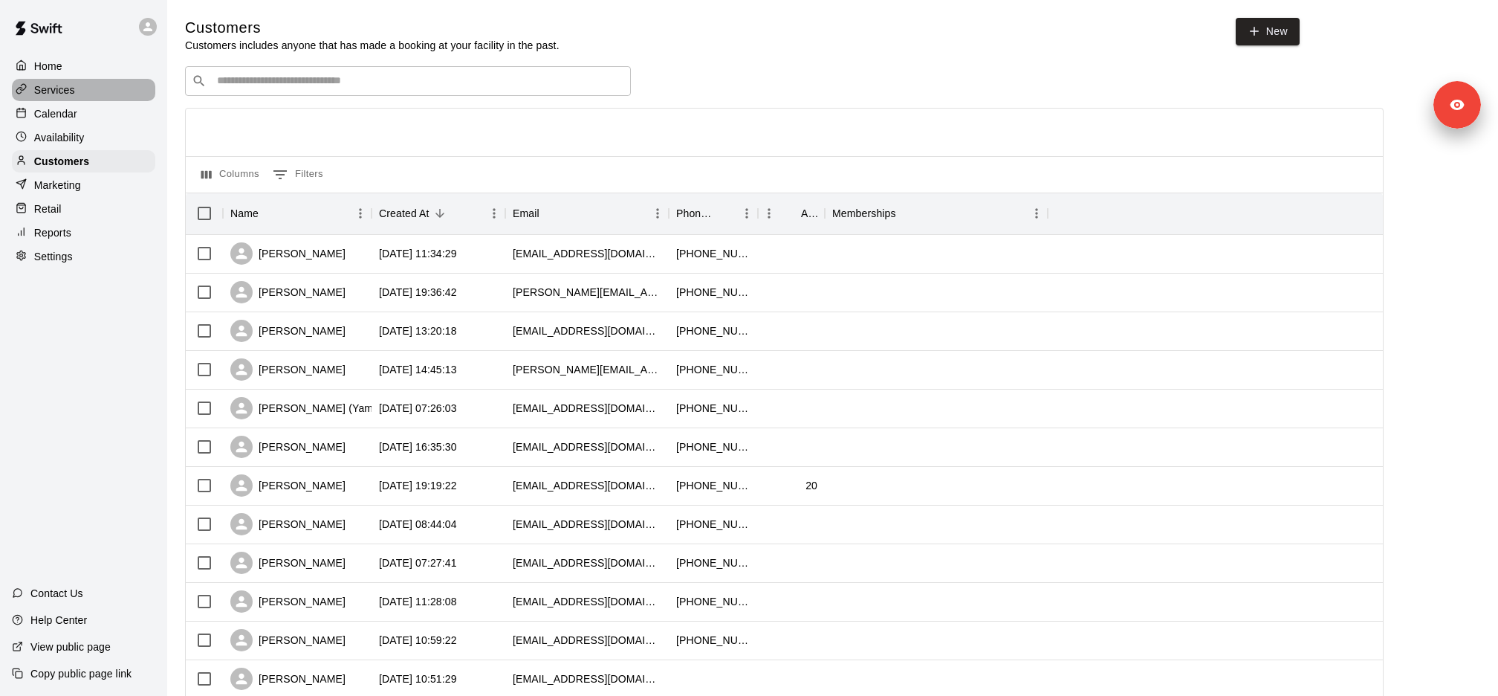
click at [94, 99] on div "Services" at bounding box center [83, 90] width 143 height 22
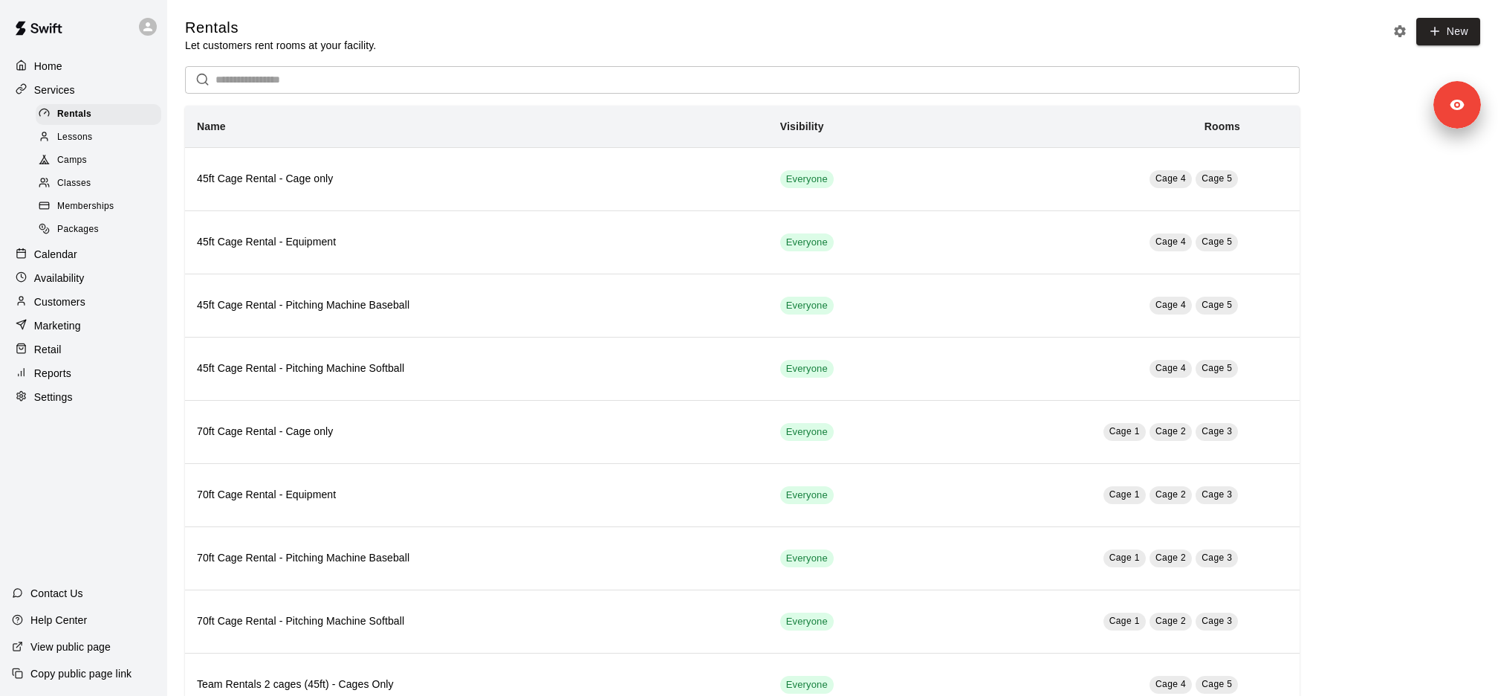
click at [134, 208] on div "Memberships" at bounding box center [99, 206] width 126 height 21
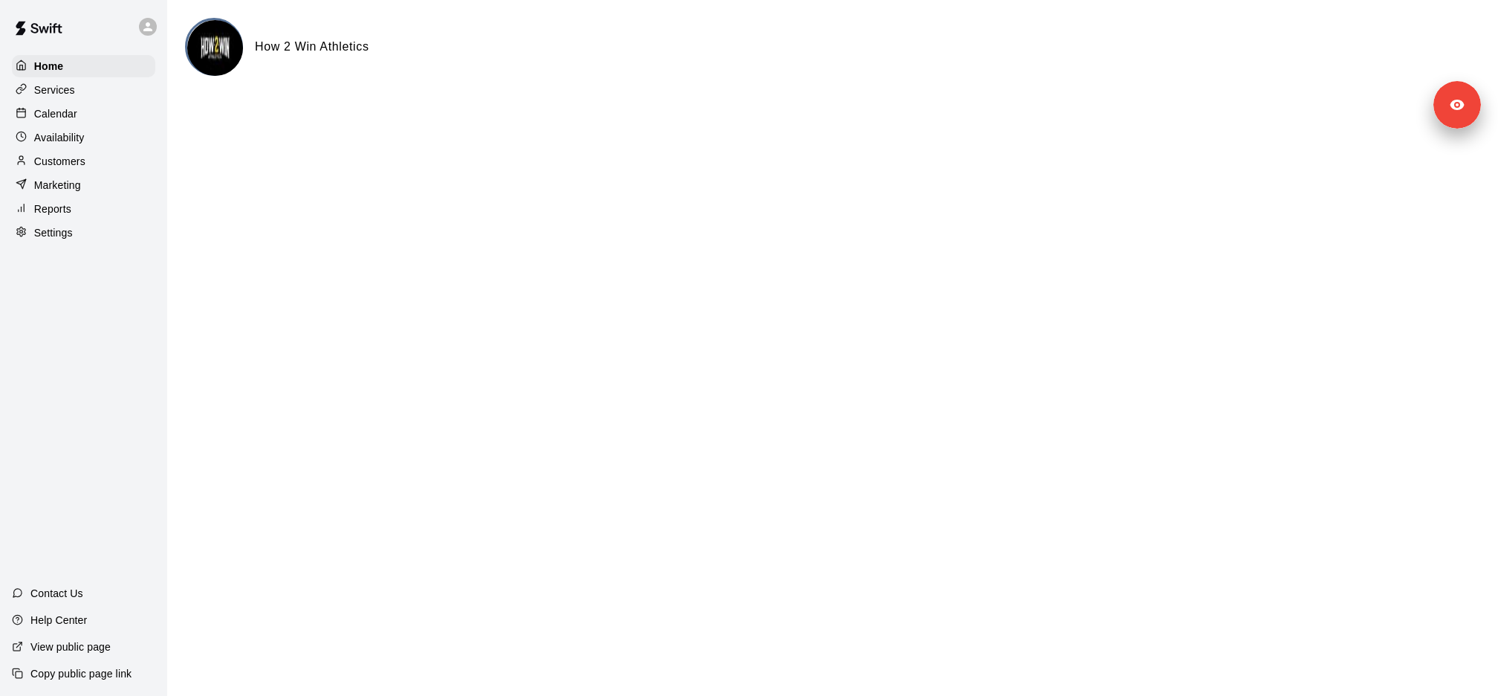
click at [90, 164] on div "Customers" at bounding box center [83, 161] width 143 height 22
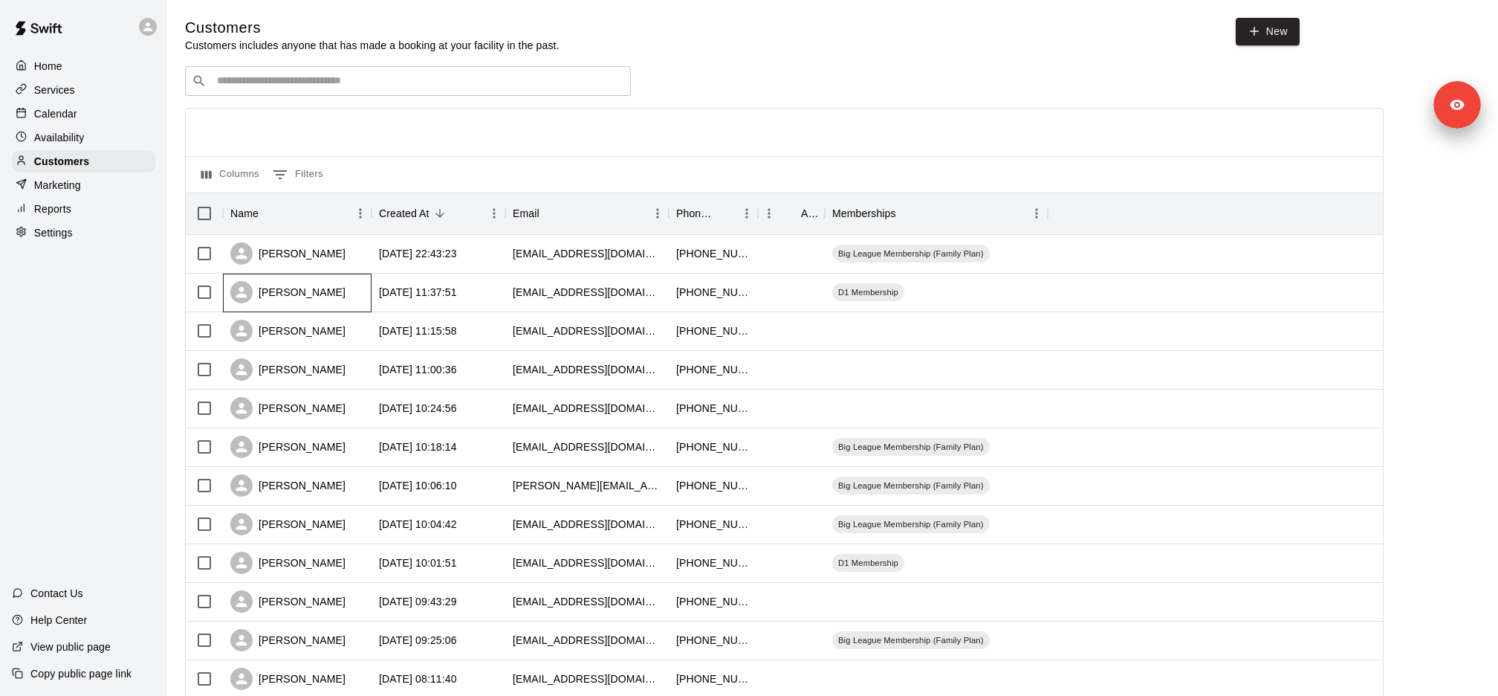
click at [328, 288] on div "Kimberly Sablan" at bounding box center [287, 292] width 115 height 22
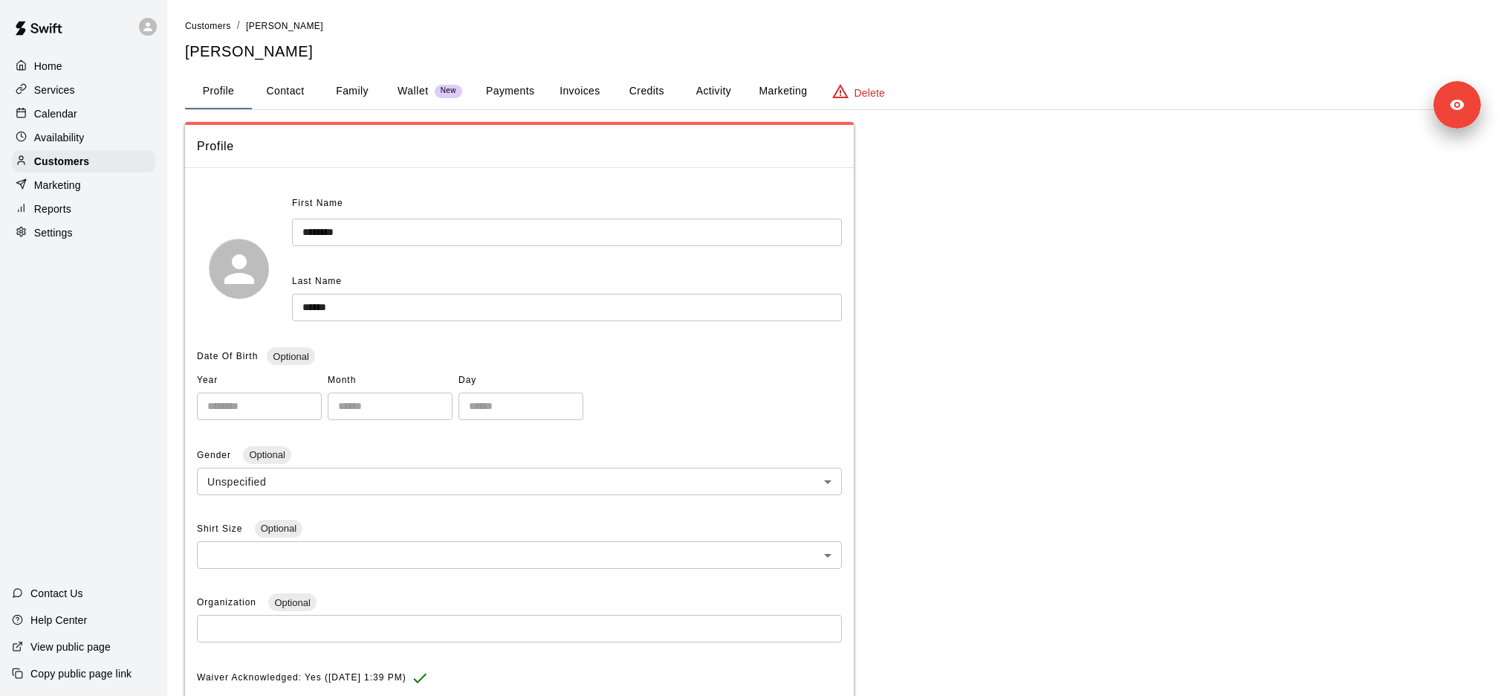
click at [522, 88] on button "Payments" at bounding box center [510, 92] width 72 height 36
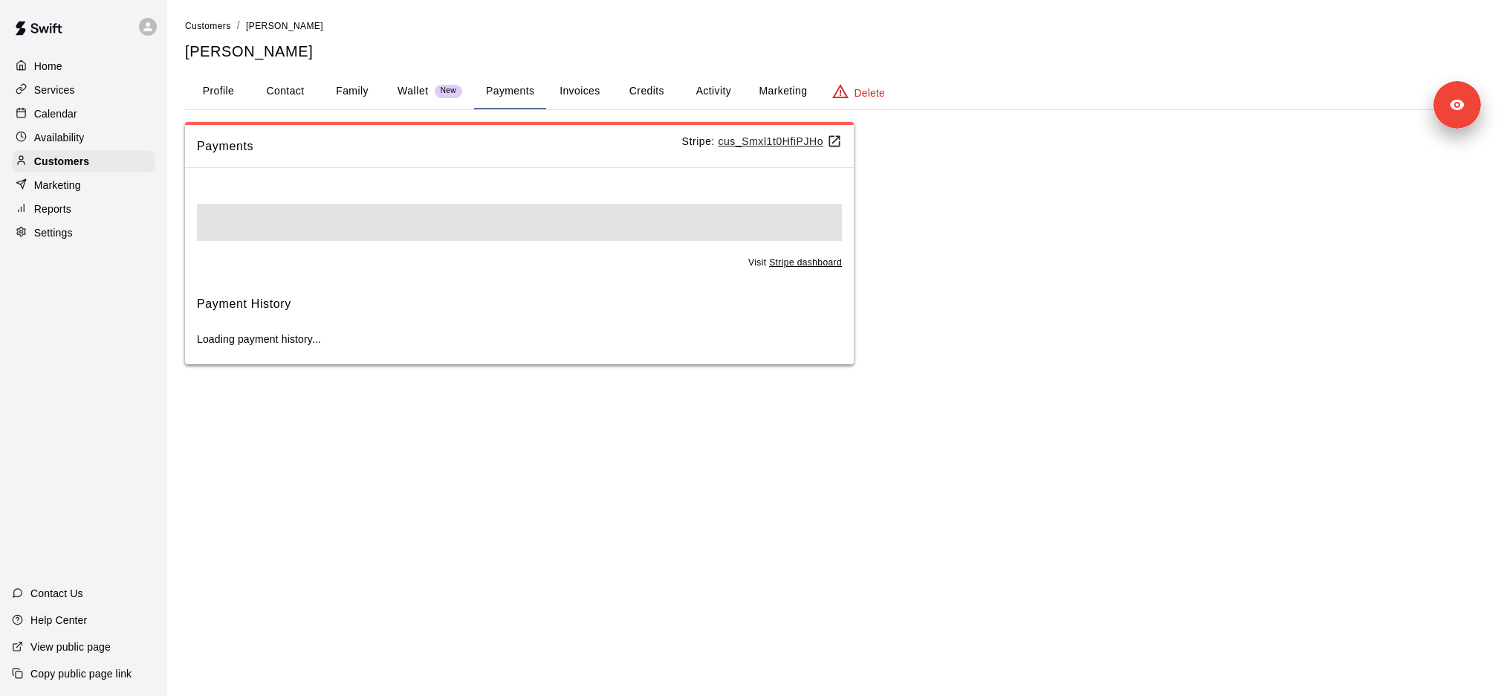
click at [766, 144] on u "cus_Smxl1t0HfiPJHo" at bounding box center [780, 141] width 124 height 12
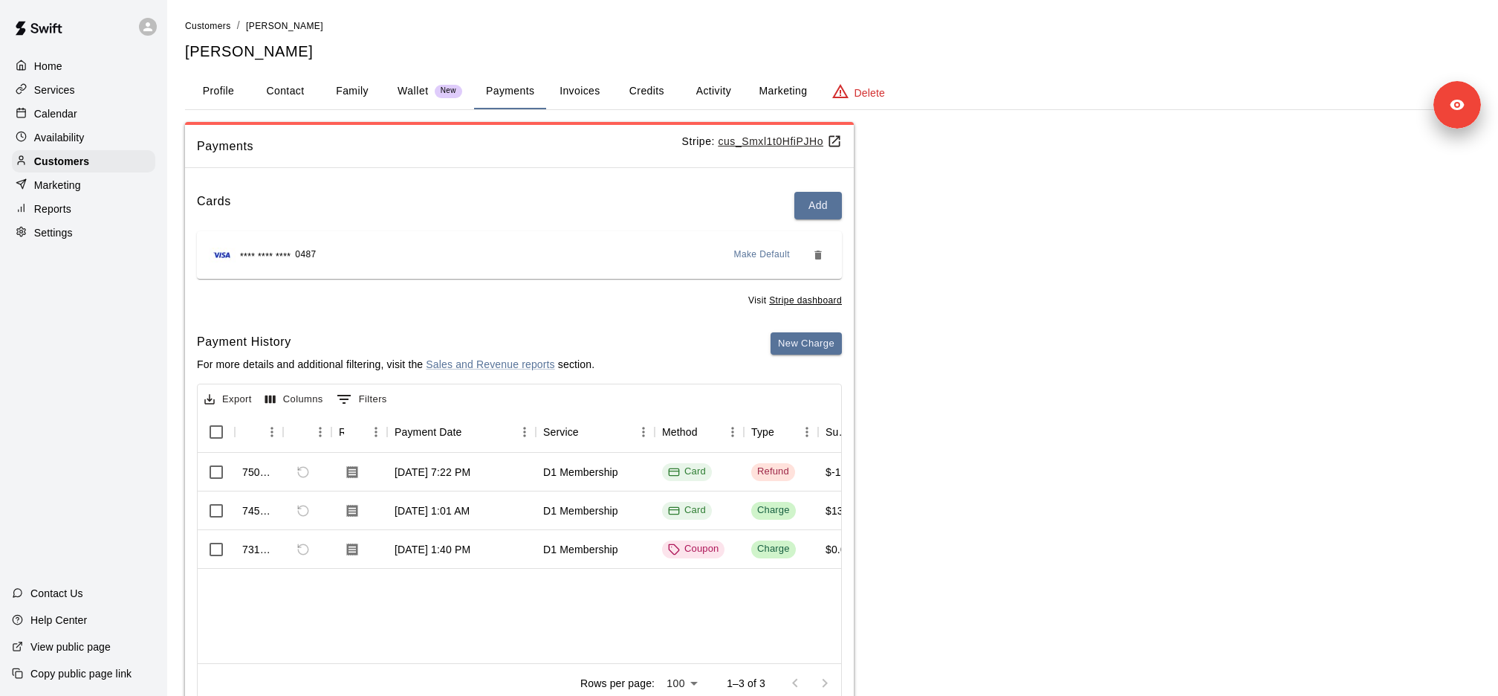
click at [74, 184] on p "Marketing" at bounding box center [57, 185] width 47 height 15
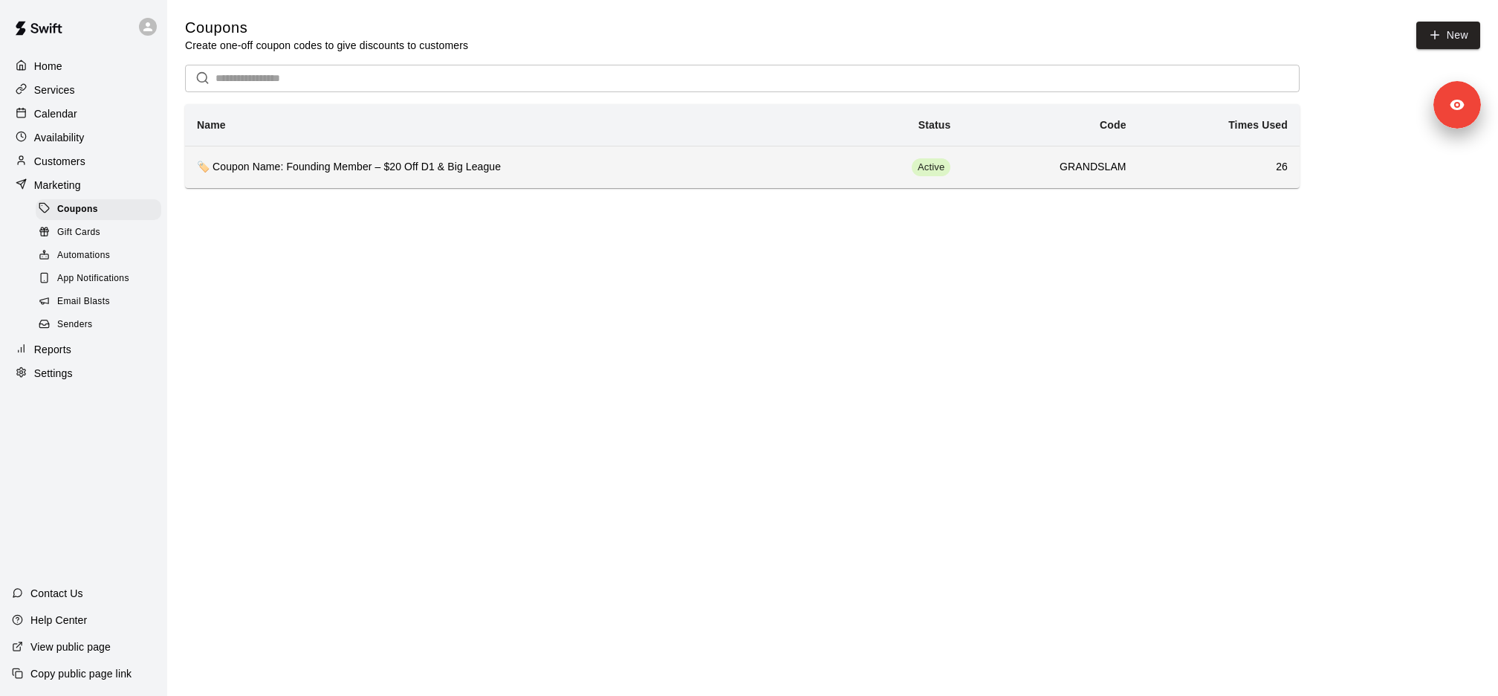
click at [327, 179] on th "🏷️ Coupon Name: Founding Member – $20 Off D1 & Big League" at bounding box center [503, 167] width 637 height 42
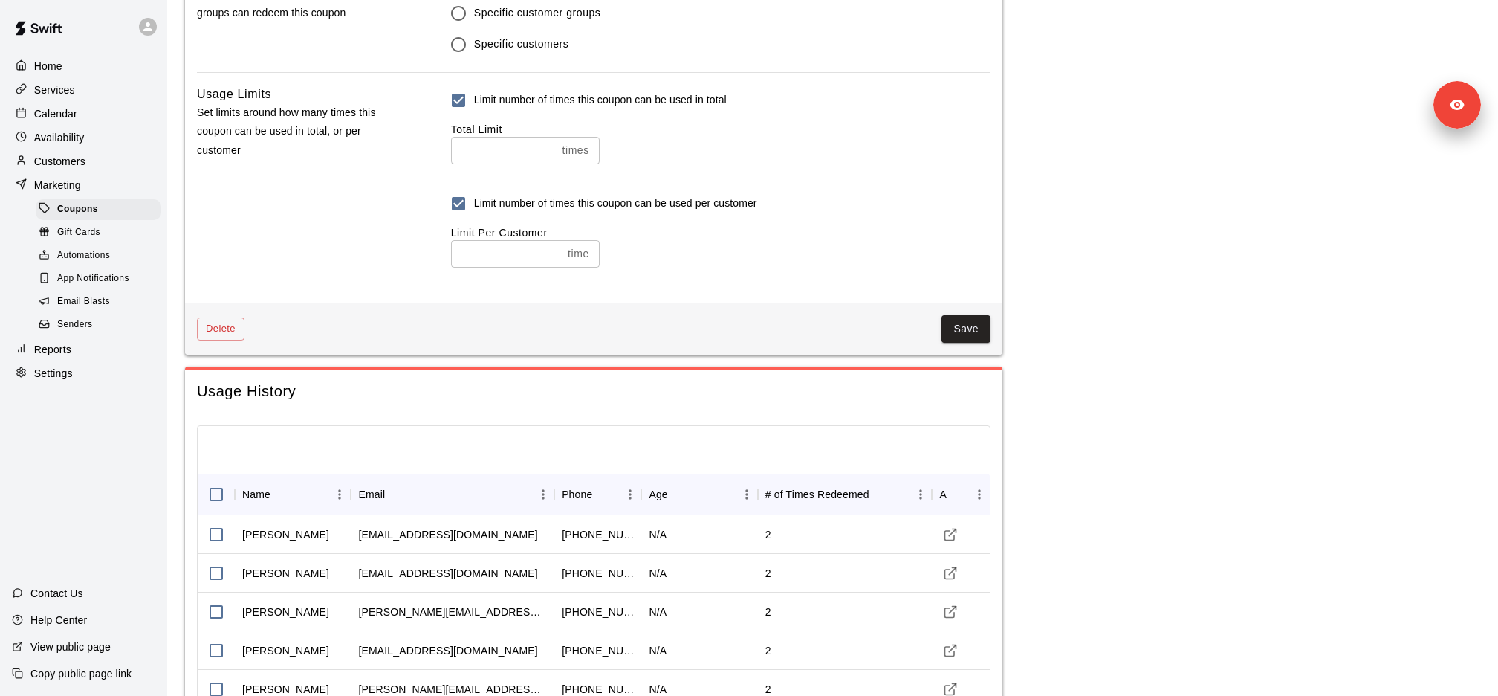
scroll to position [992, 0]
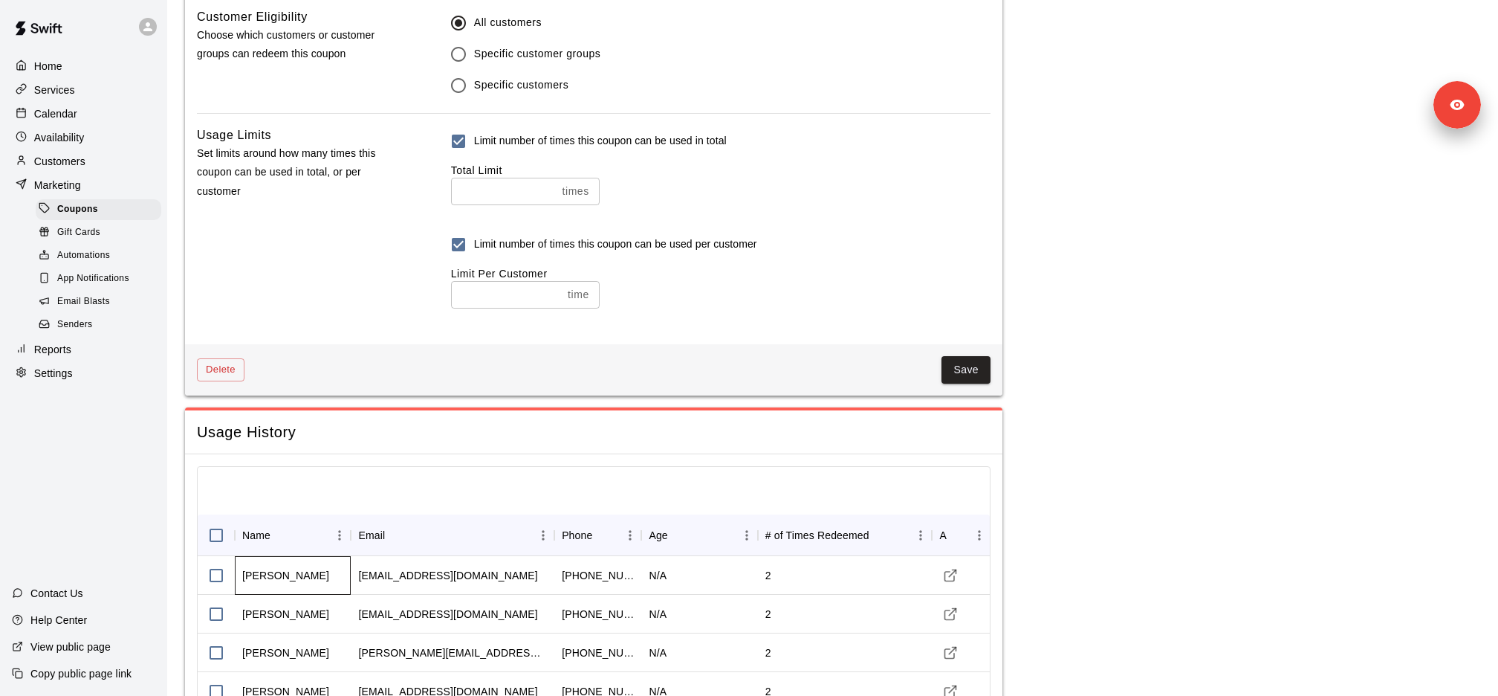
click at [285, 580] on div "Kimberly Sablan" at bounding box center [293, 575] width 116 height 39
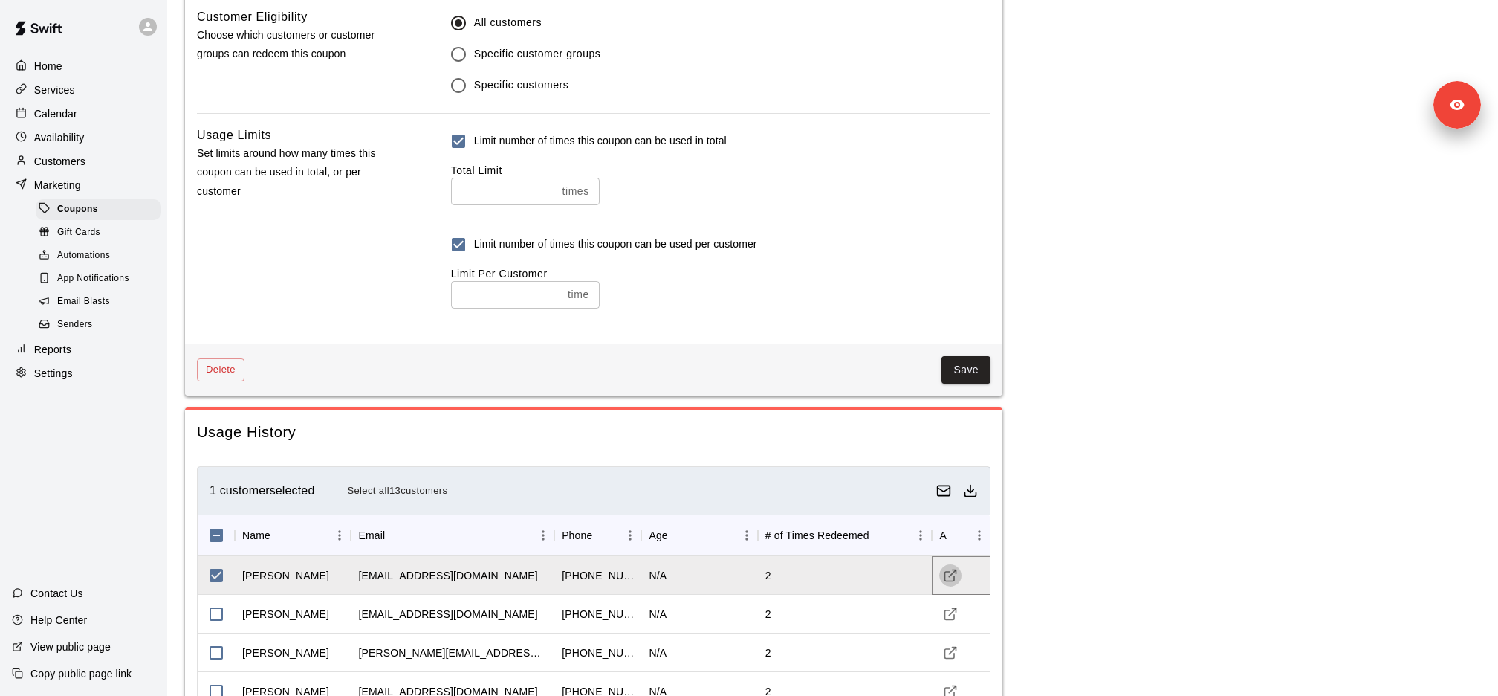
click at [951, 569] on icon "Visit customer profile" at bounding box center [950, 575] width 15 height 15
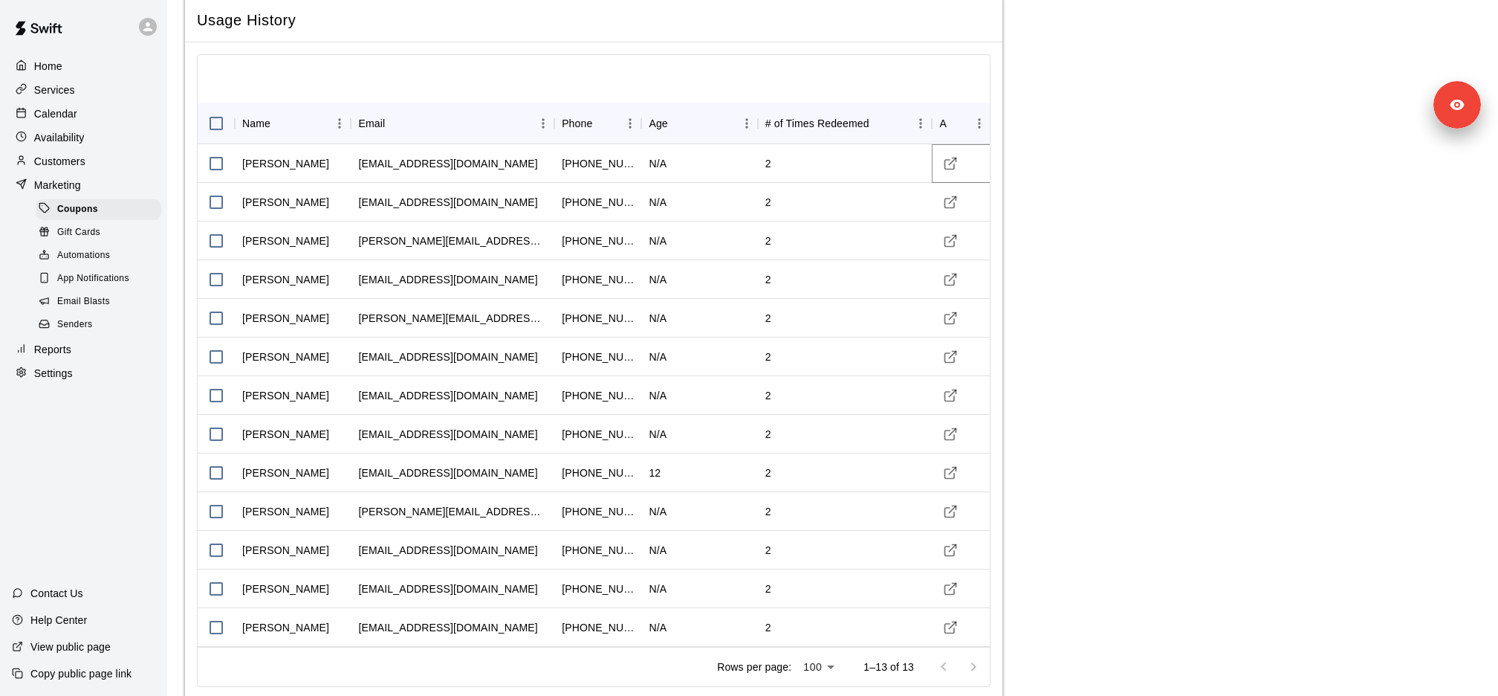
scroll to position [1428, 0]
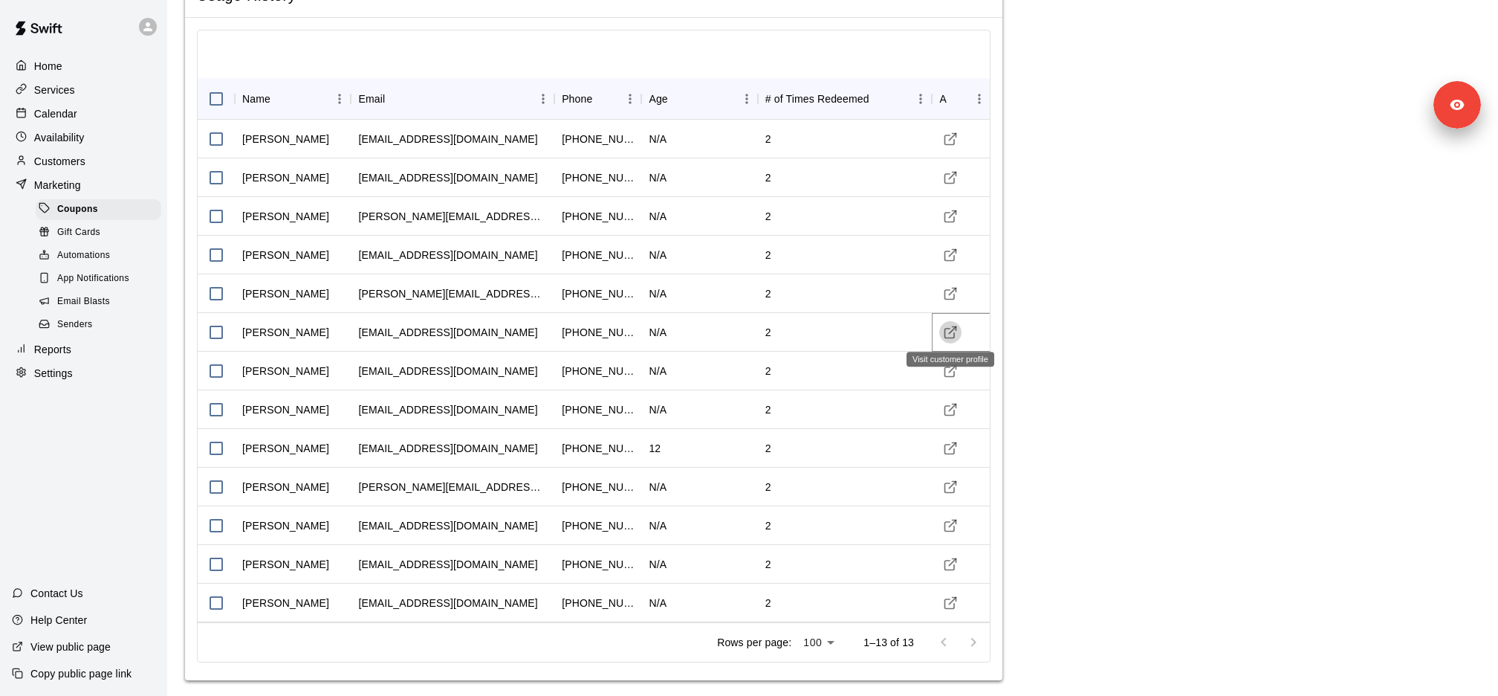
click at [949, 332] on icon "Visit customer profile" at bounding box center [950, 332] width 15 height 15
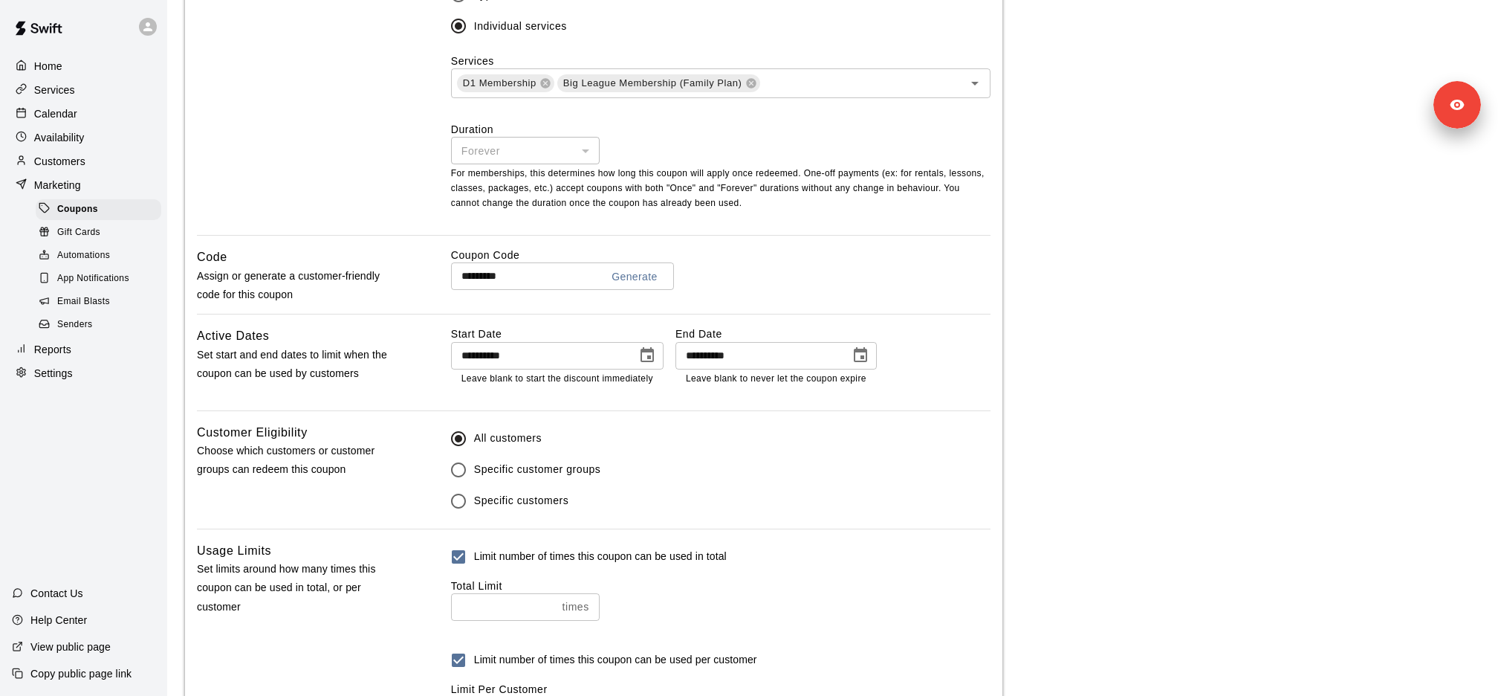
scroll to position [403, 0]
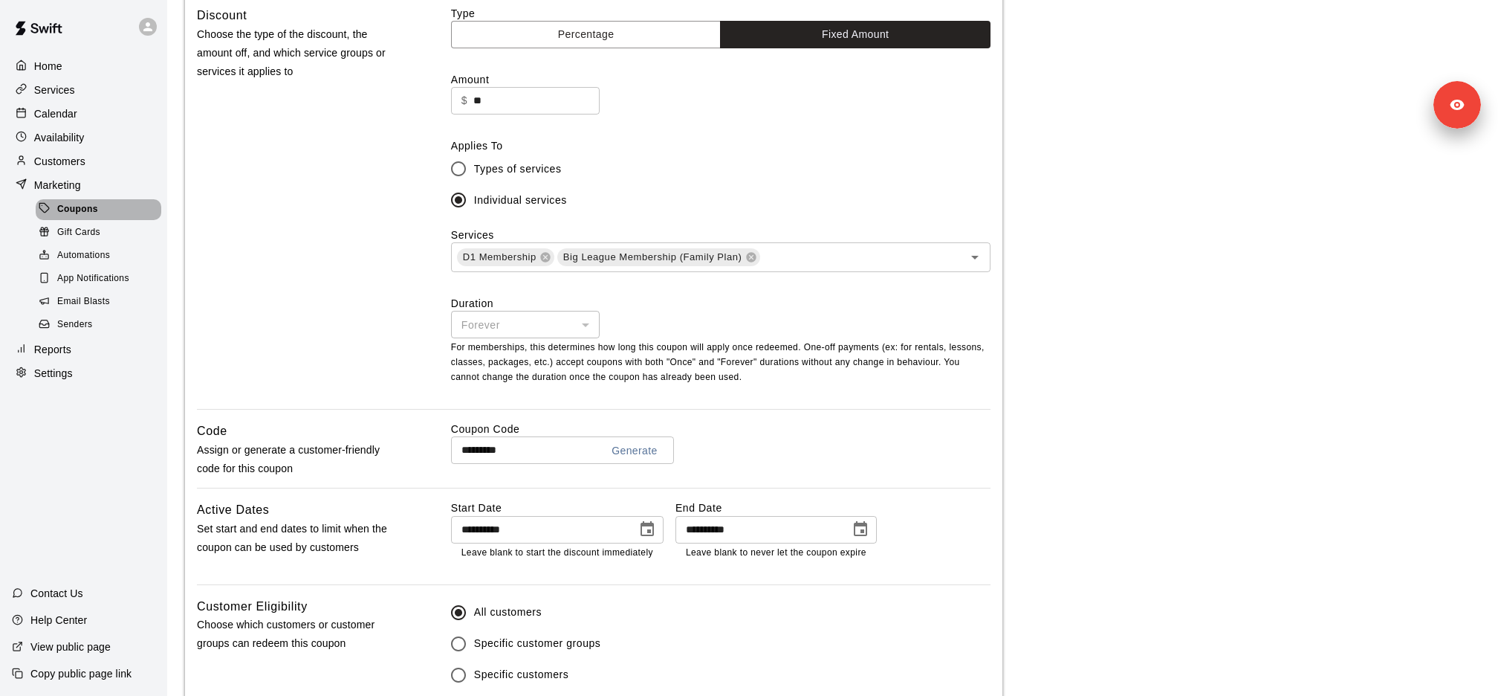
click at [88, 207] on span "Coupons" at bounding box center [77, 209] width 41 height 15
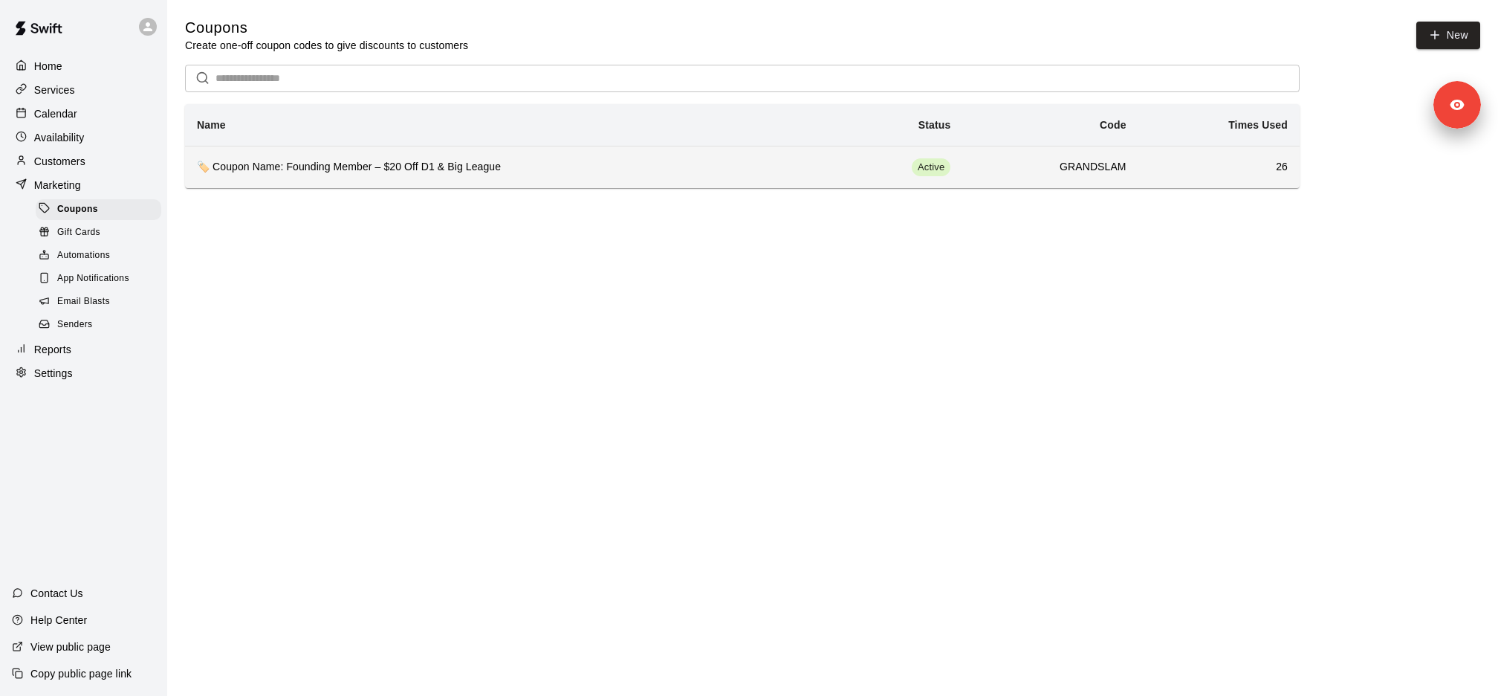
click at [401, 159] on h6 "🏷️ Coupon Name: Founding Member – $20 Off D1 & Big League" at bounding box center [503, 167] width 613 height 16
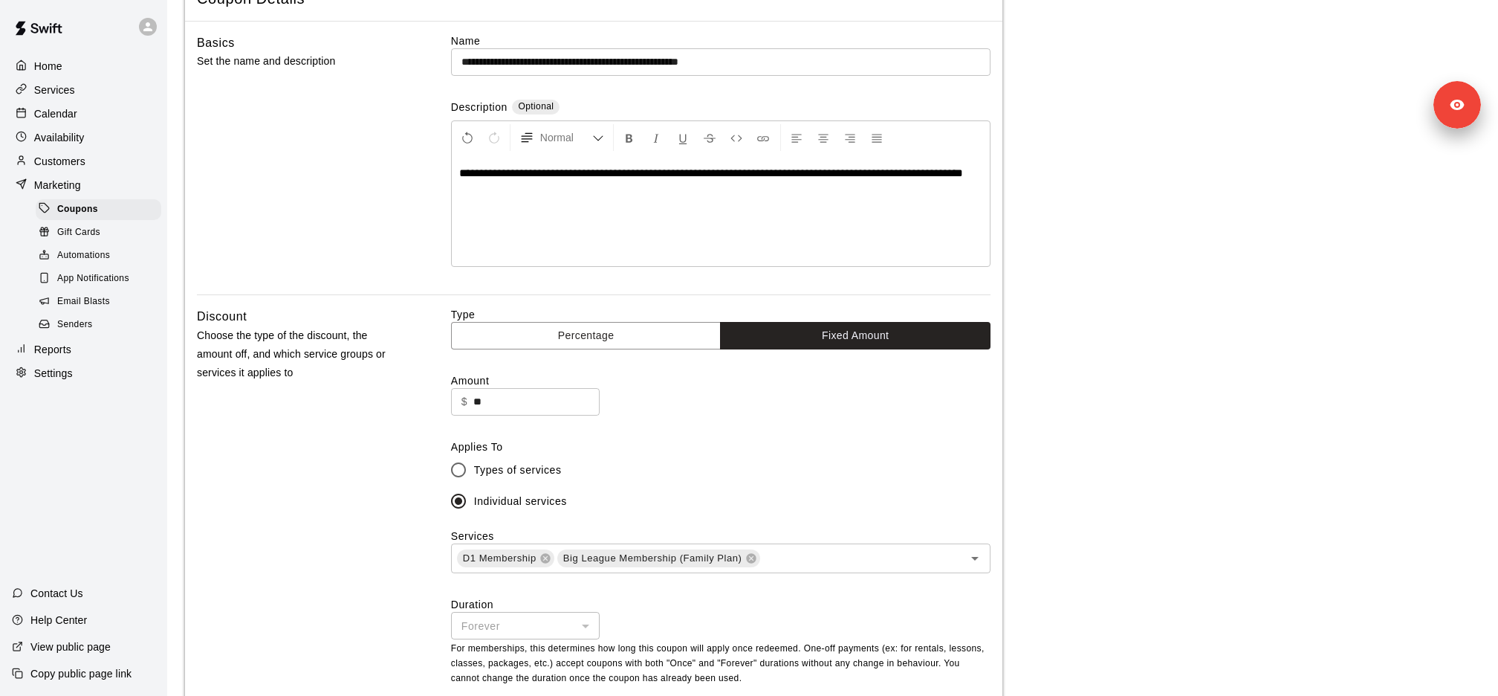
scroll to position [283, 0]
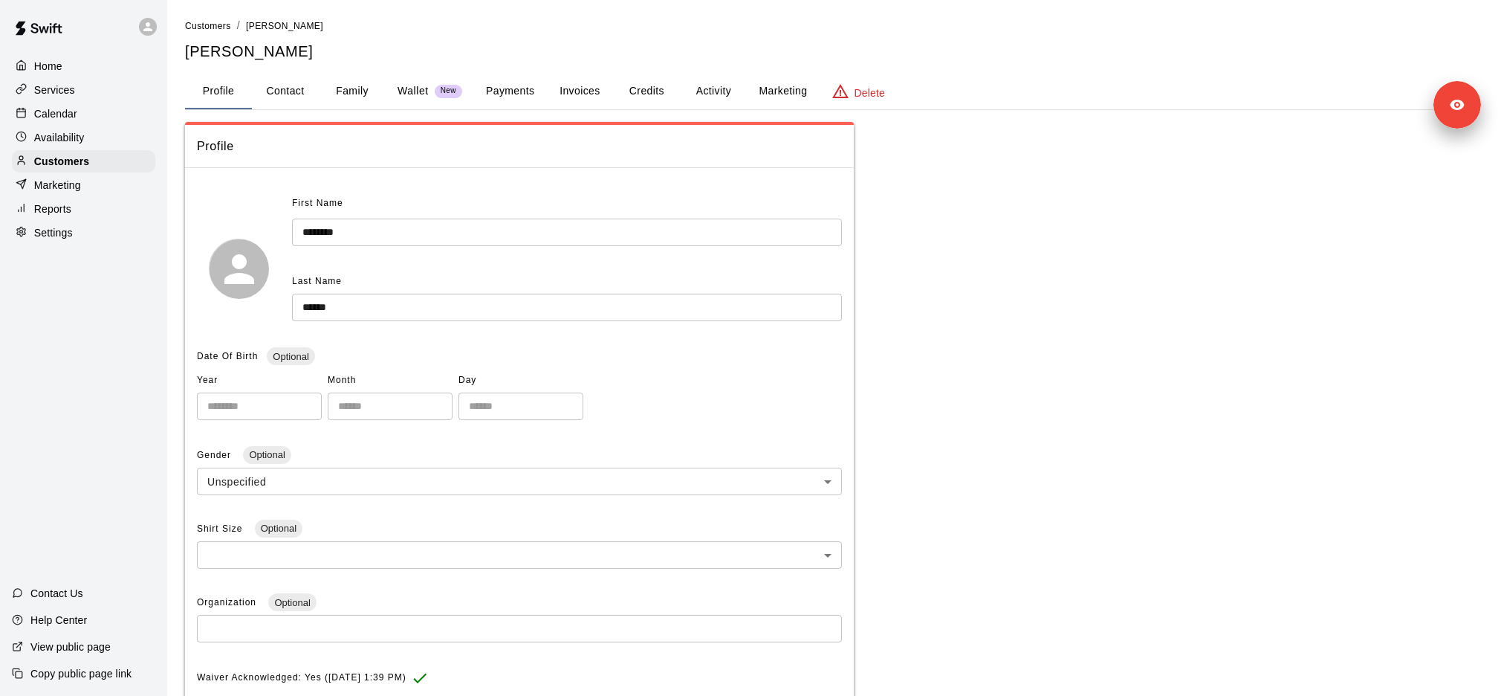
click at [501, 85] on button "Payments" at bounding box center [510, 92] width 72 height 36
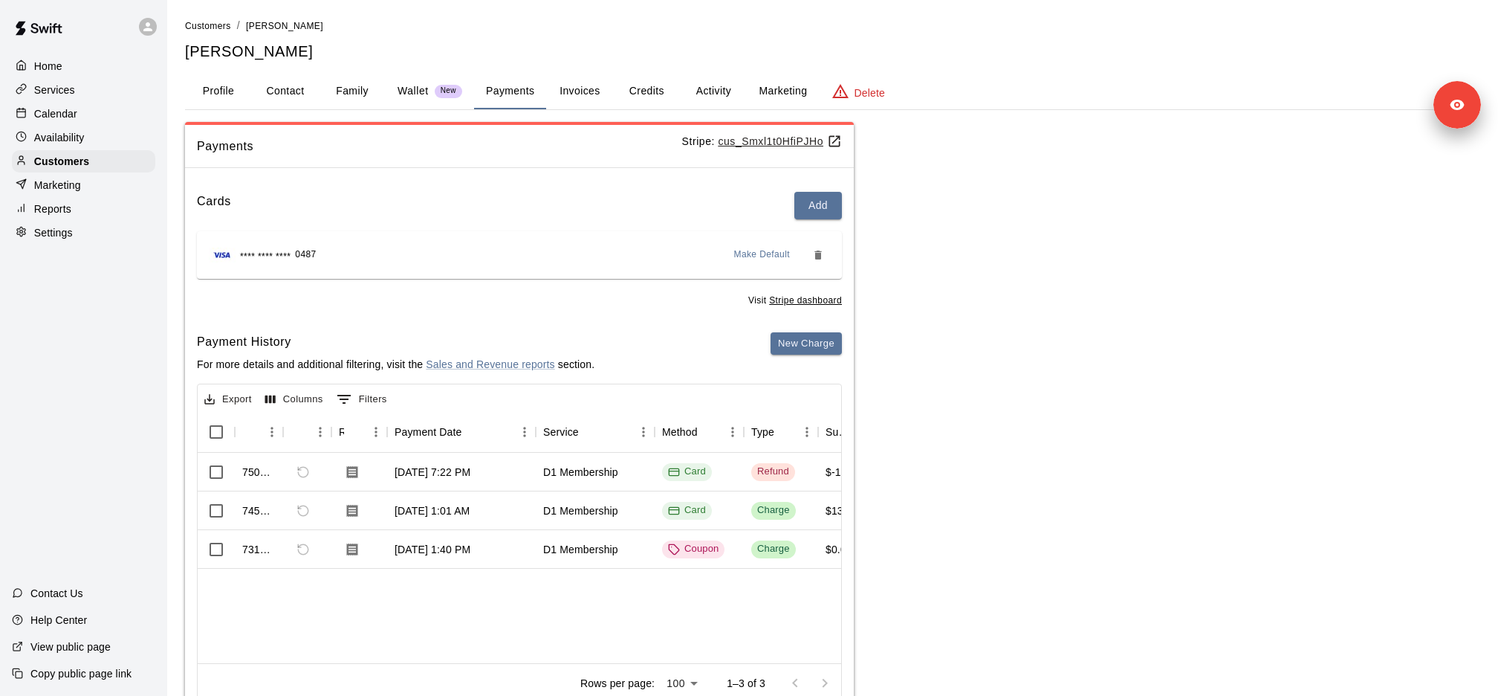
click at [360, 88] on button "Family" at bounding box center [352, 92] width 67 height 36
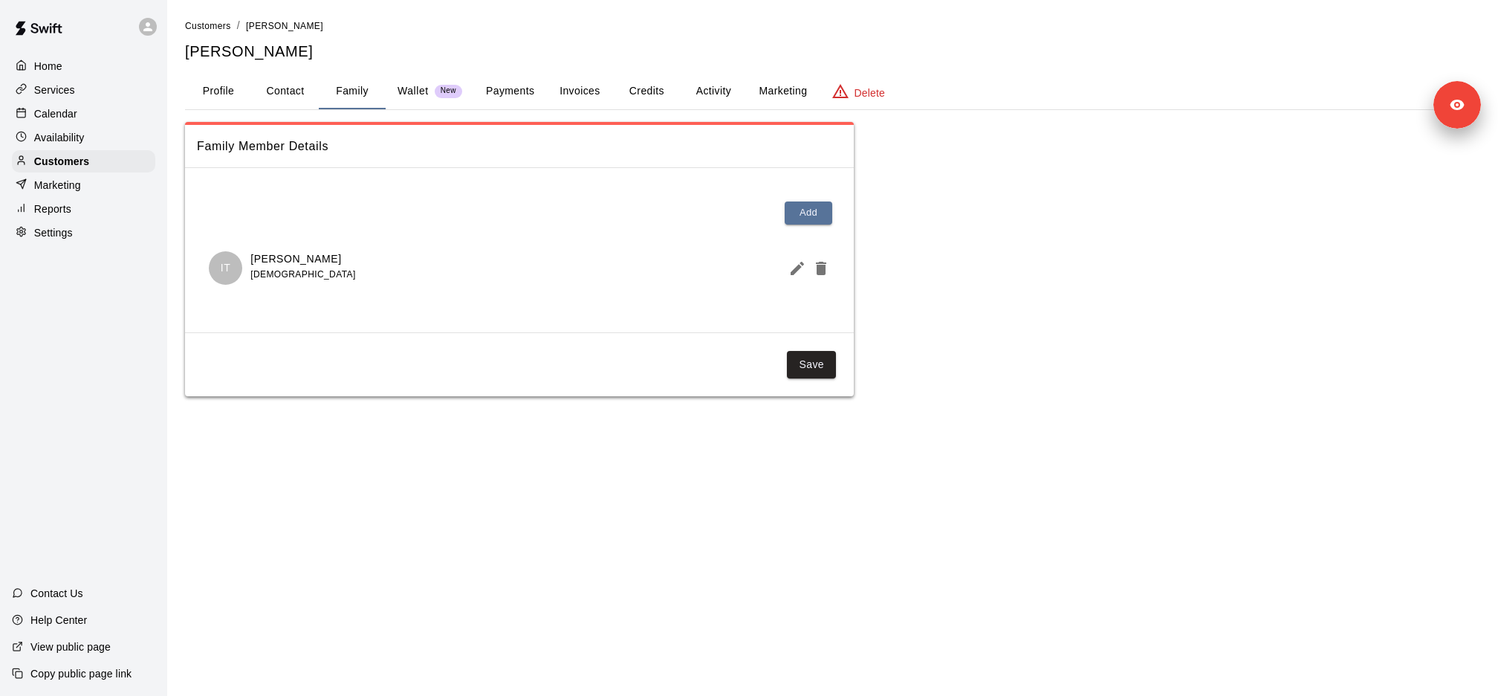
click at [424, 88] on p "Wallet" at bounding box center [413, 91] width 31 height 16
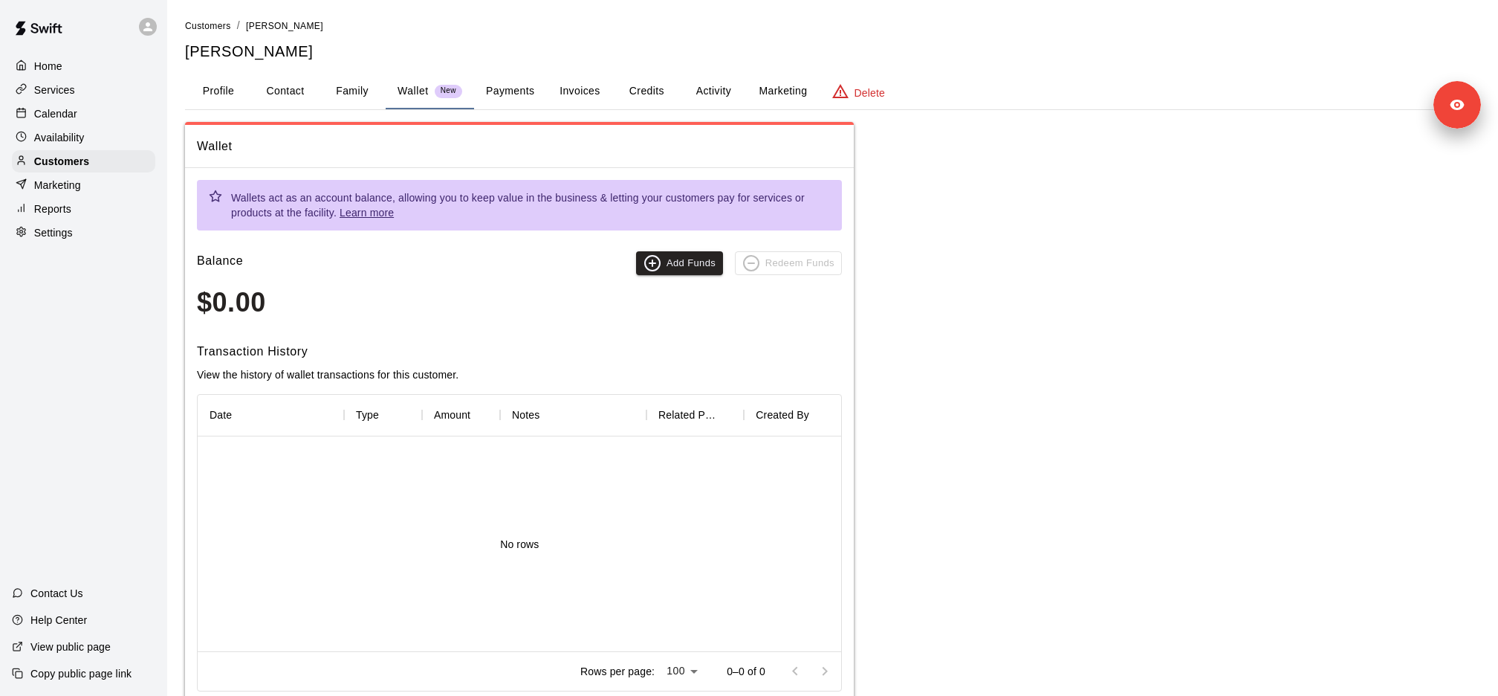
click at [706, 98] on button "Activity" at bounding box center [713, 92] width 67 height 36
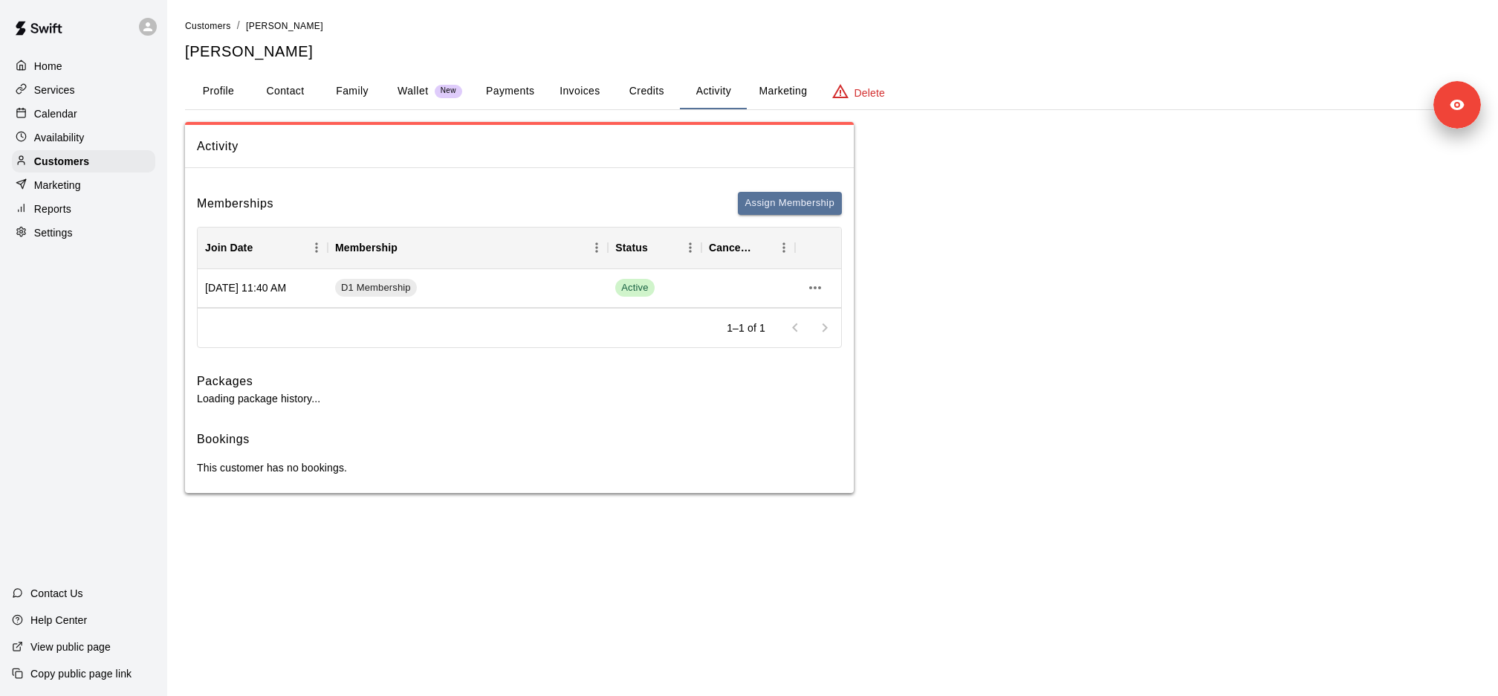
click at [511, 80] on button "Payments" at bounding box center [510, 92] width 72 height 36
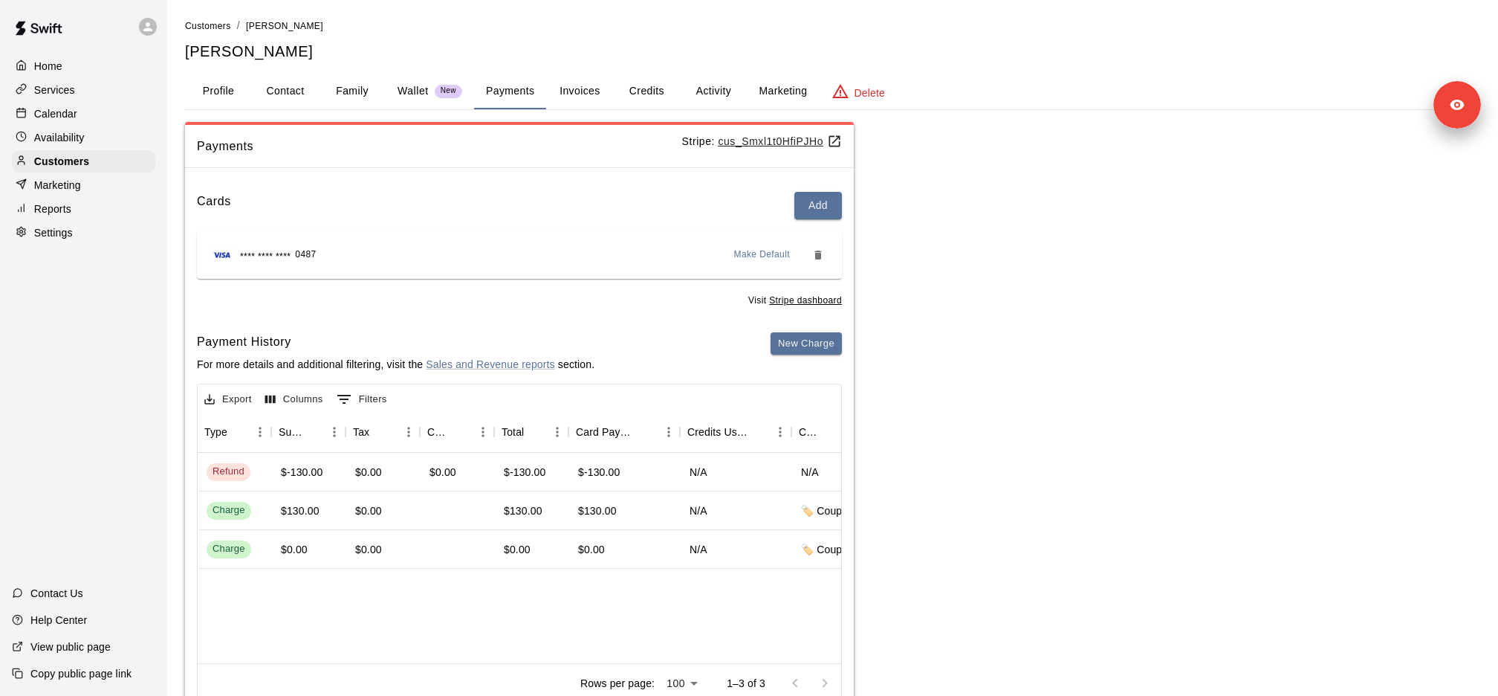
scroll to position [0, 533]
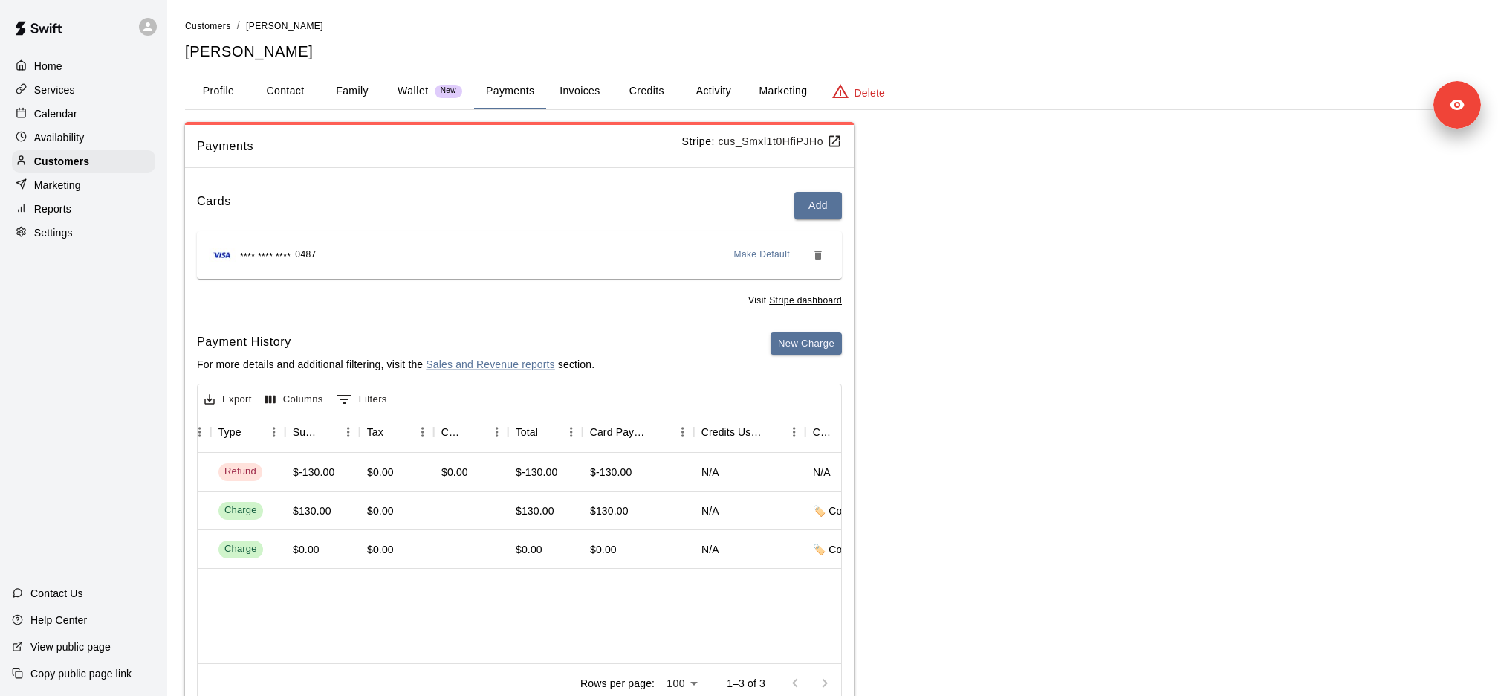
click at [84, 94] on div "Services" at bounding box center [83, 90] width 143 height 22
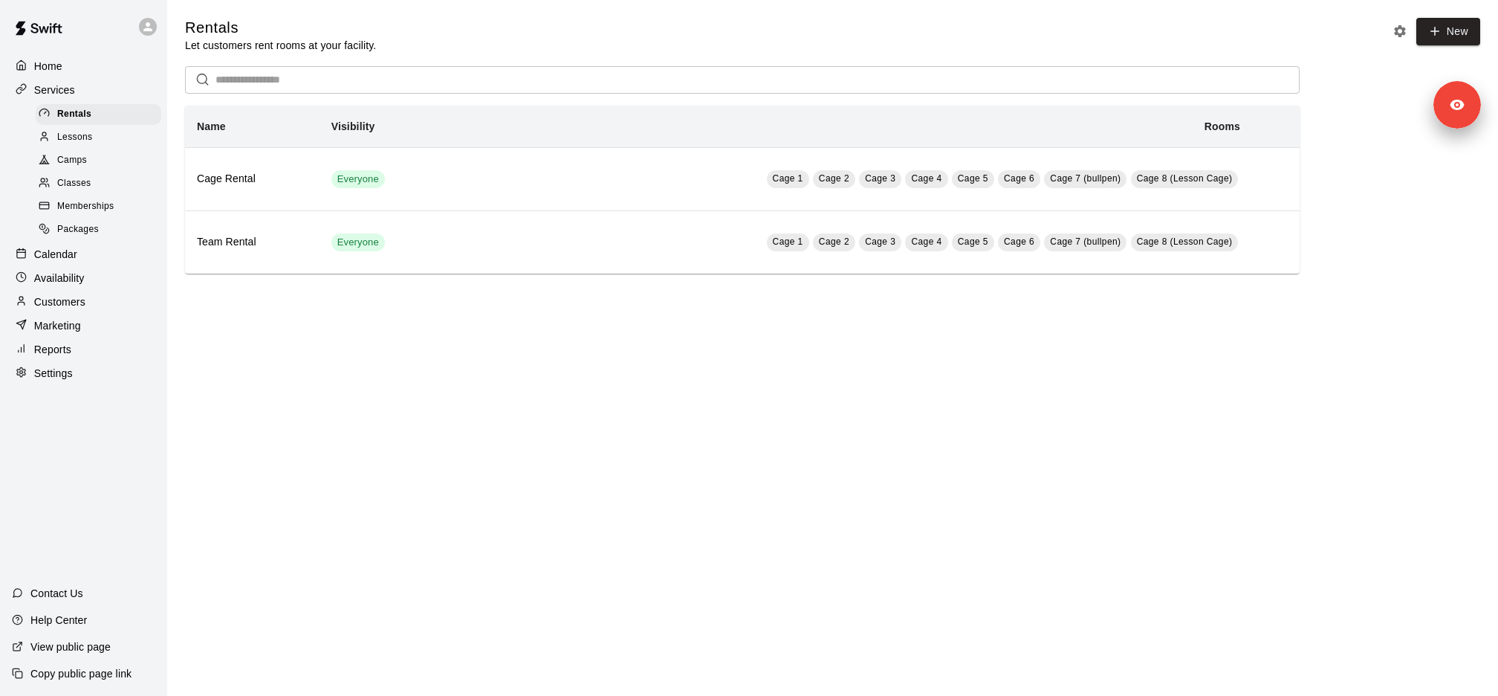
click at [106, 203] on span "Memberships" at bounding box center [85, 206] width 56 height 15
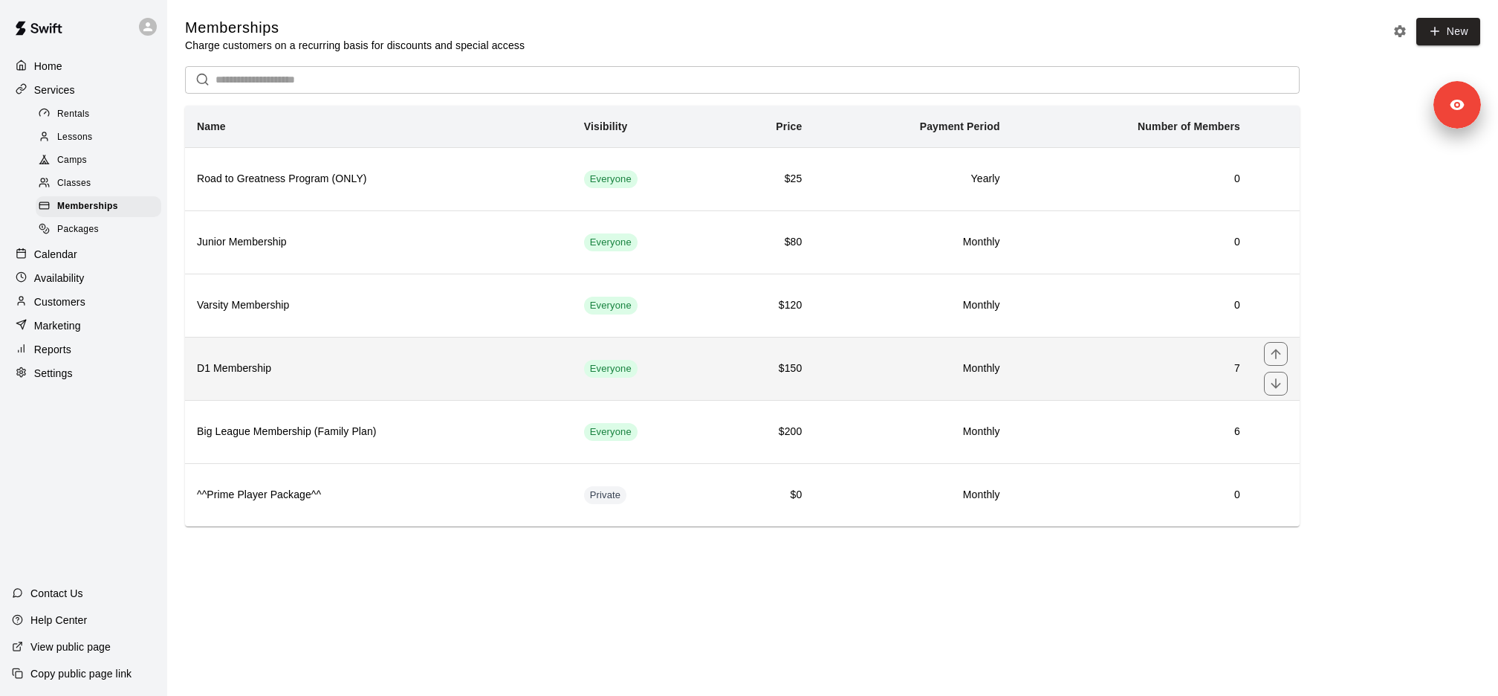
click at [339, 386] on th "D1 Membership" at bounding box center [378, 368] width 387 height 63
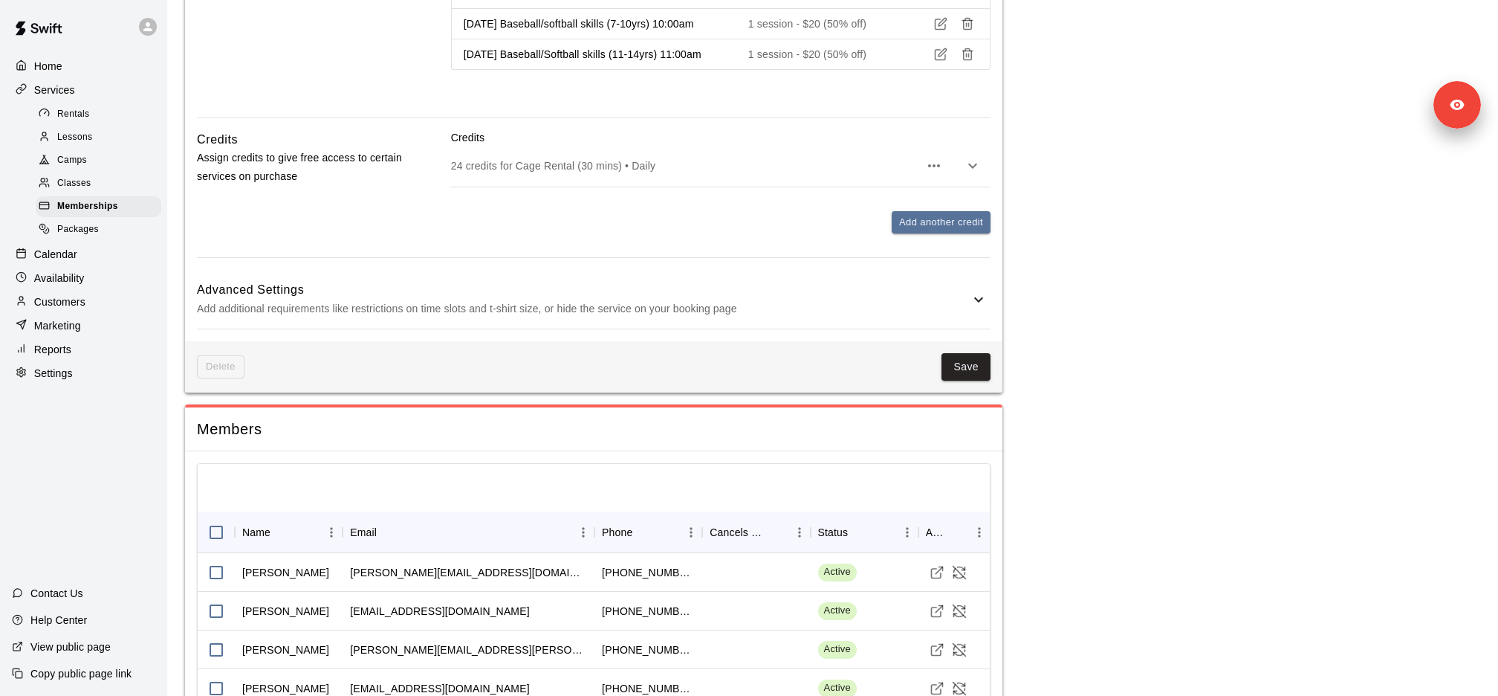
scroll to position [1092, 0]
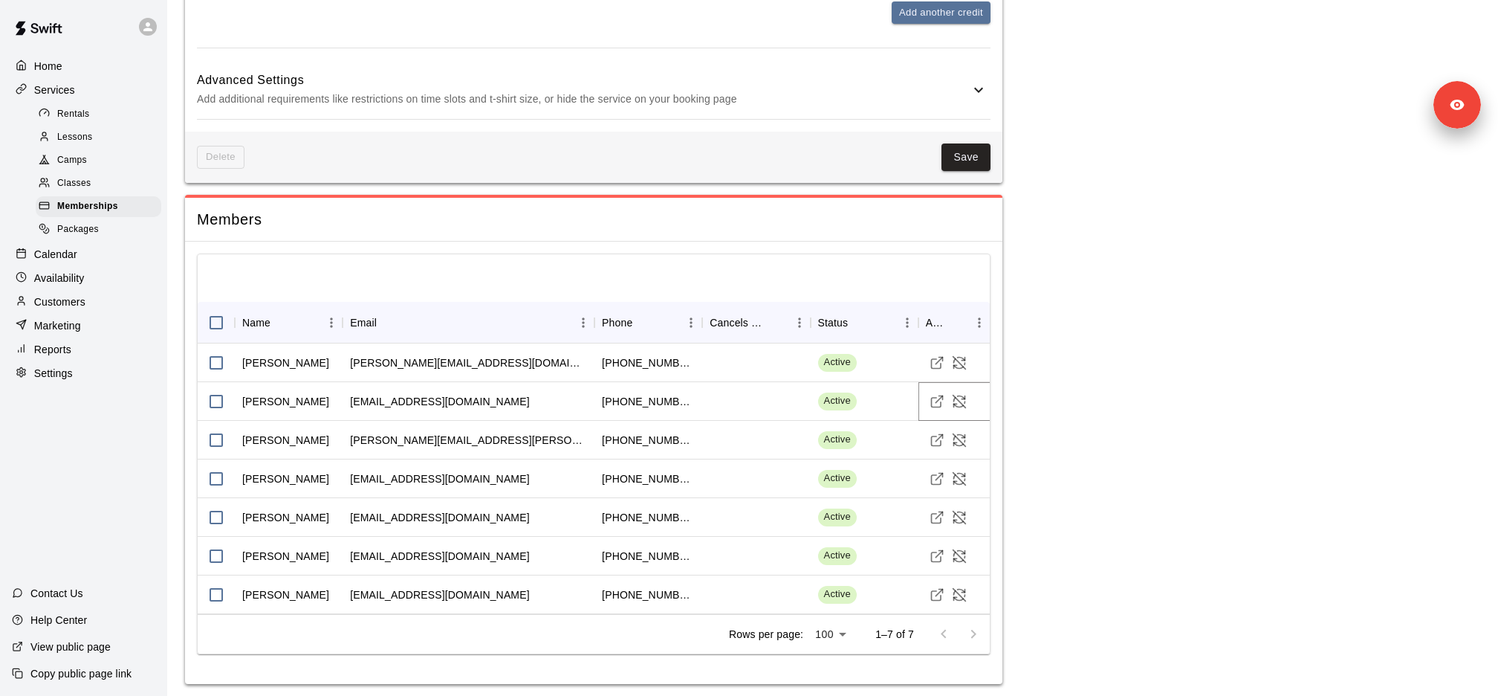
click at [939, 403] on button "Visit customer profile" at bounding box center [937, 401] width 22 height 22
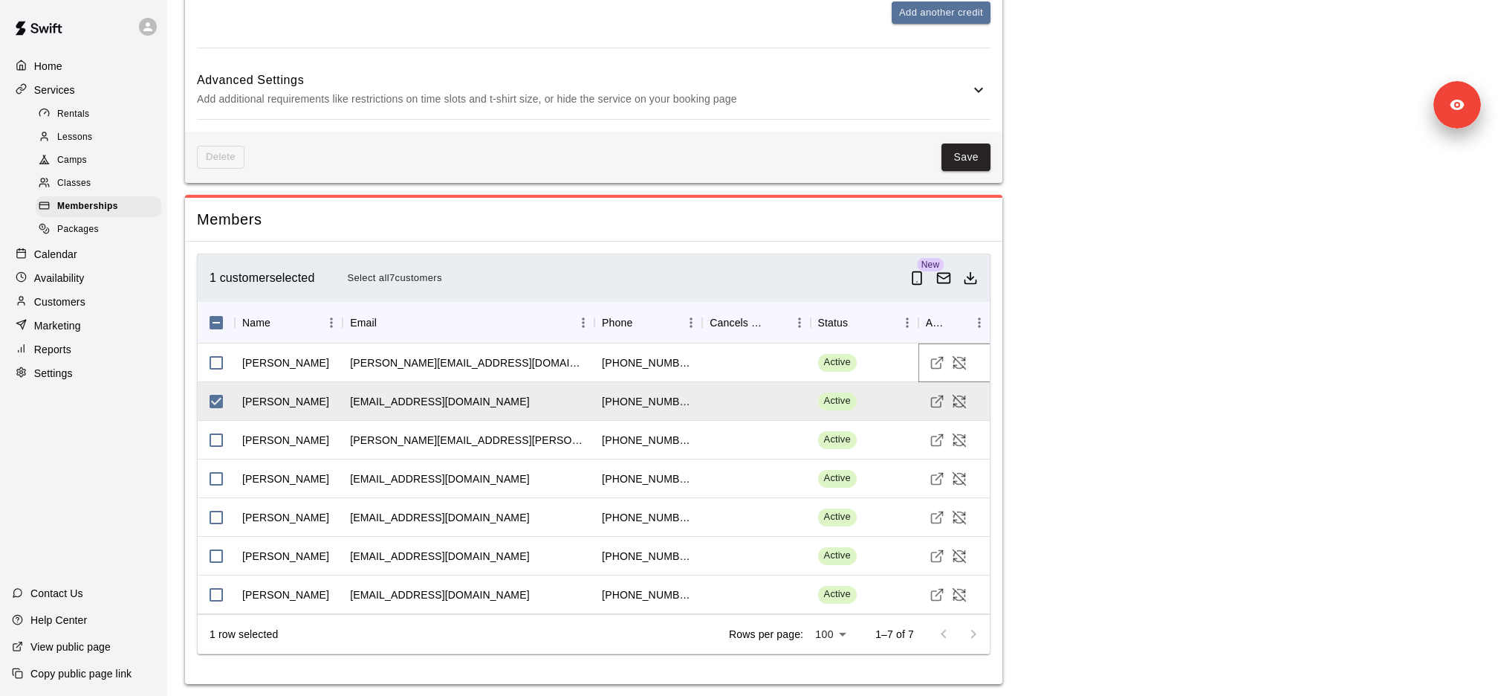
click at [934, 362] on icon "Visit customer profile" at bounding box center [936, 364] width 10 height 10
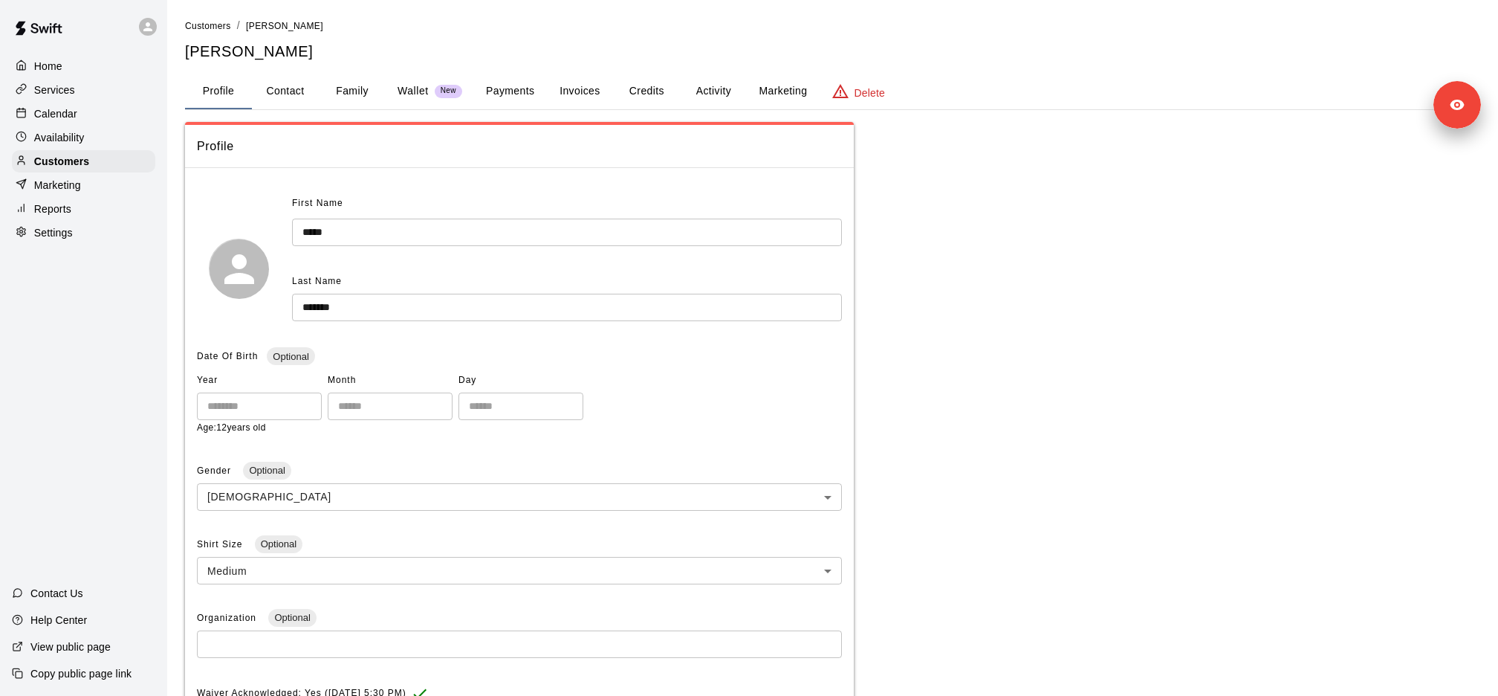
click at [518, 88] on button "Payments" at bounding box center [510, 92] width 72 height 36
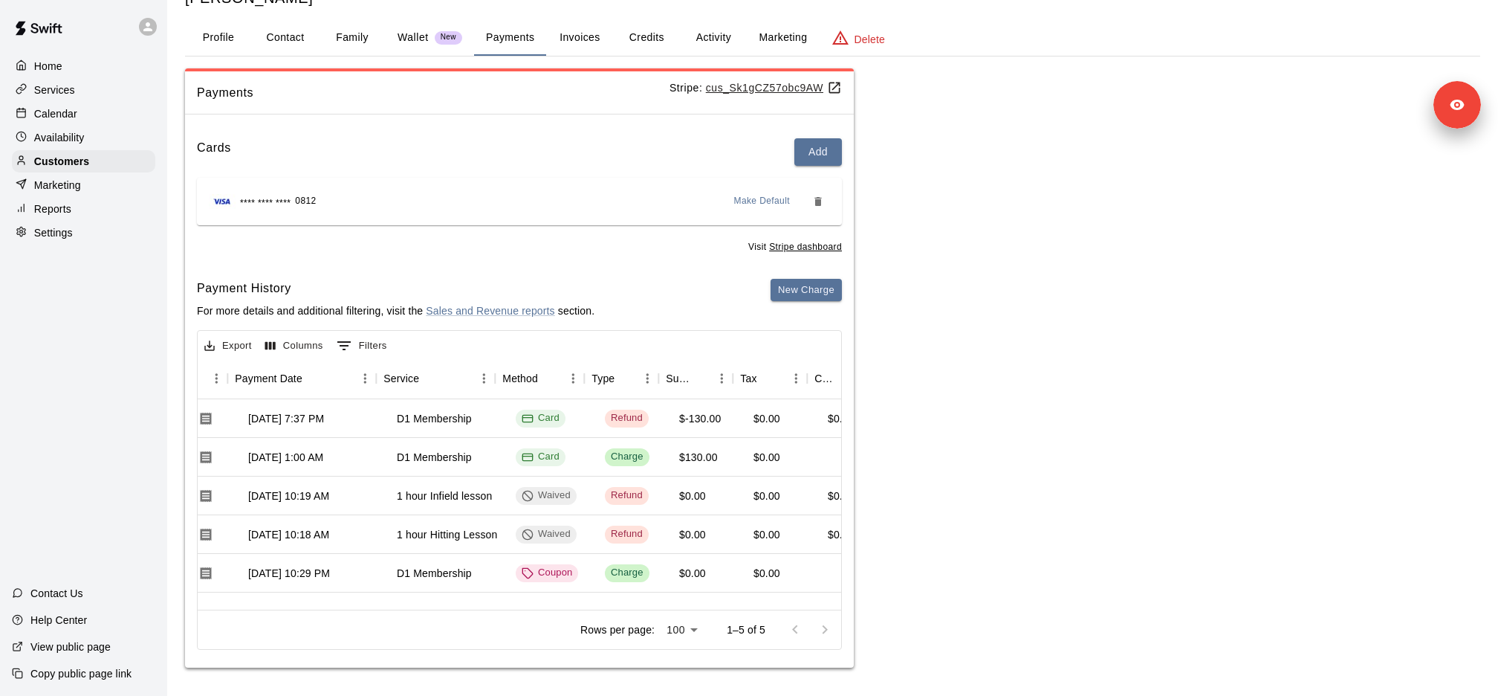
scroll to position [0, 194]
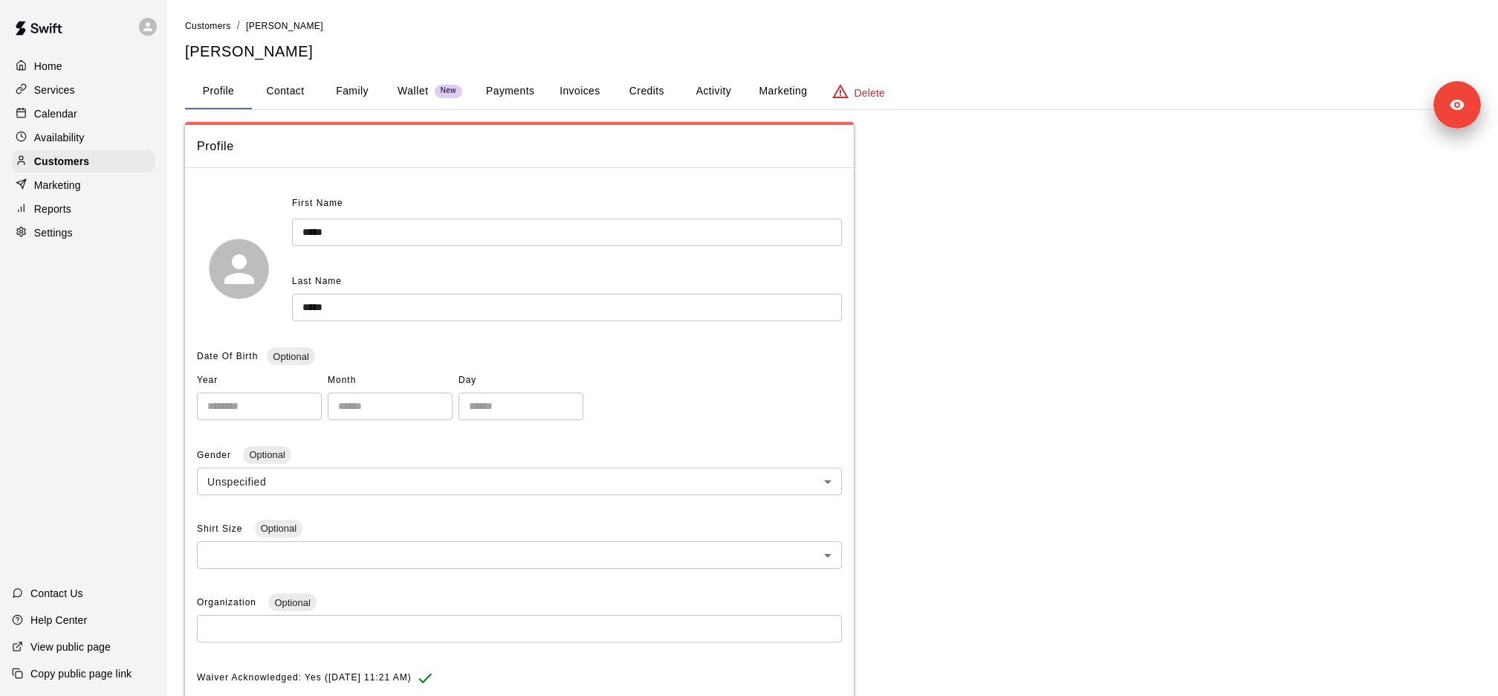
click at [502, 83] on button "Payments" at bounding box center [510, 92] width 72 height 36
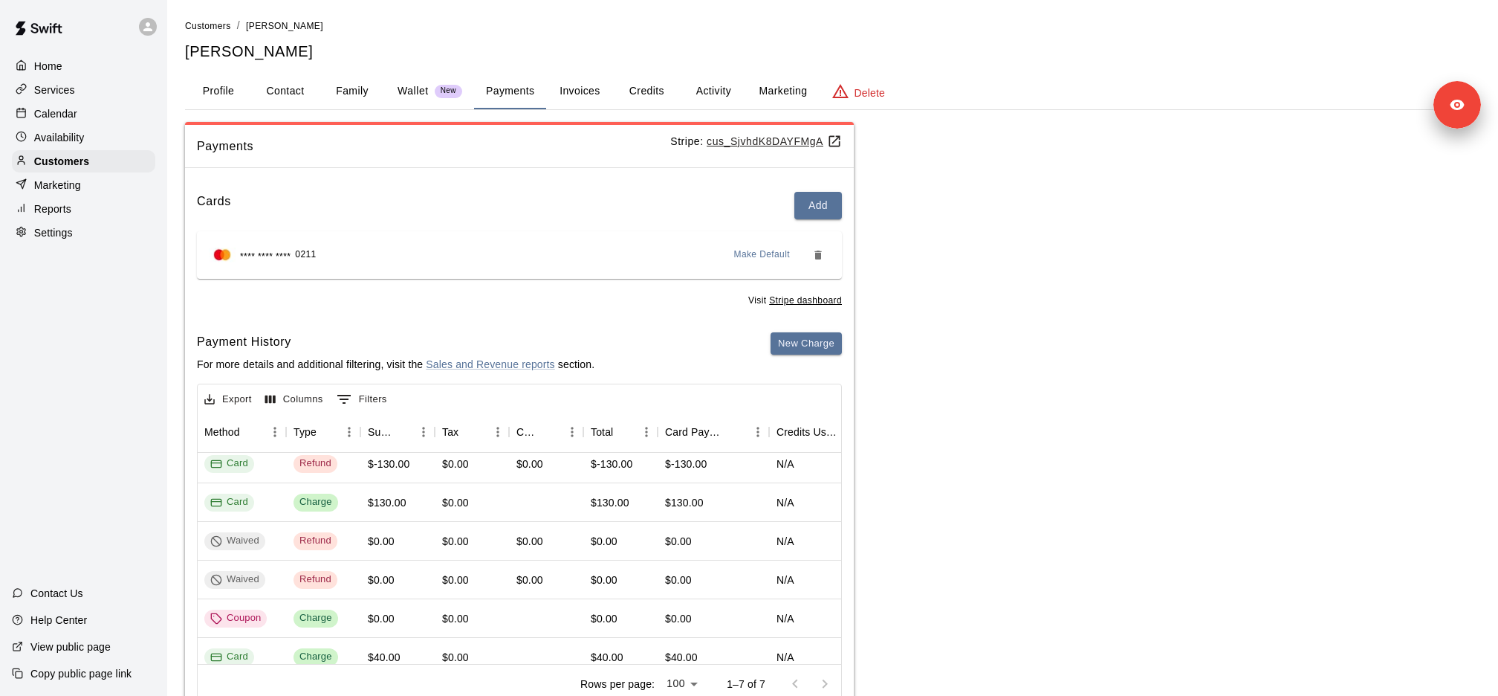
scroll to position [7, 458]
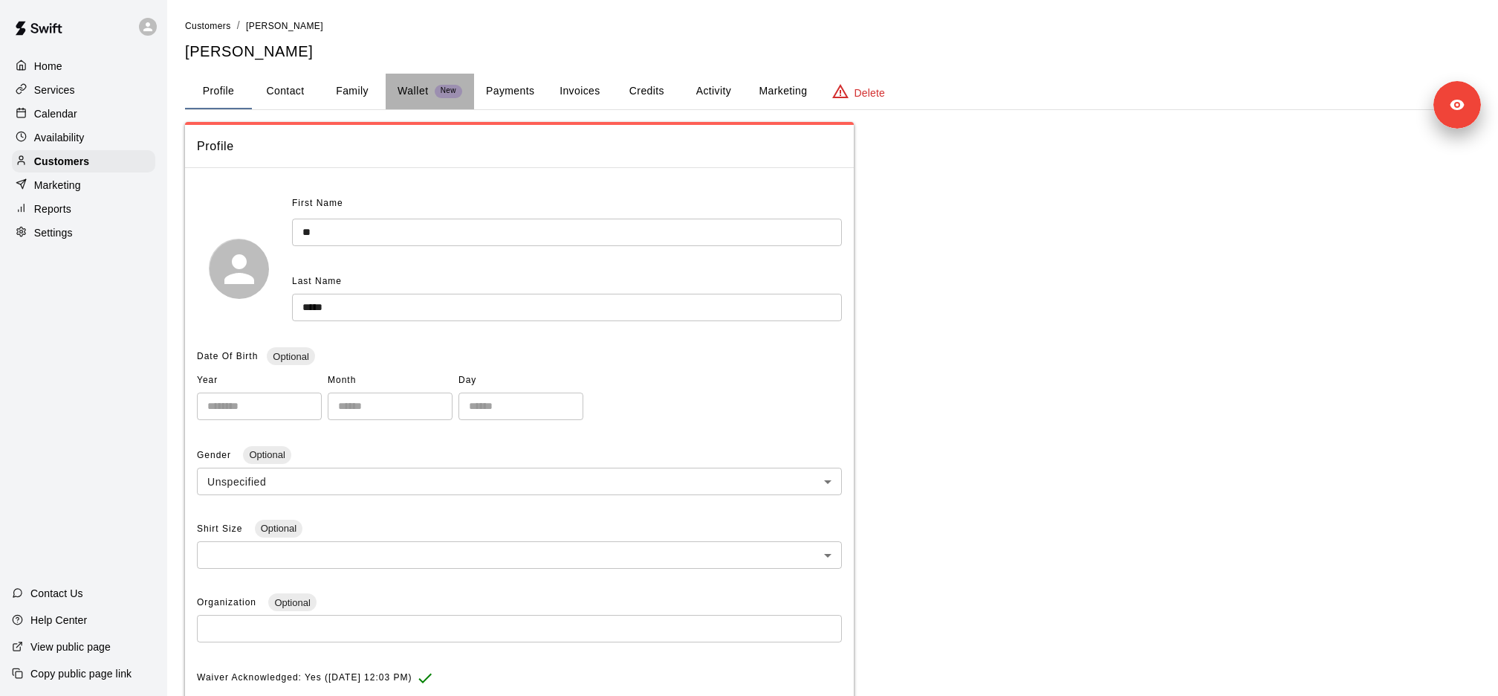
click at [417, 95] on p "Wallet" at bounding box center [413, 91] width 31 height 16
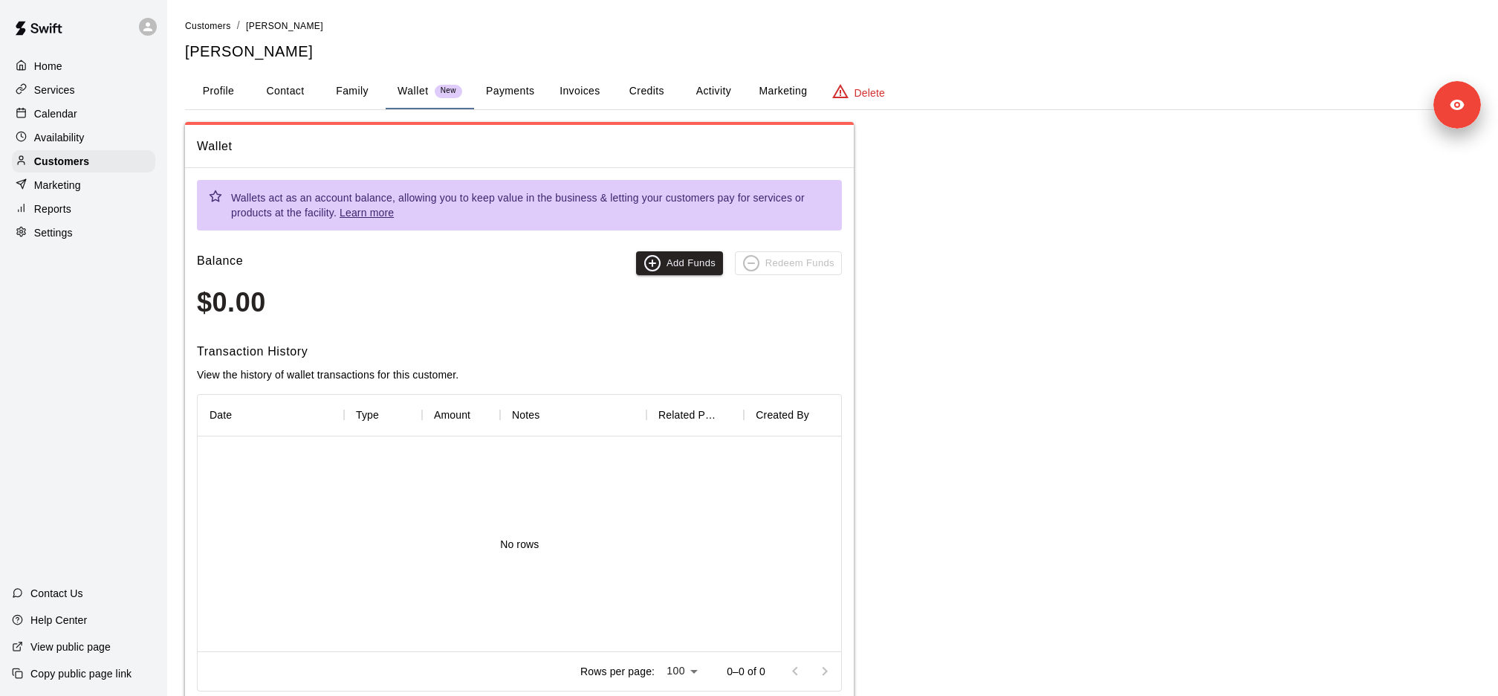
click at [511, 95] on button "Payments" at bounding box center [510, 92] width 72 height 36
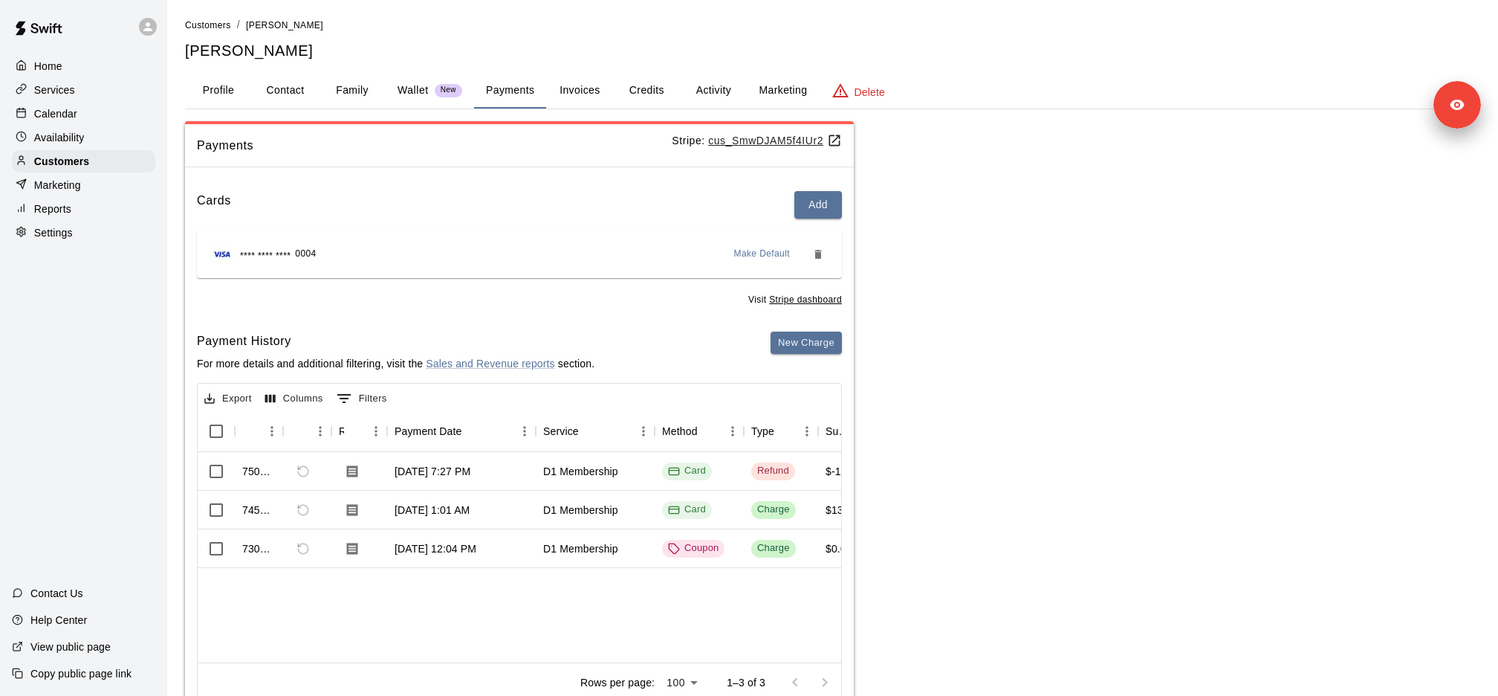
click at [371, 395] on button "0 Filters" at bounding box center [362, 398] width 58 height 24
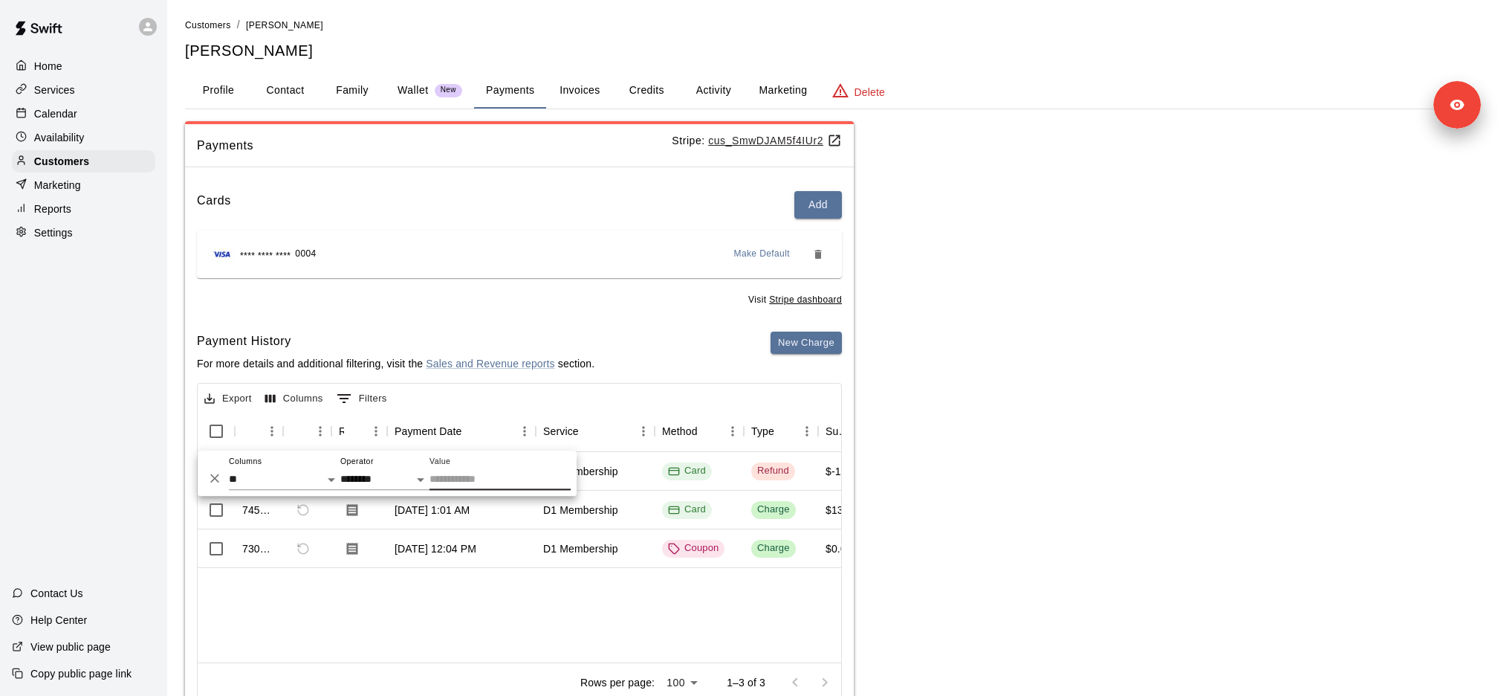
click at [298, 397] on button "Columns" at bounding box center [294, 398] width 65 height 23
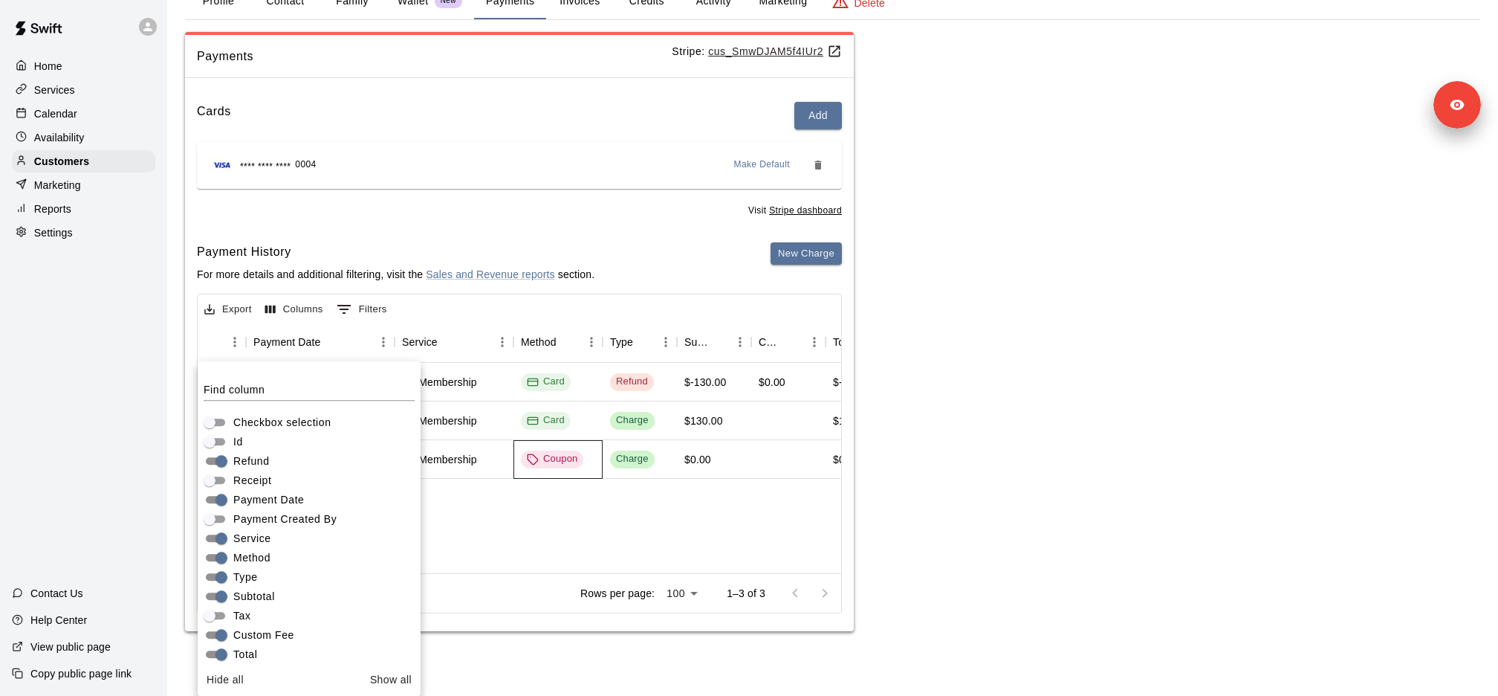
click at [577, 467] on div "Coupon" at bounding box center [558, 459] width 89 height 39
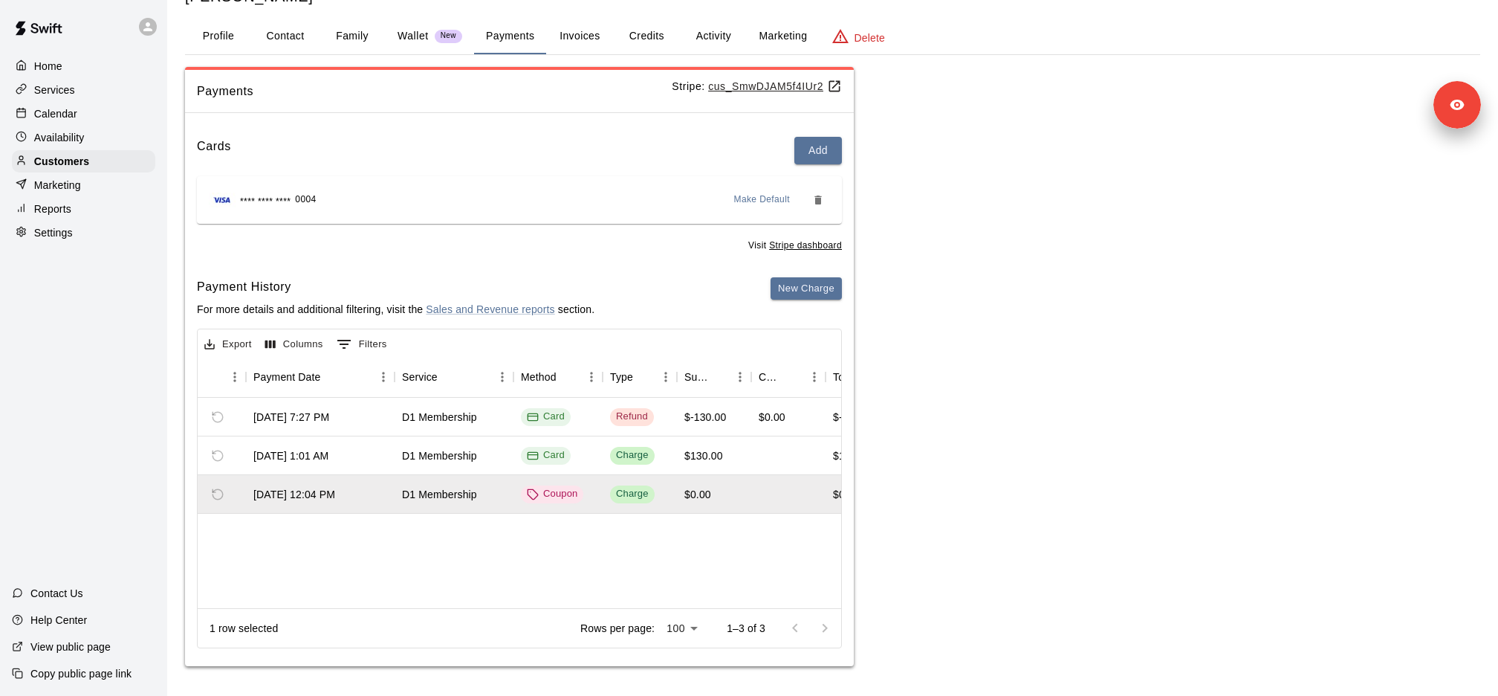
scroll to position [54, 0]
click at [577, 467] on div "[DATE] 7:27 PM D1 Membership Card Refund $-130.00 $0.00 $-130.00 $-130.00 N/A N…" at bounding box center [698, 457] width 1000 height 116
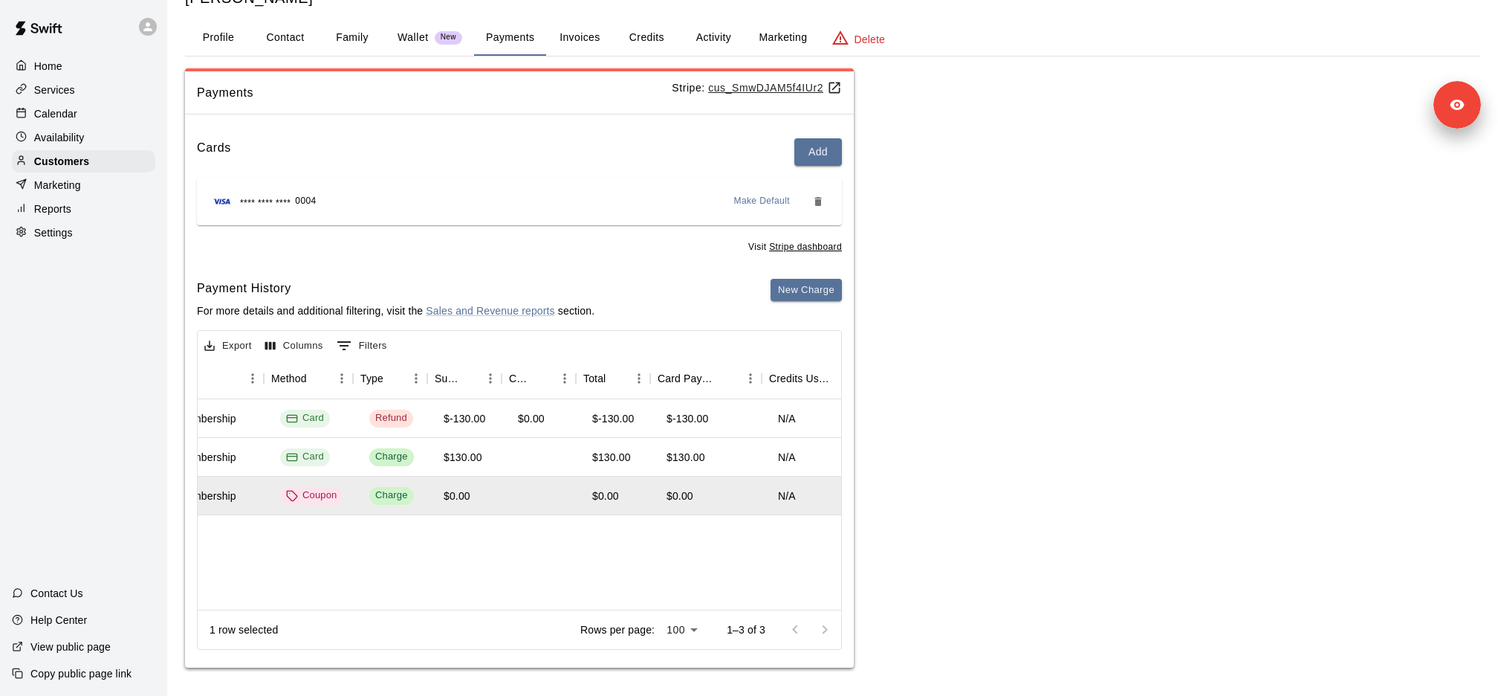
scroll to position [0, 250]
click at [288, 343] on button "Columns" at bounding box center [294, 345] width 65 height 23
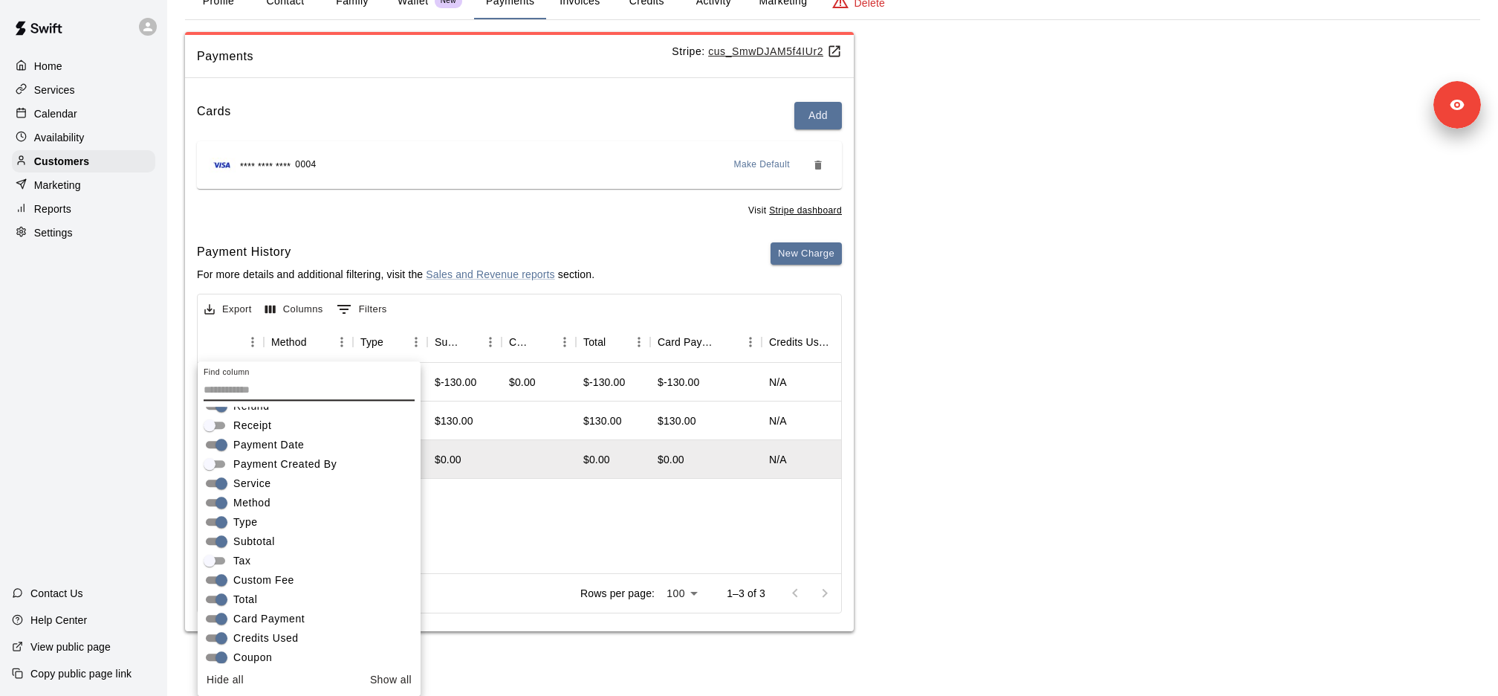
scroll to position [68, 0]
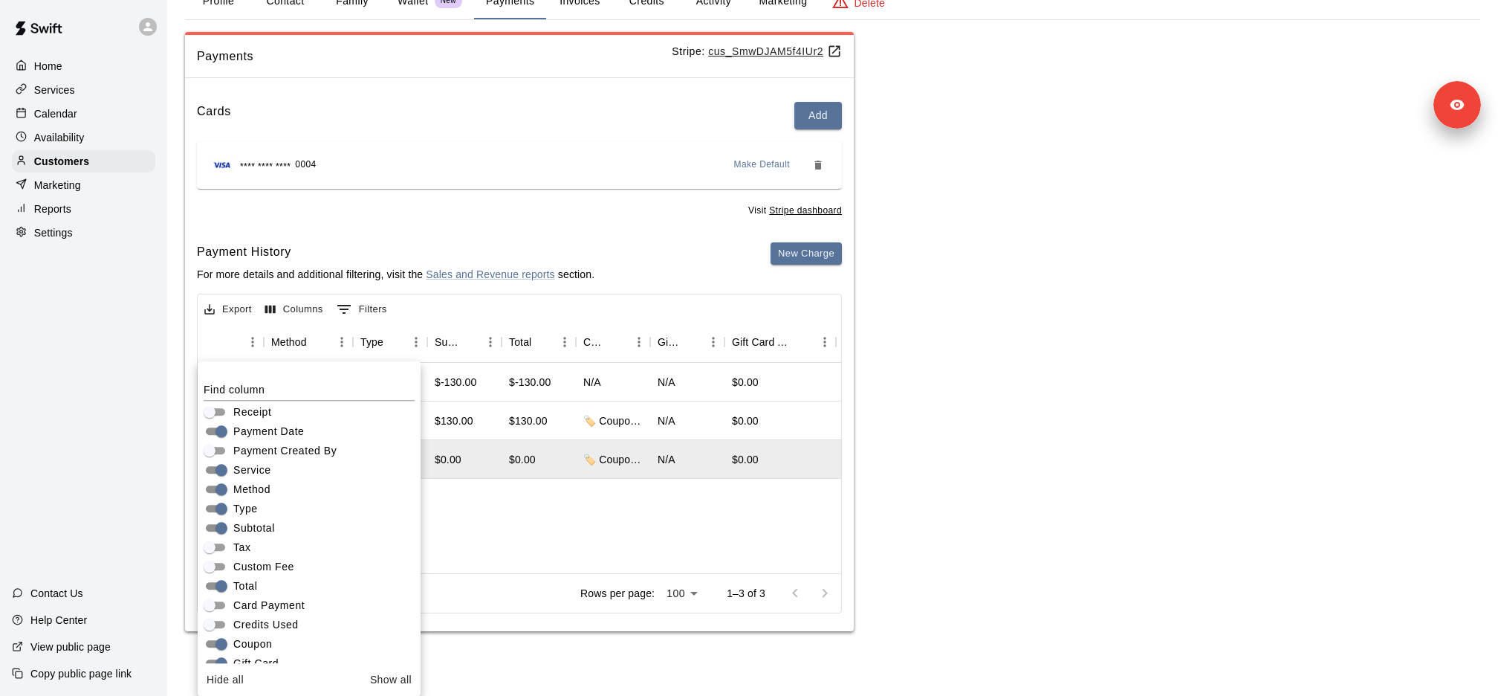
click at [544, 552] on div "[DATE] 7:27 PM D1 Membership Card Refund $-130.00 $-130.00 N/A N/A $0.00 pi_3Ru…" at bounding box center [691, 468] width 1486 height 210
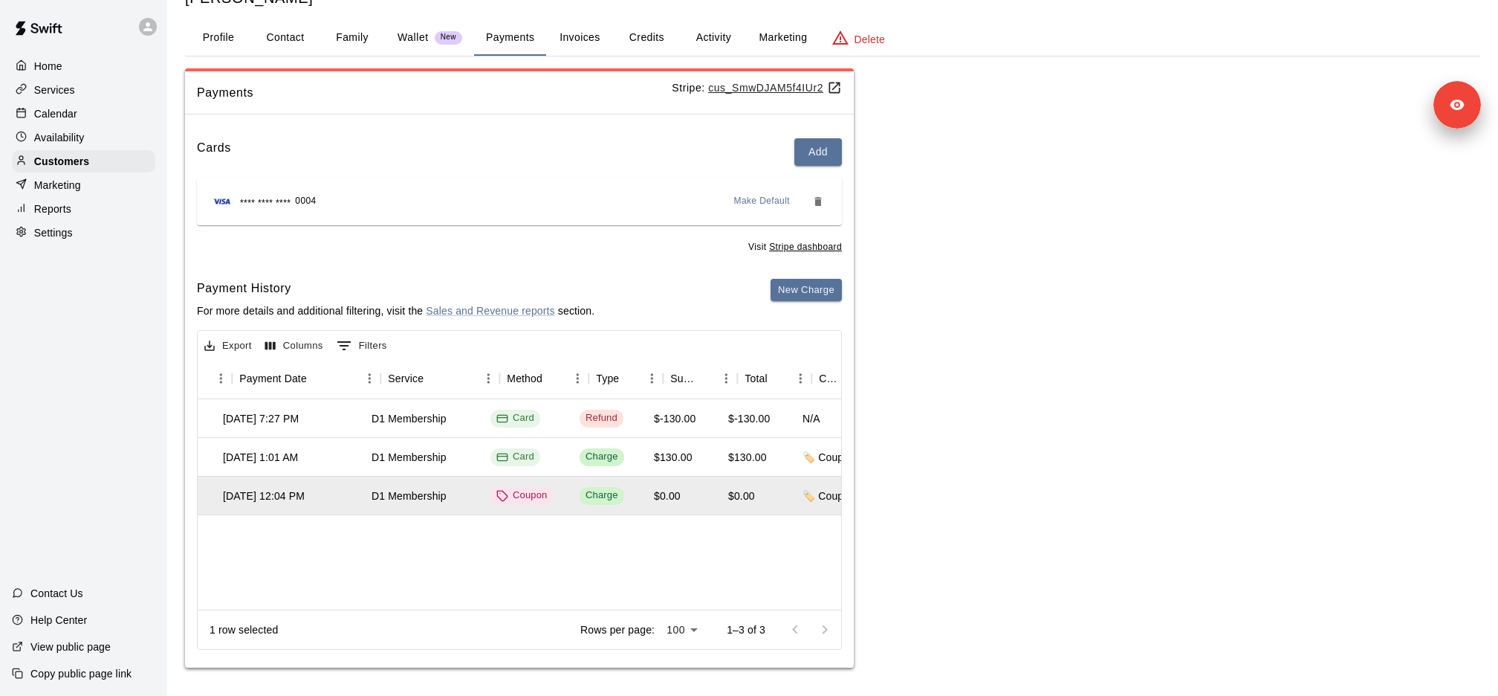
scroll to position [0, 0]
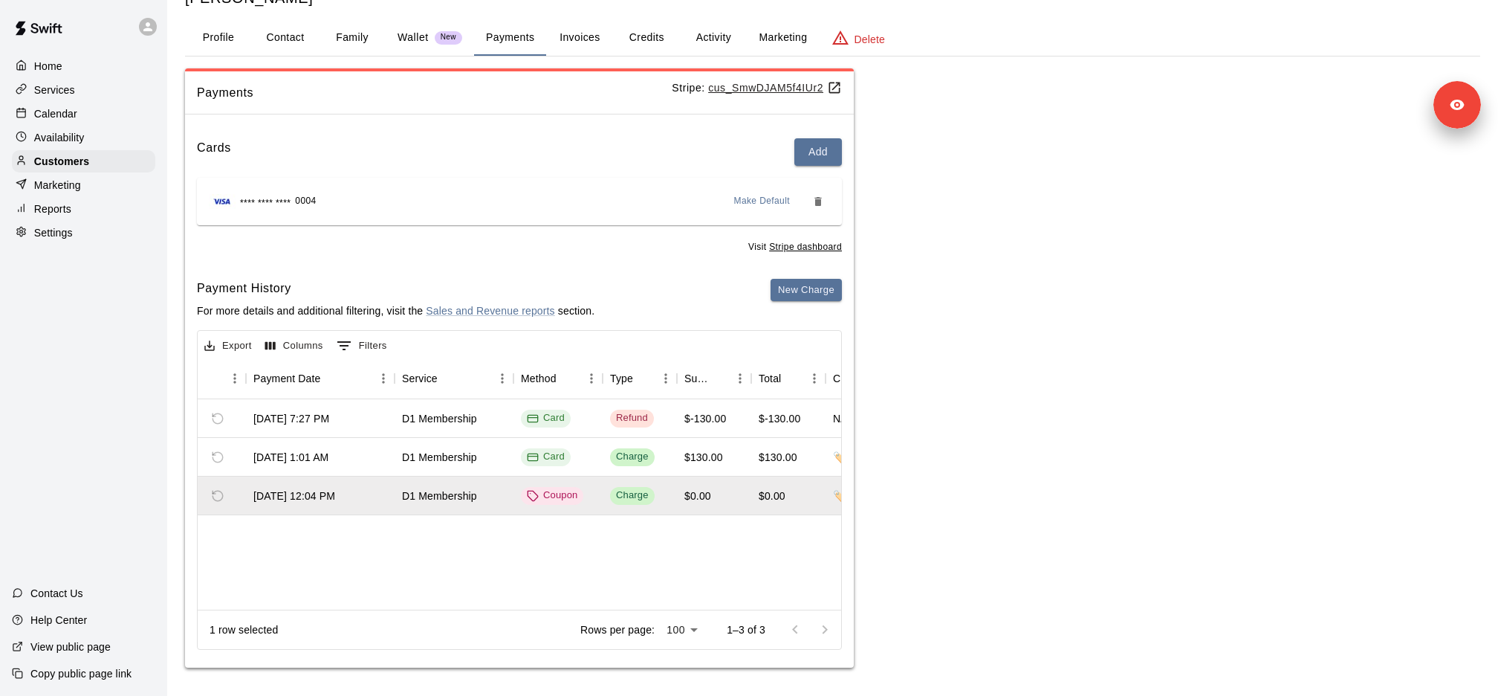
click at [288, 342] on button "Columns" at bounding box center [294, 345] width 65 height 23
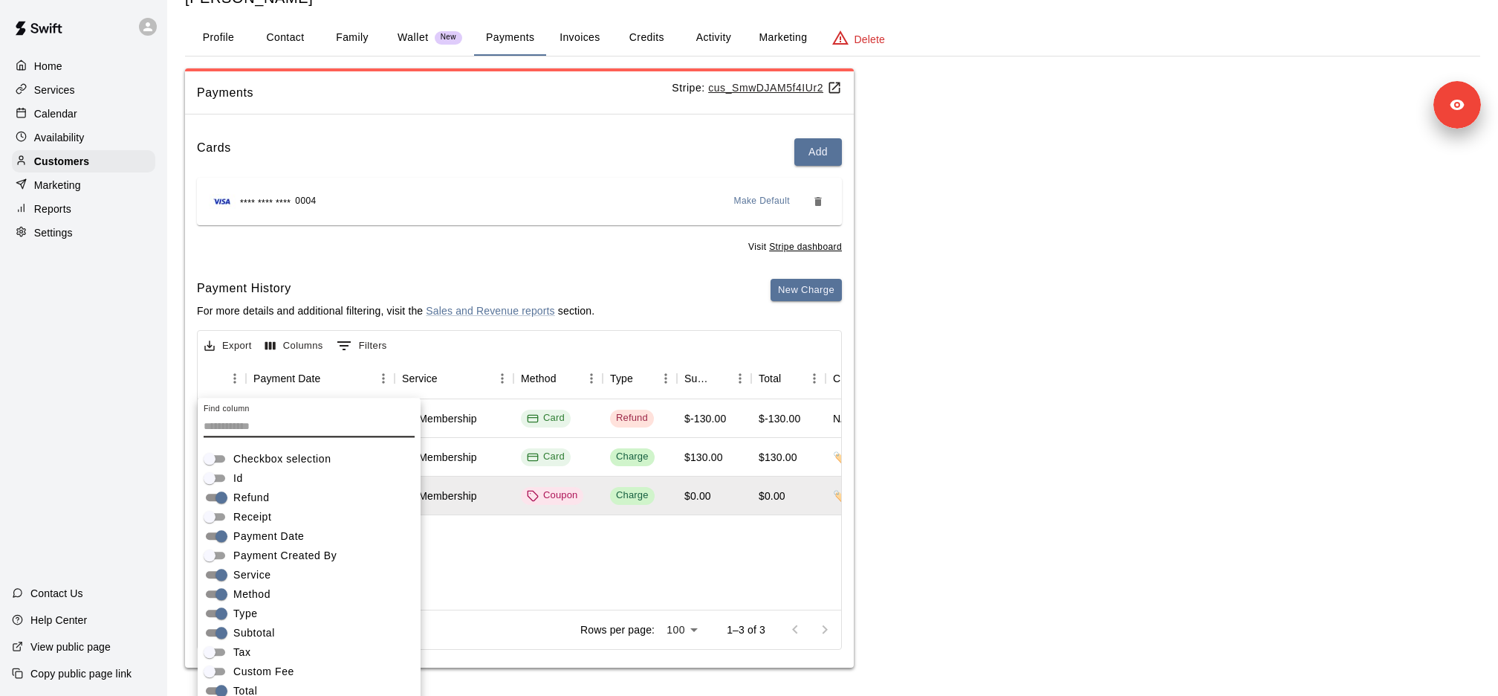
scroll to position [90, 0]
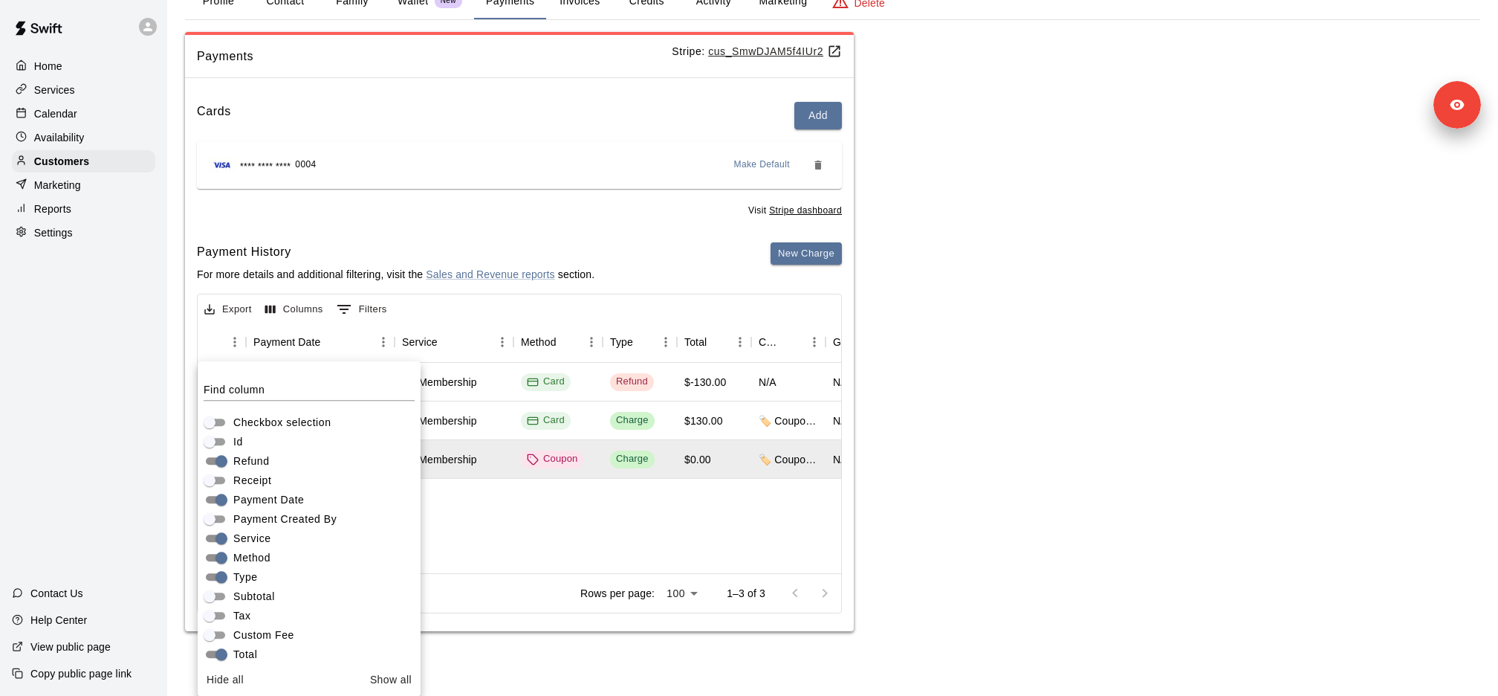
click at [666, 546] on div "[DATE] 7:27 PM D1 Membership Card Refund $-130.00 N/A N/A $0.00 pi_3Ru5qjRHwHrn…" at bounding box center [904, 468] width 1412 height 210
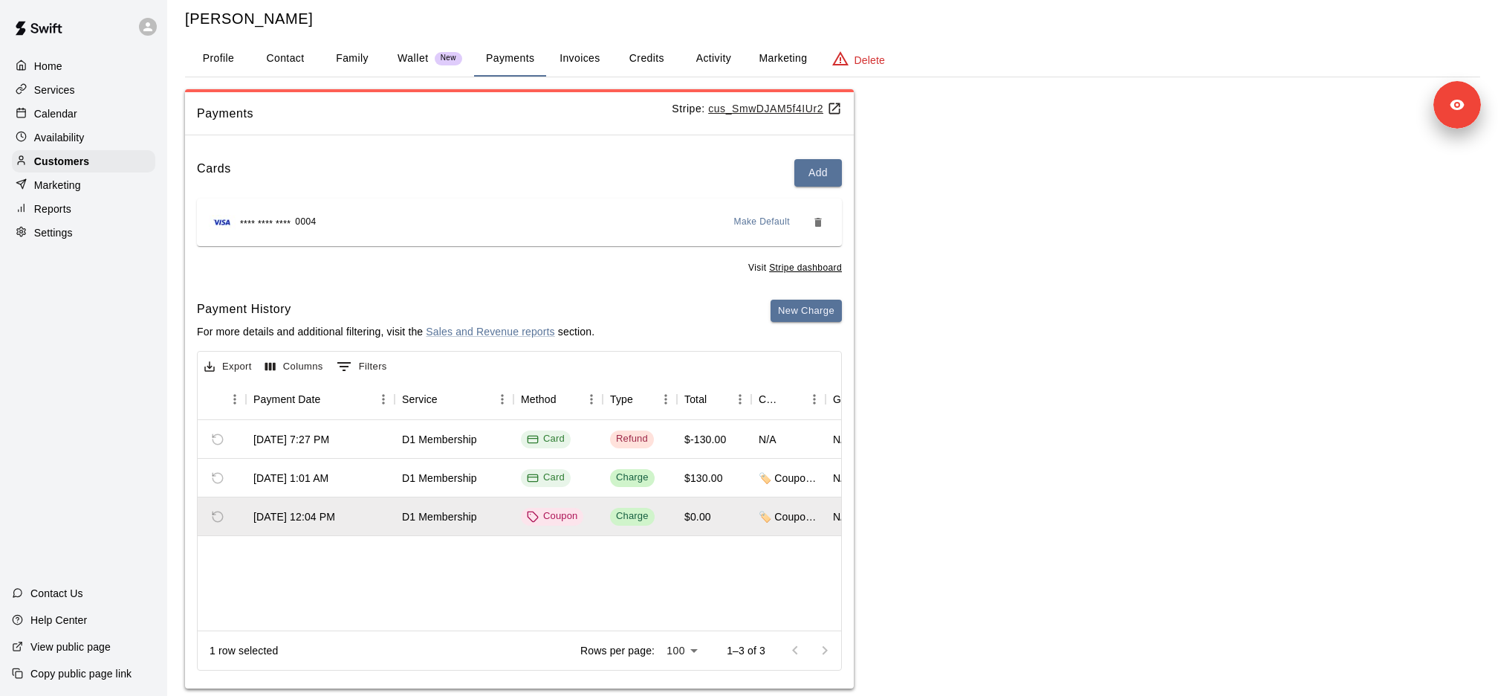
scroll to position [16, 0]
